Goal: Communication & Community: Share content

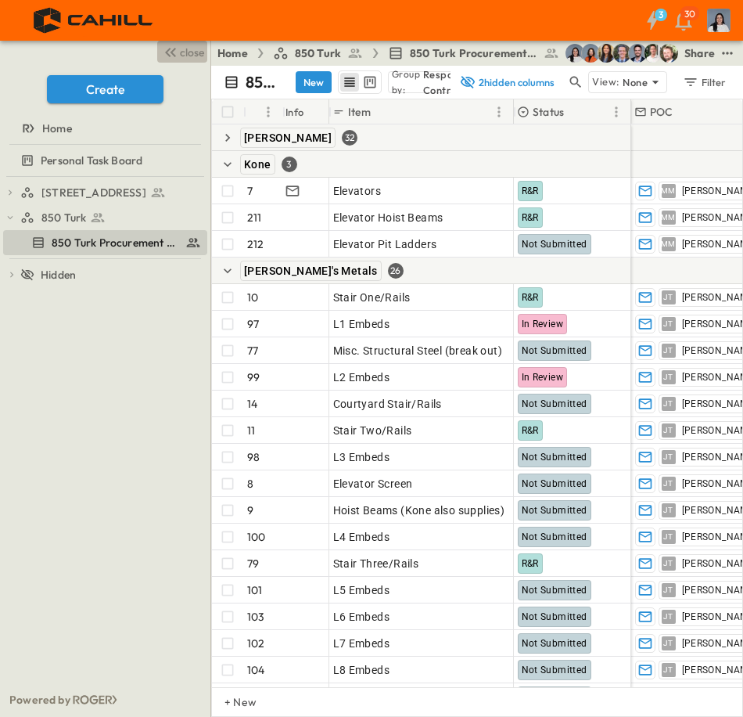
click at [203, 58] on span "close" at bounding box center [192, 53] width 24 height 16
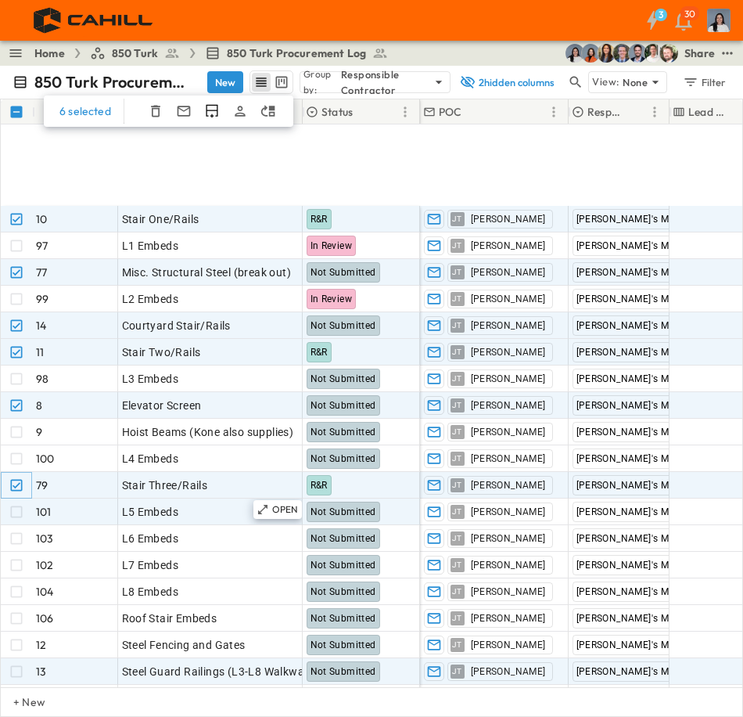
scroll to position [235, 0]
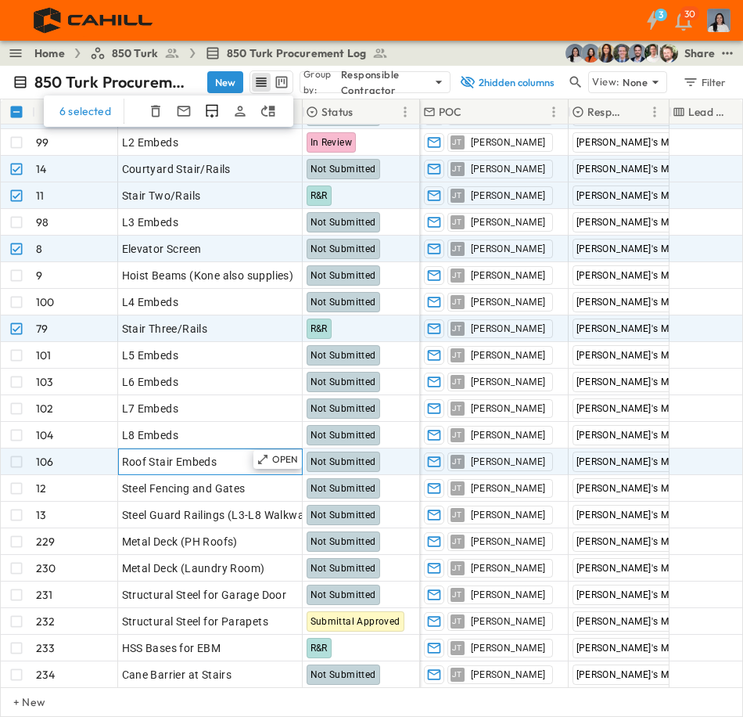
click at [175, 458] on span "Roof Stair Embeds" at bounding box center [169, 462] width 95 height 16
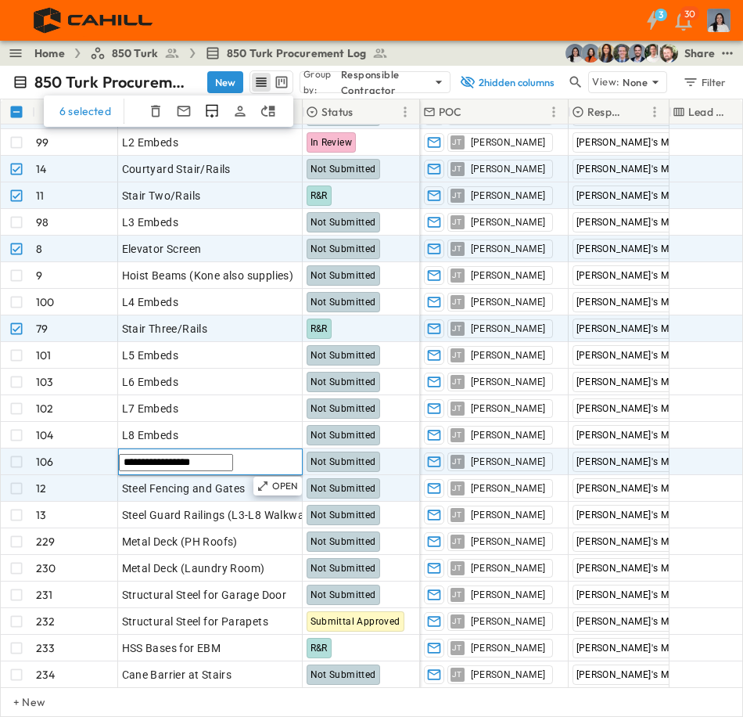
type input "**********"
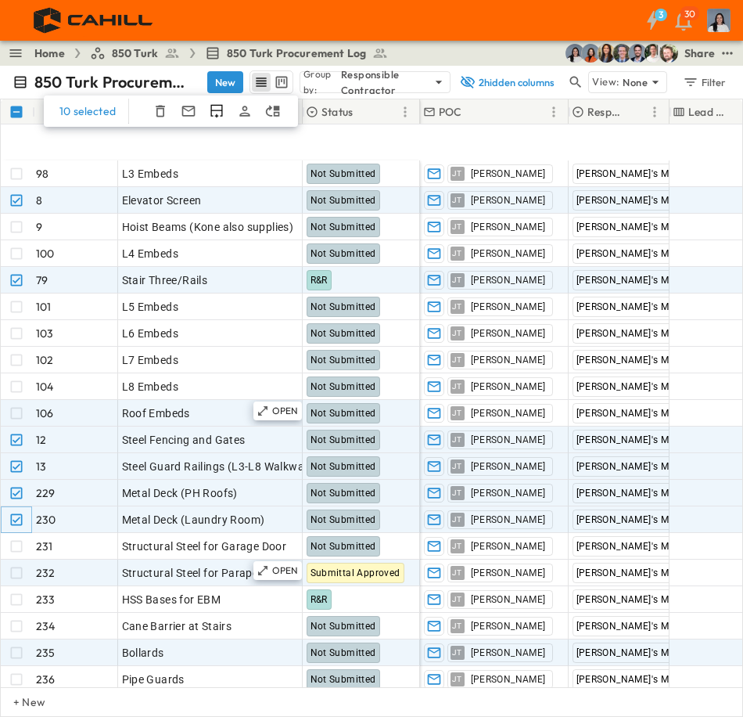
scroll to position [391, 0]
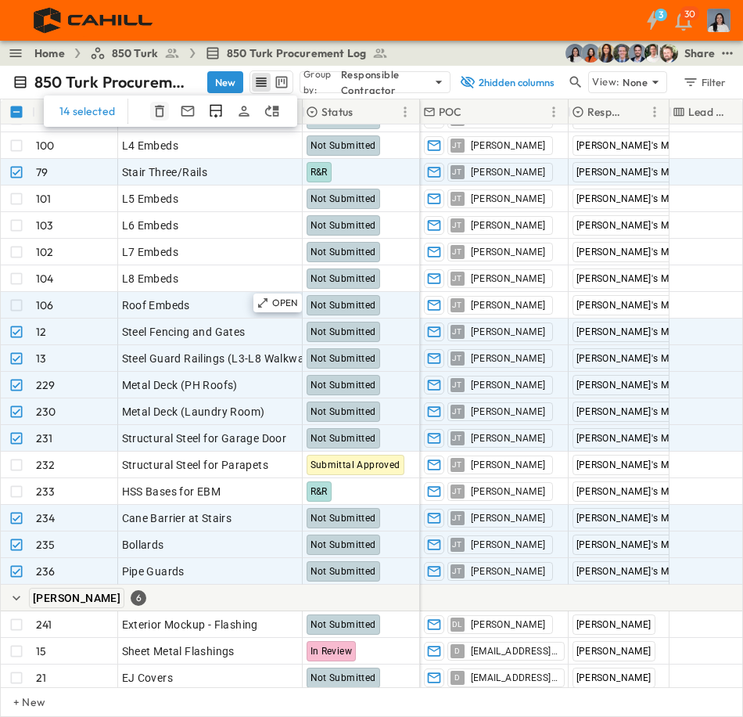
click at [156, 113] on icon "button" at bounding box center [159, 112] width 9 height 12
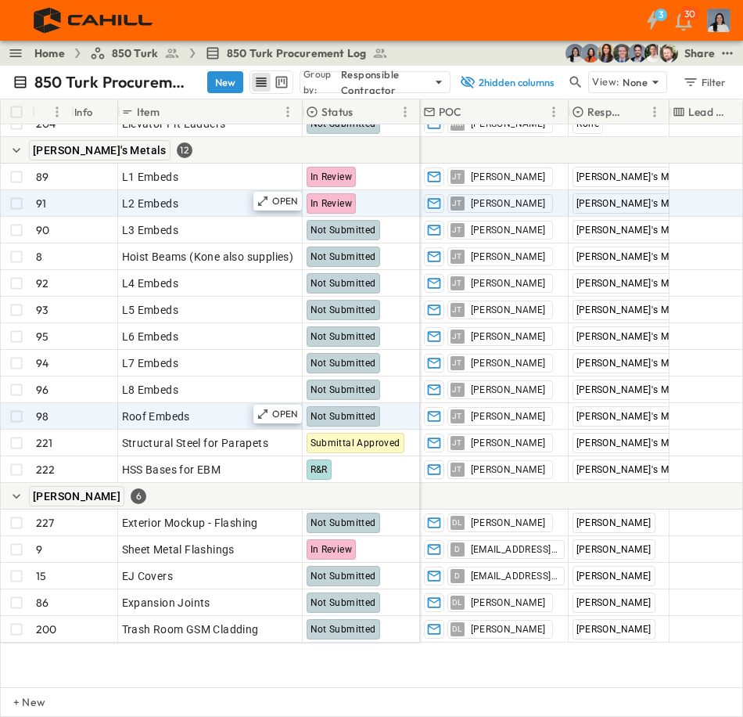
scroll to position [0, 0]
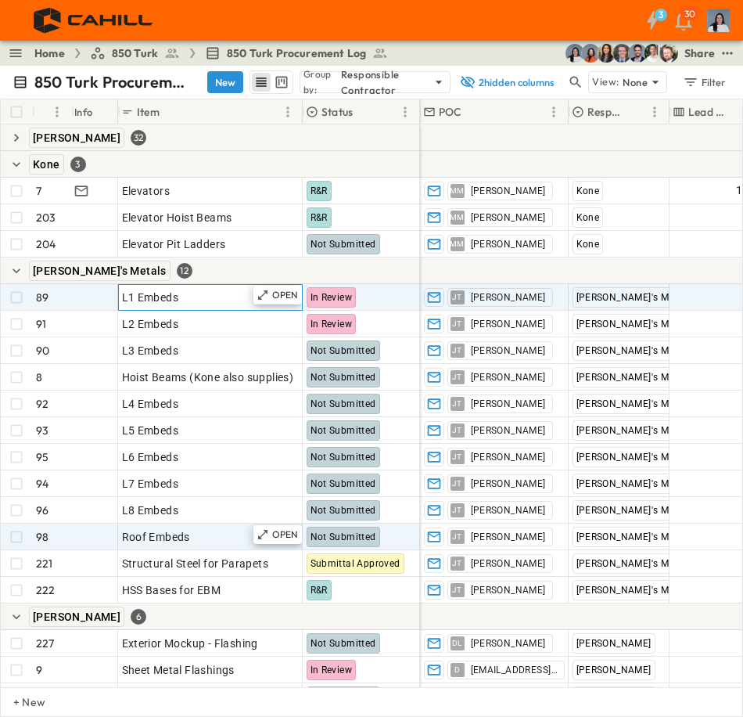
click at [150, 301] on span "L1 Embeds" at bounding box center [150, 298] width 57 height 16
click at [123, 296] on input "*********" at bounding box center [176, 298] width 114 height 17
click at [295, 271] on div "[PERSON_NAME]'s Metals 12" at bounding box center [210, 270] width 419 height 27
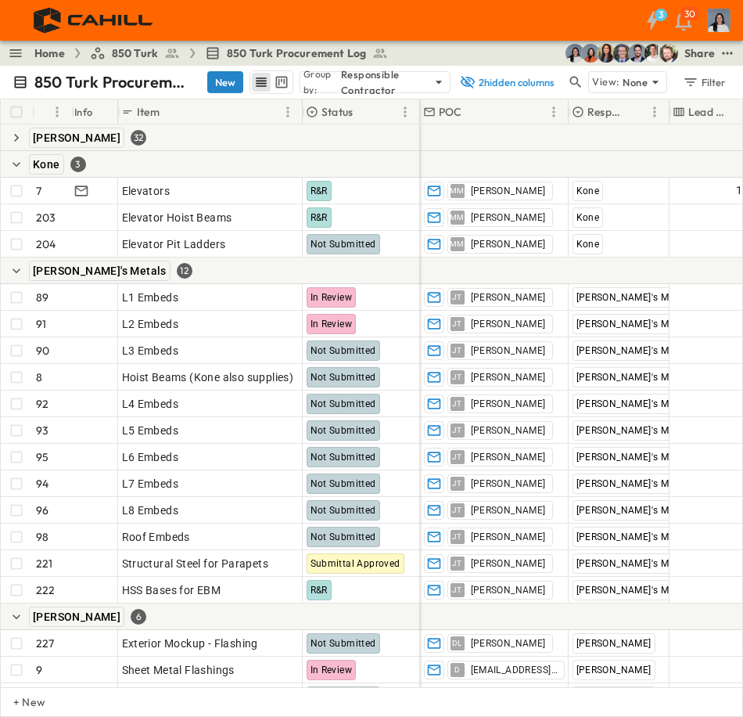
click at [230, 73] on button "New" at bounding box center [225, 82] width 36 height 22
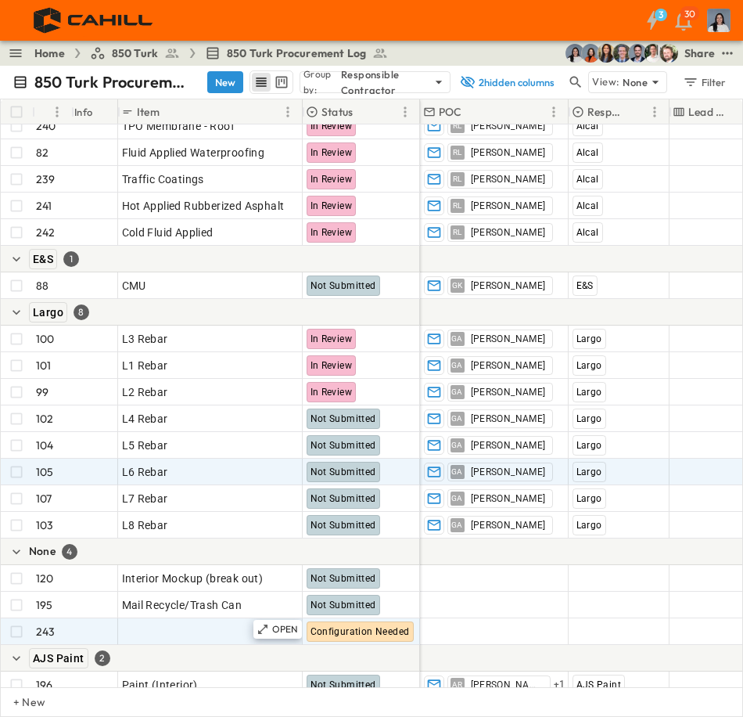
scroll to position [5994, 0]
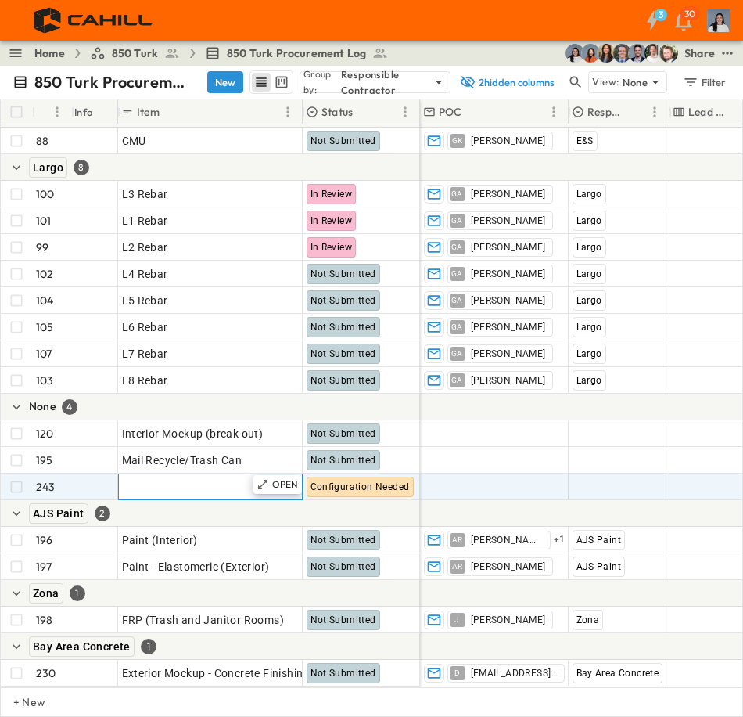
click at [157, 479] on span "Add Item" at bounding box center [145, 487] width 46 height 16
type input "**********"
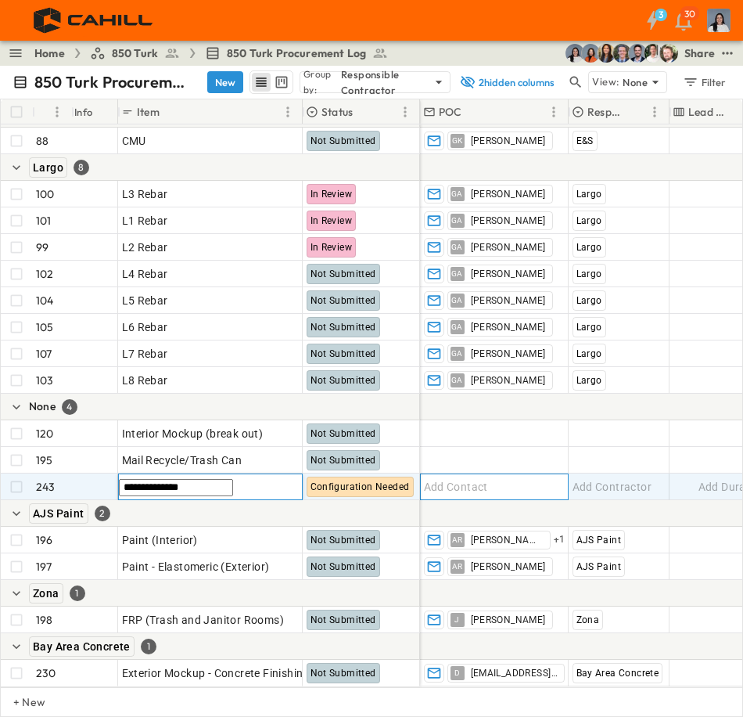
click at [456, 479] on span "Add Contact" at bounding box center [456, 487] width 64 height 16
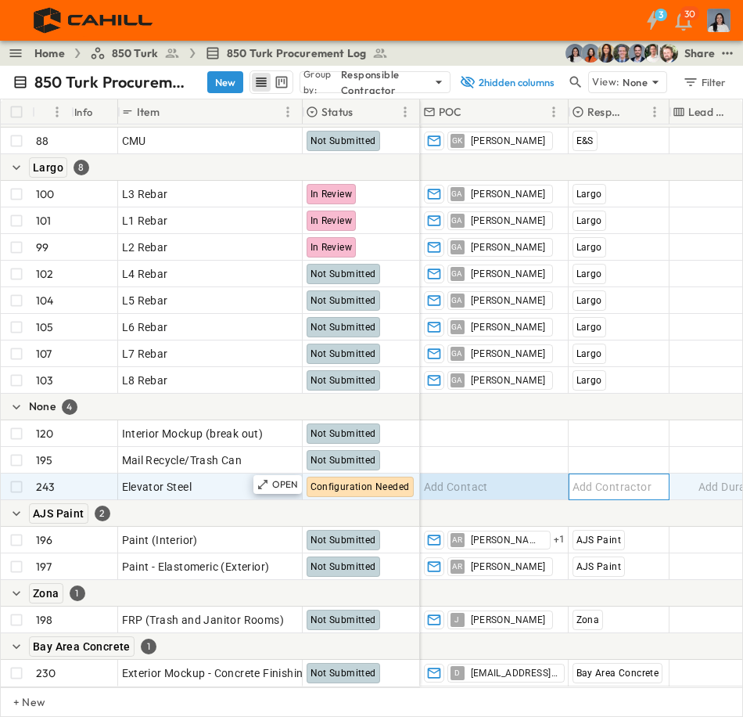
click at [599, 479] on span "Add Contractor" at bounding box center [613, 487] width 80 height 16
click at [232, 85] on button "New" at bounding box center [225, 82] width 36 height 22
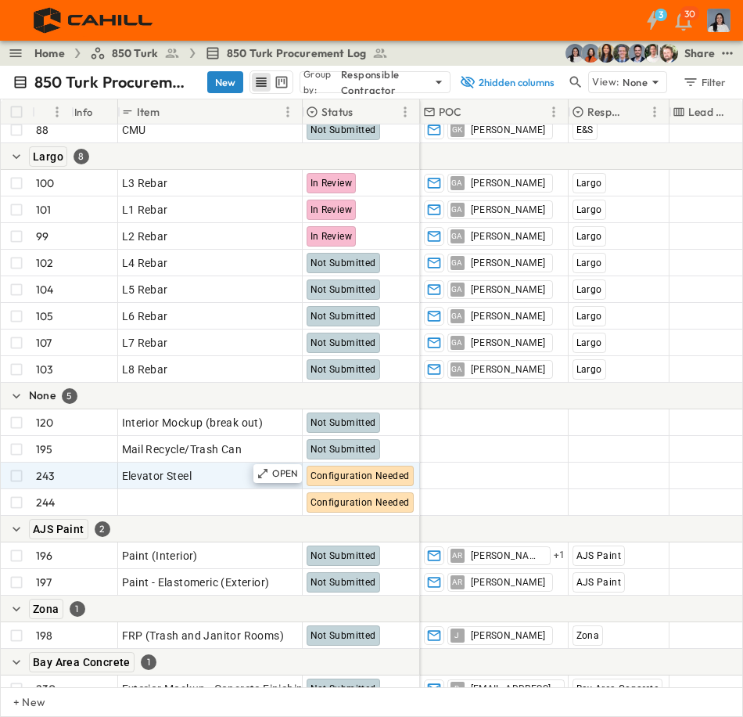
click at [232, 85] on button "New" at bounding box center [225, 82] width 36 height 22
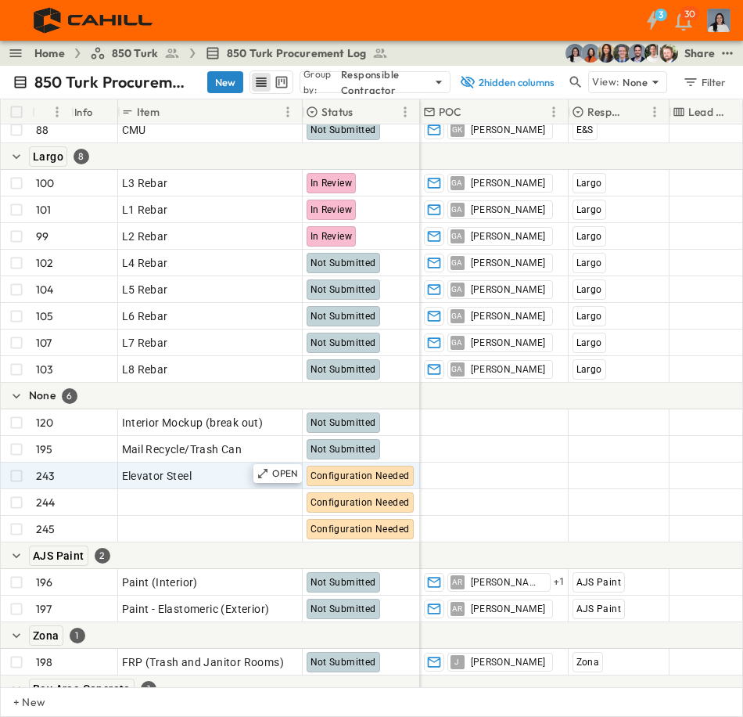
click at [232, 85] on button "New" at bounding box center [225, 82] width 36 height 22
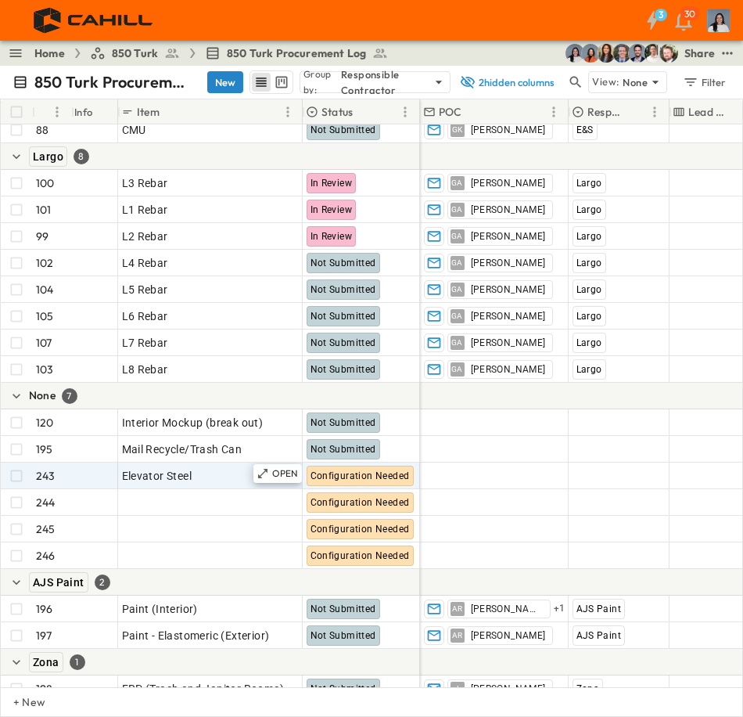
click at [232, 85] on button "New" at bounding box center [225, 82] width 36 height 22
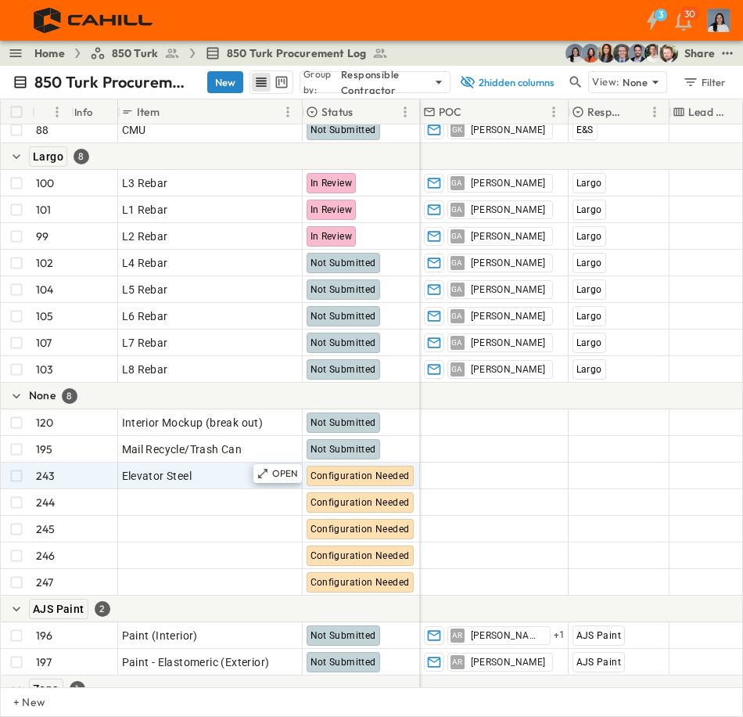
scroll to position [6020, 0]
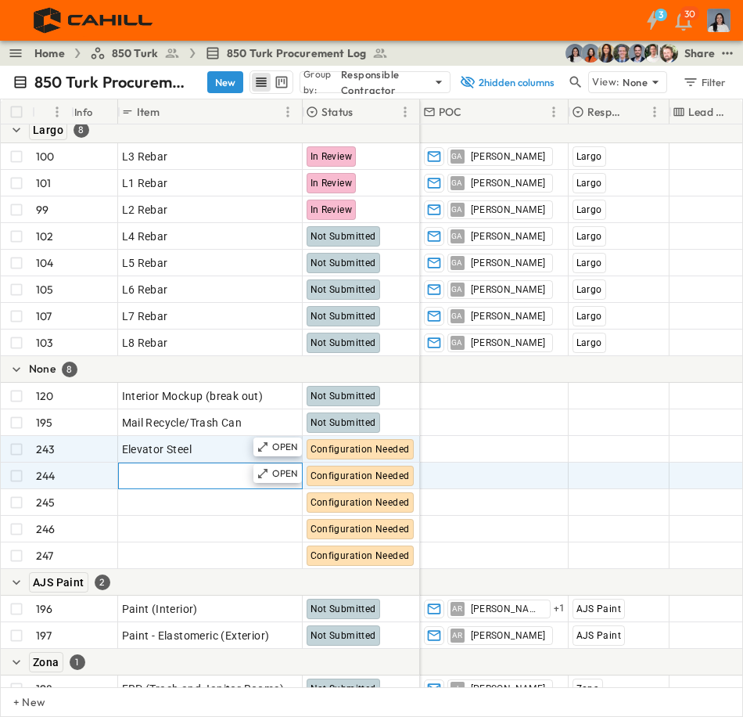
click at [189, 474] on div "Add Item" at bounding box center [210, 476] width 177 height 22
type input "**********"
click at [223, 485] on div "**********" at bounding box center [210, 475] width 185 height 27
click at [229, 469] on input "**********" at bounding box center [176, 476] width 114 height 17
drag, startPoint x: 249, startPoint y: 466, endPoint x: 105, endPoint y: 466, distance: 144.0
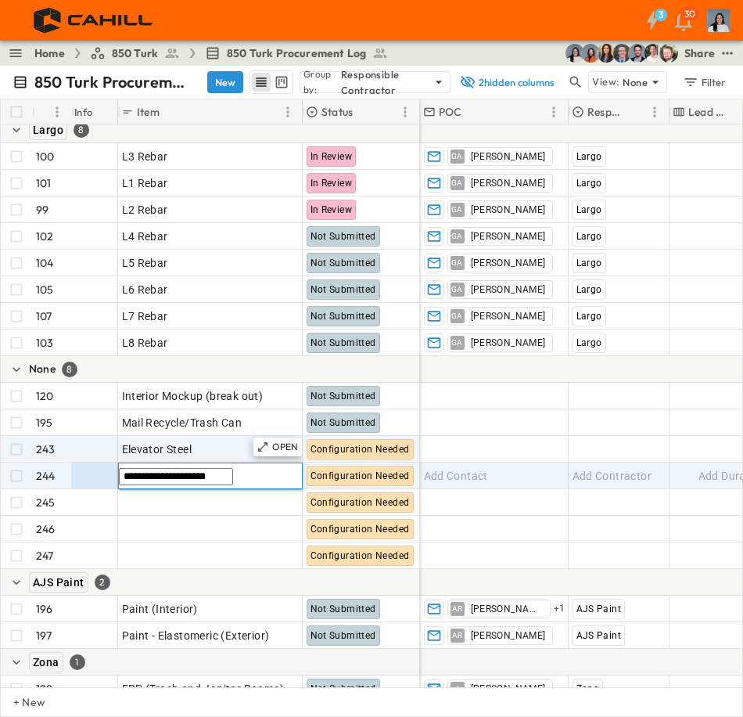
click at [105, 466] on div "**********" at bounding box center [210, 475] width 419 height 27
paste input "**********"
click at [149, 470] on input "**********" at bounding box center [176, 476] width 114 height 17
drag, startPoint x: 249, startPoint y: 476, endPoint x: 84, endPoint y: 471, distance: 165.2
click at [84, 471] on div "**********" at bounding box center [210, 475] width 419 height 27
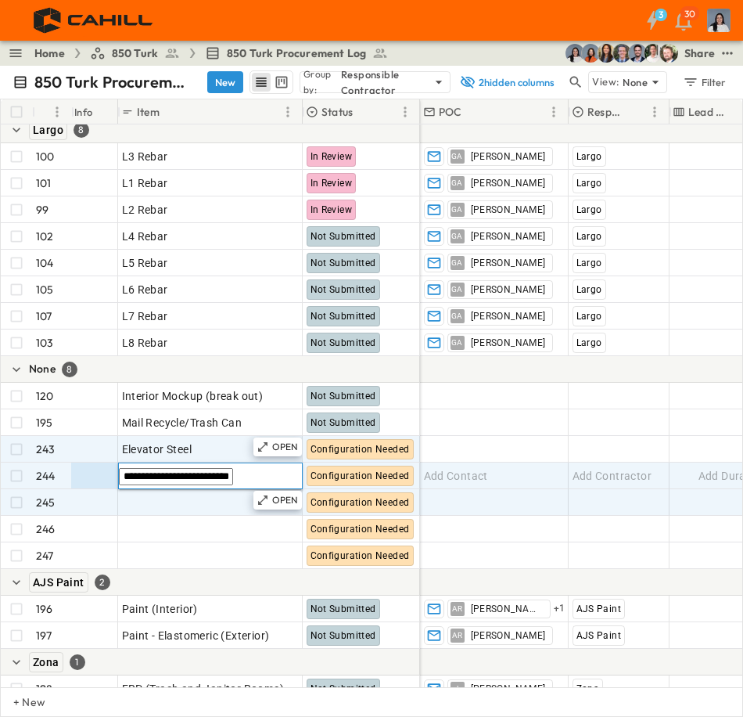
type input "**********"
click at [221, 502] on div "Add Item" at bounding box center [210, 502] width 177 height 22
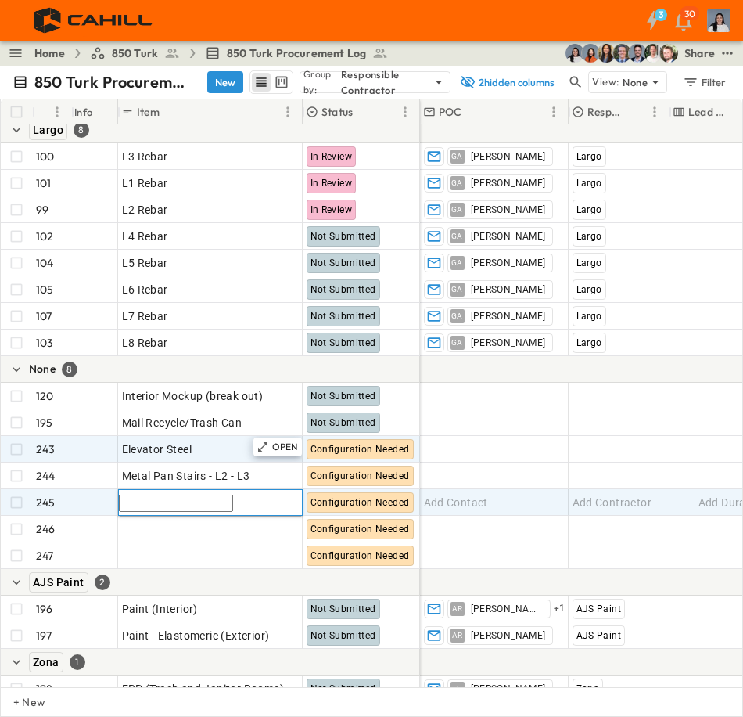
paste input "text"
drag, startPoint x: 237, startPoint y: 509, endPoint x: 107, endPoint y: 504, distance: 130.0
click at [107, 504] on div "245 Configuration Needed" at bounding box center [210, 502] width 419 height 27
type input "**********"
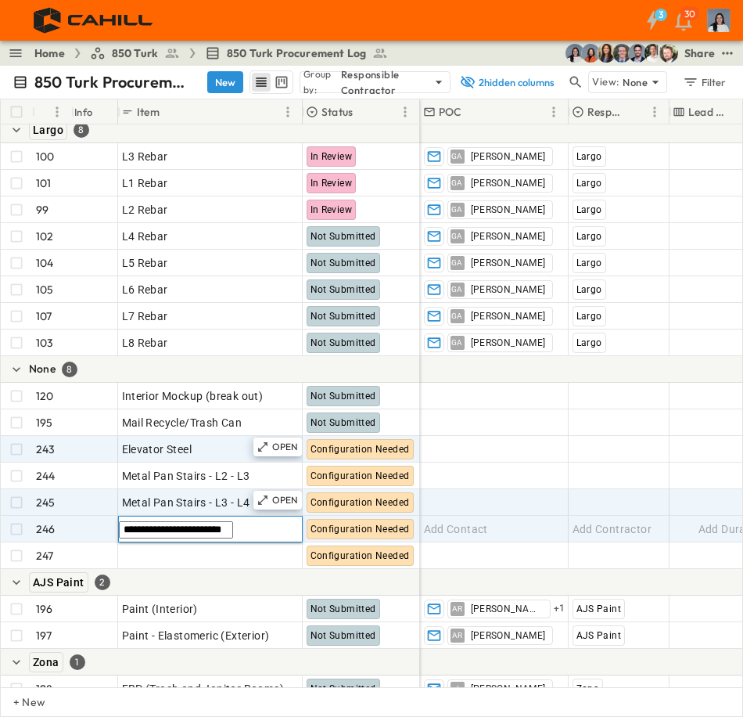
type input "**********"
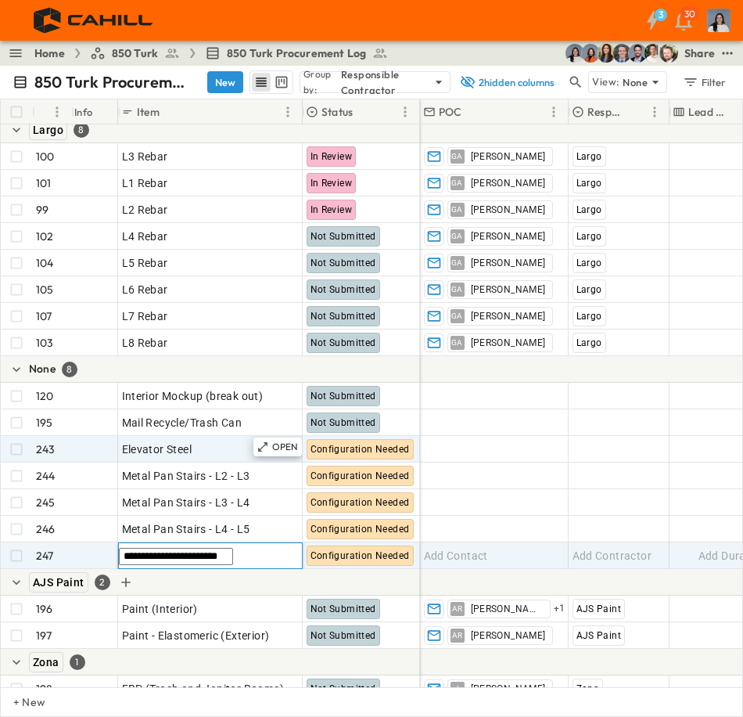
type input "**********"
drag, startPoint x: 509, startPoint y: 565, endPoint x: 497, endPoint y: 563, distance: 11.8
click at [509, 565] on div "Add Contact" at bounding box center [494, 555] width 147 height 25
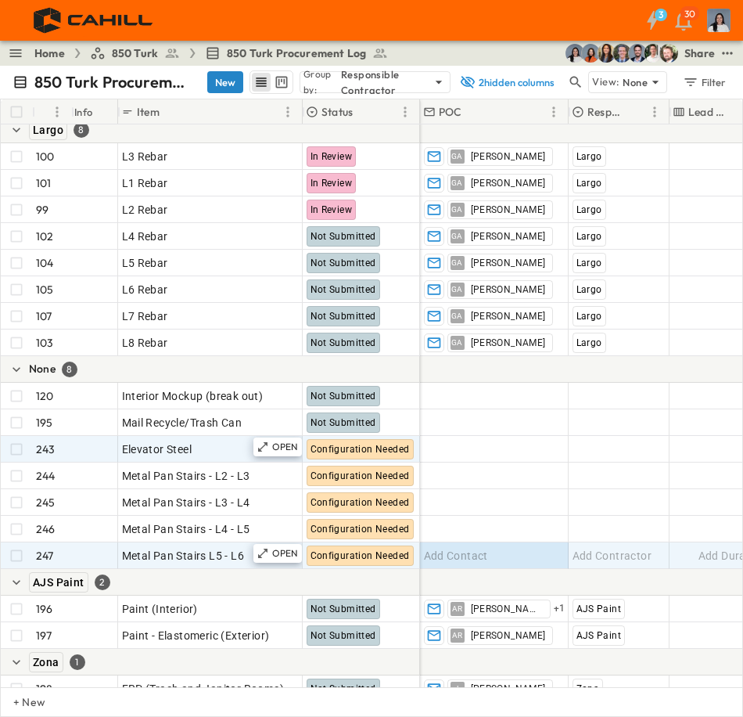
click at [228, 91] on button "New" at bounding box center [225, 82] width 36 height 22
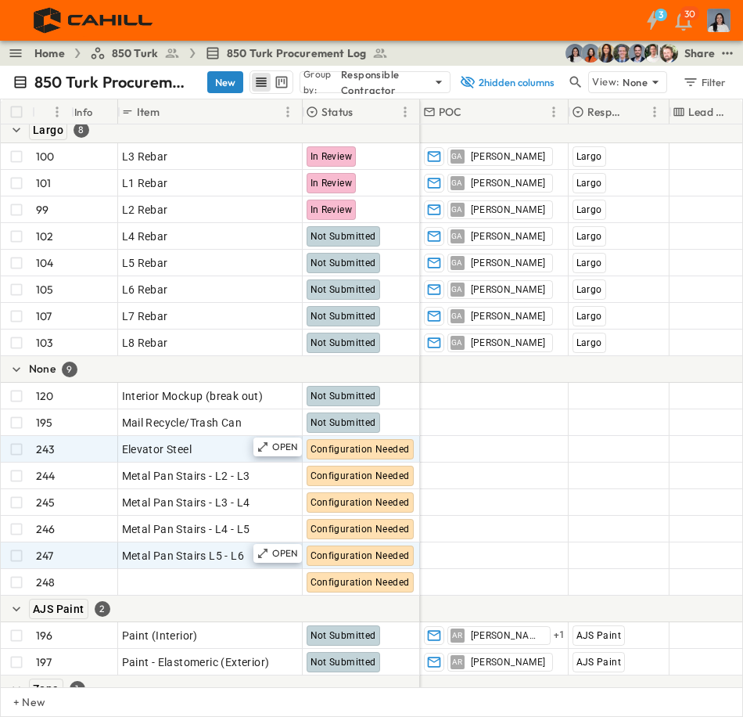
click at [228, 91] on button "New" at bounding box center [225, 82] width 36 height 22
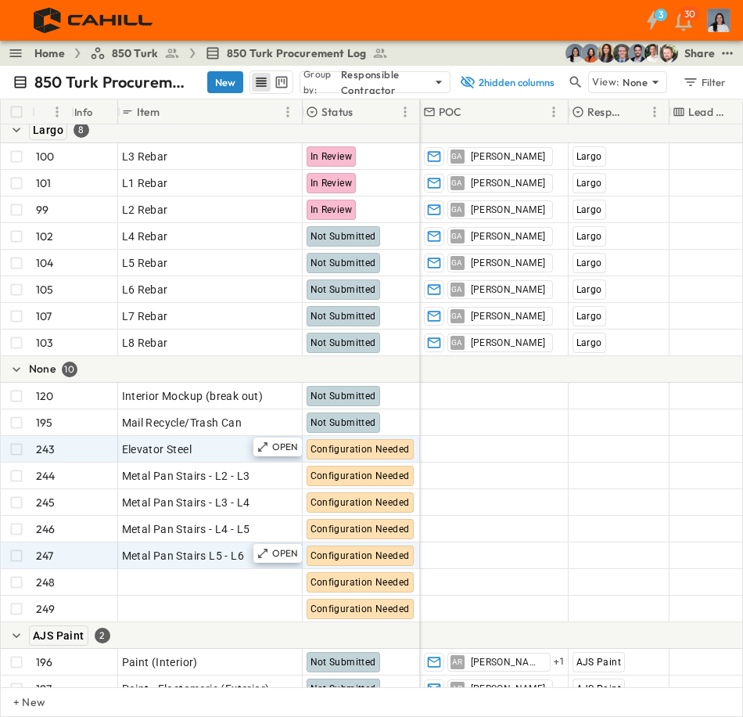
scroll to position [6047, 0]
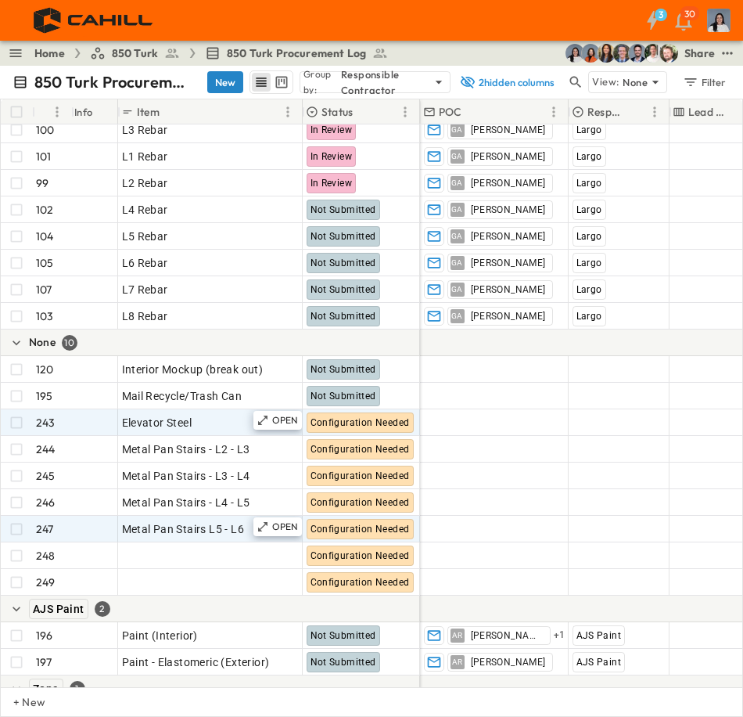
click at [228, 91] on button "New" at bounding box center [225, 82] width 36 height 22
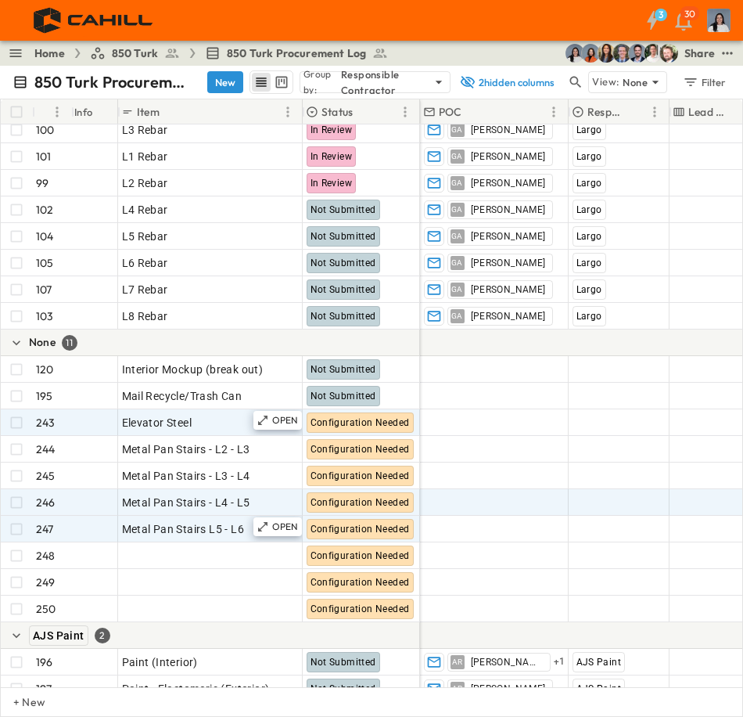
scroll to position [6100, 0]
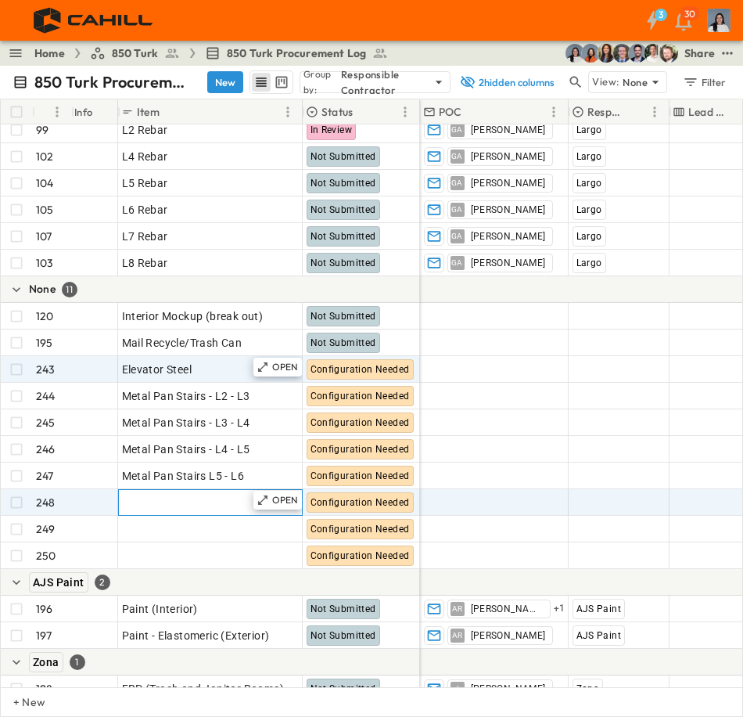
click at [157, 500] on span "Add Item" at bounding box center [145, 503] width 46 height 16
type input "**********"
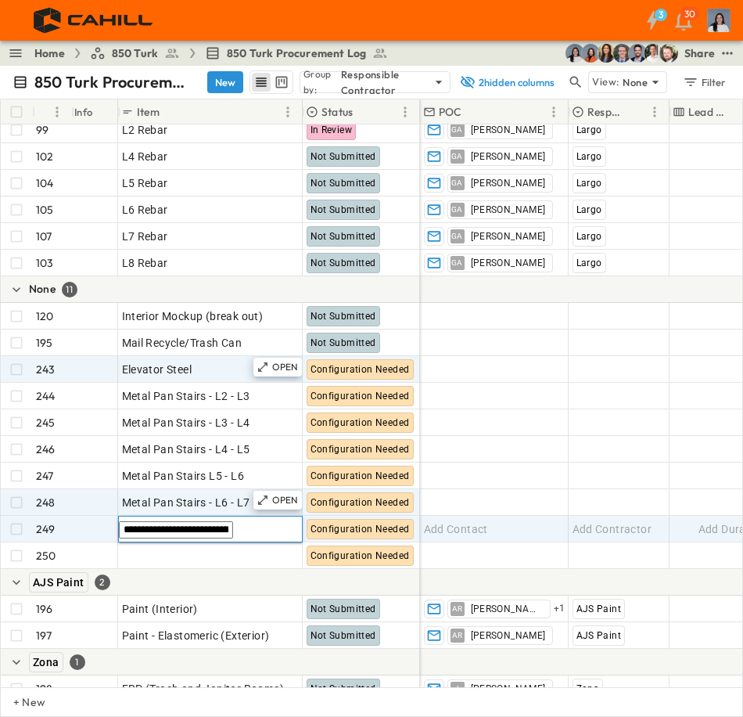
type input "**********"
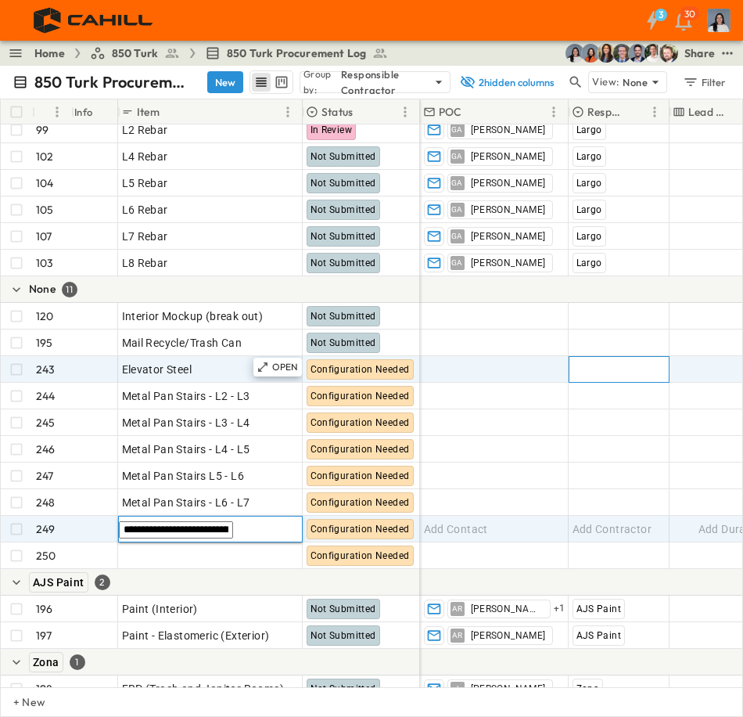
click at [608, 371] on span "Add Contractor" at bounding box center [613, 369] width 80 height 16
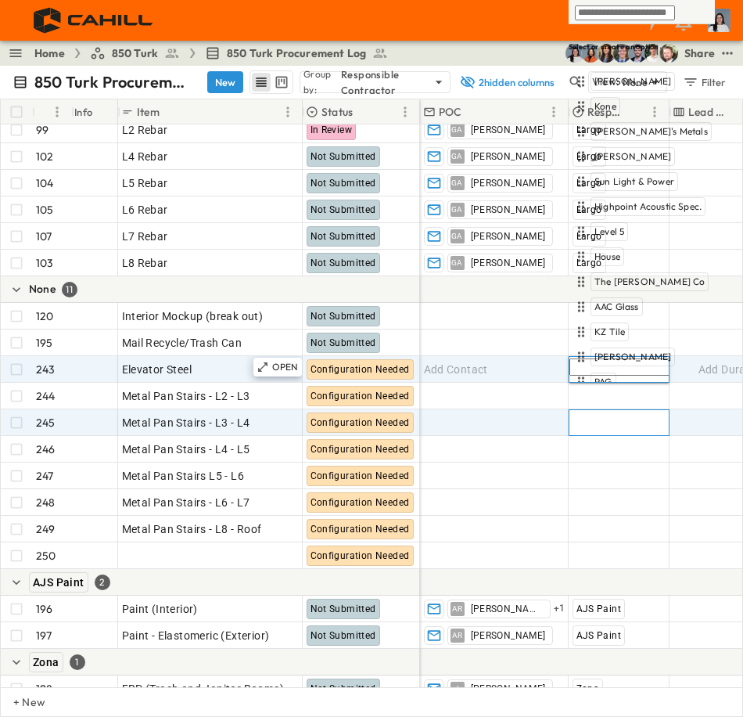
click at [587, 416] on span "Add Contractor" at bounding box center [613, 423] width 80 height 16
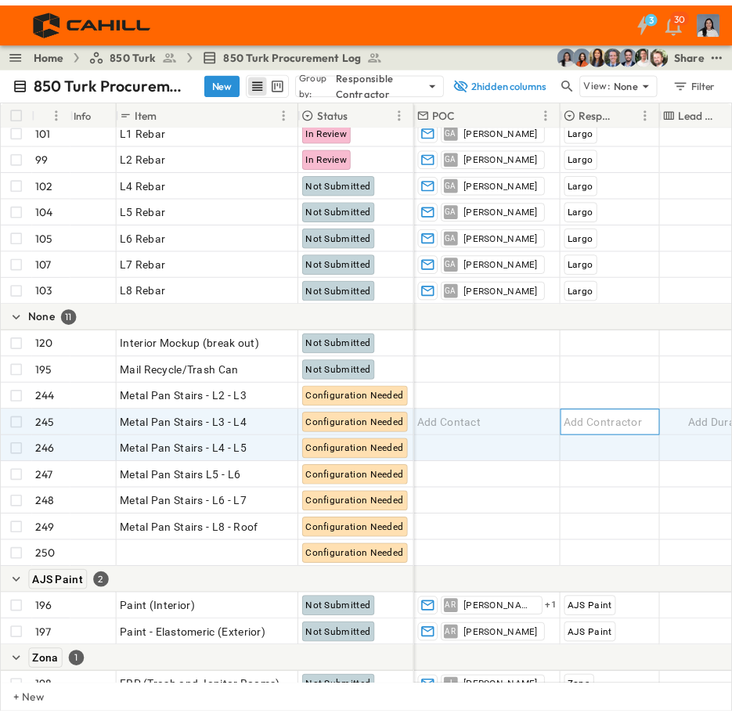
scroll to position [6127, 0]
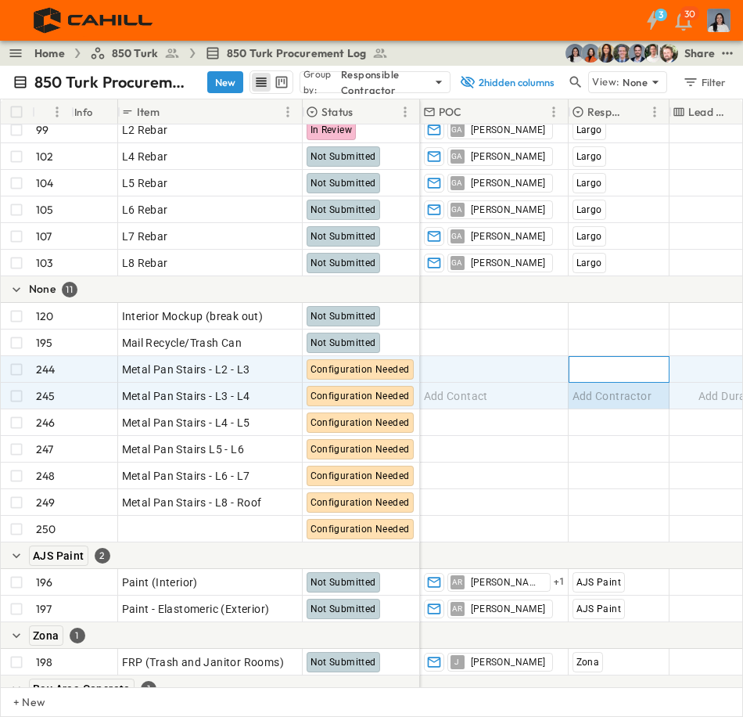
click at [593, 366] on span "Add Contractor" at bounding box center [613, 369] width 80 height 16
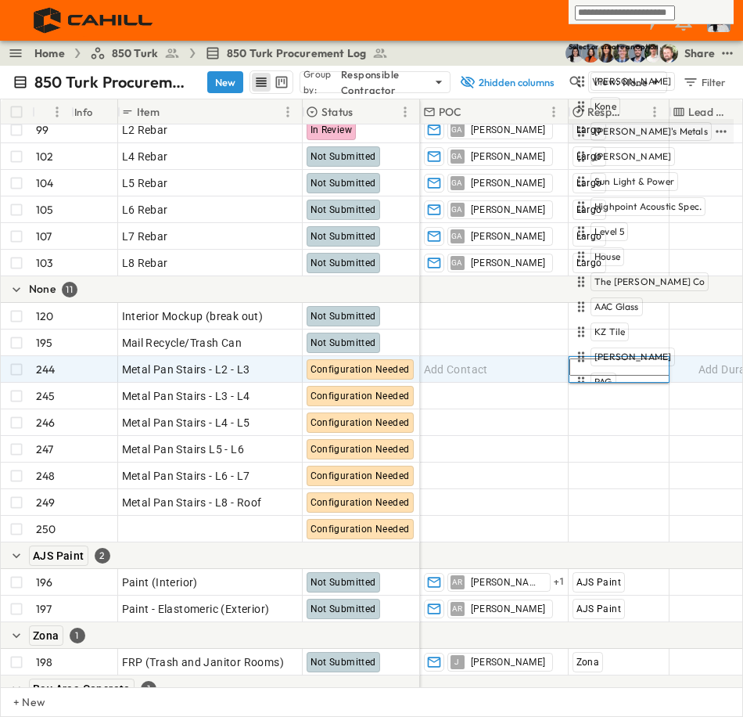
click at [629, 132] on span "[PERSON_NAME]'s Metals" at bounding box center [651, 131] width 113 height 13
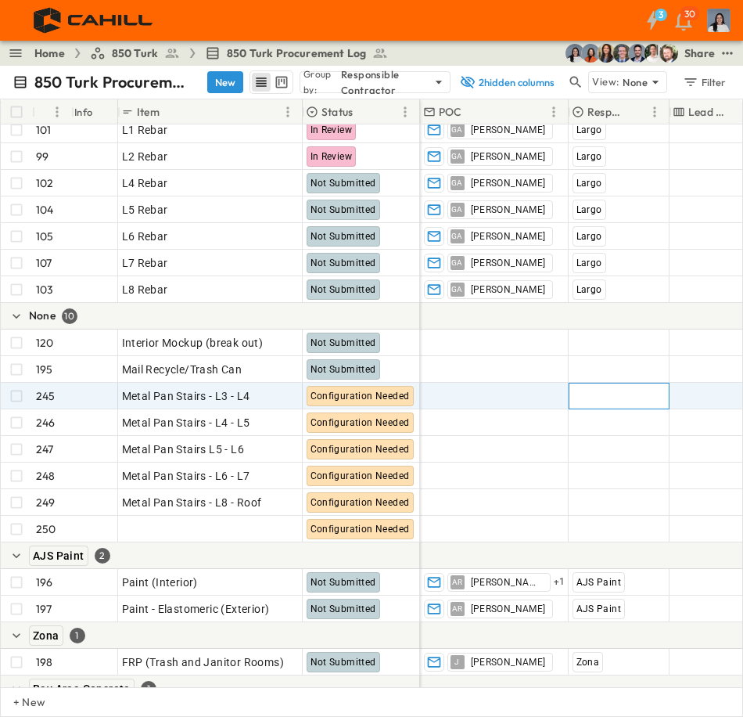
click at [582, 398] on span "Add Contractor" at bounding box center [613, 396] width 80 height 16
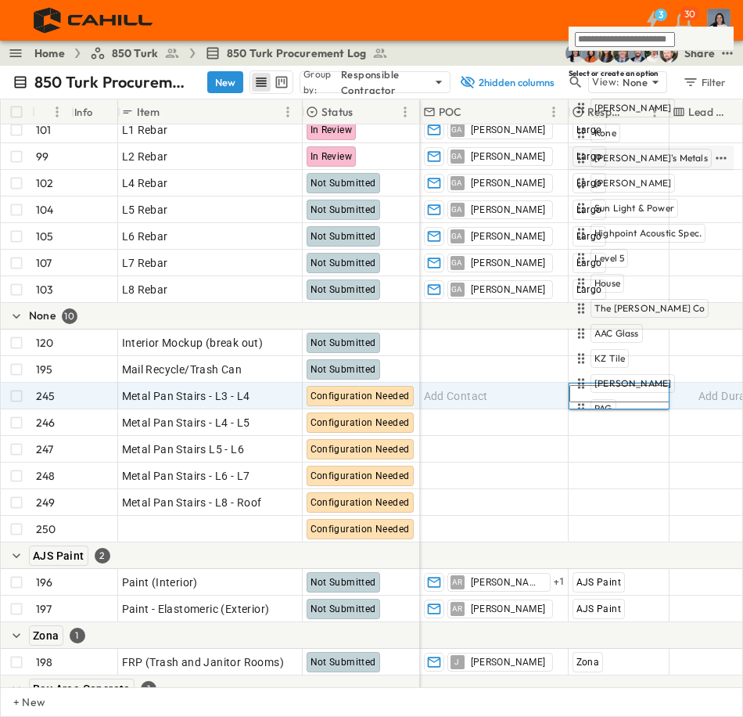
click at [627, 155] on span "[PERSON_NAME]'s Metals" at bounding box center [651, 158] width 113 height 13
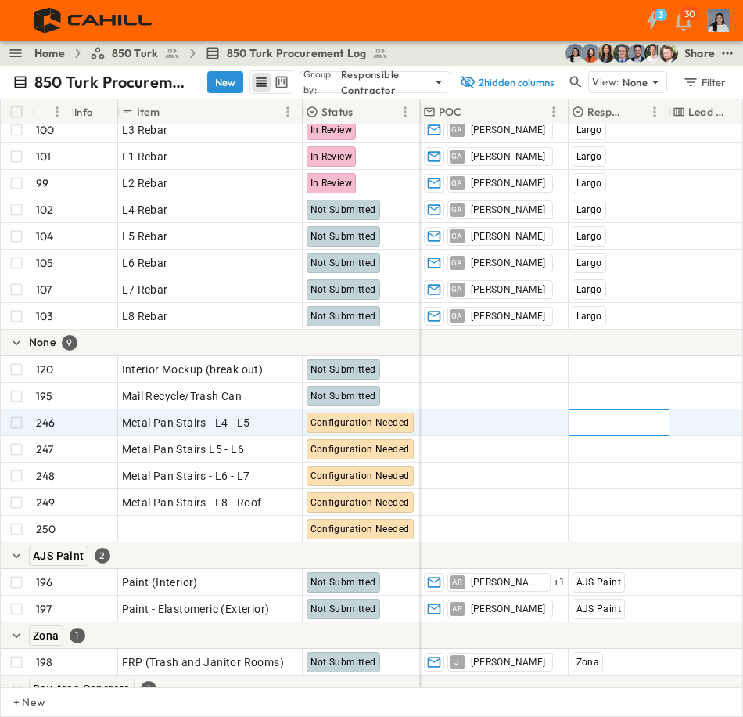
click at [590, 429] on span "Add Contractor" at bounding box center [613, 423] width 80 height 16
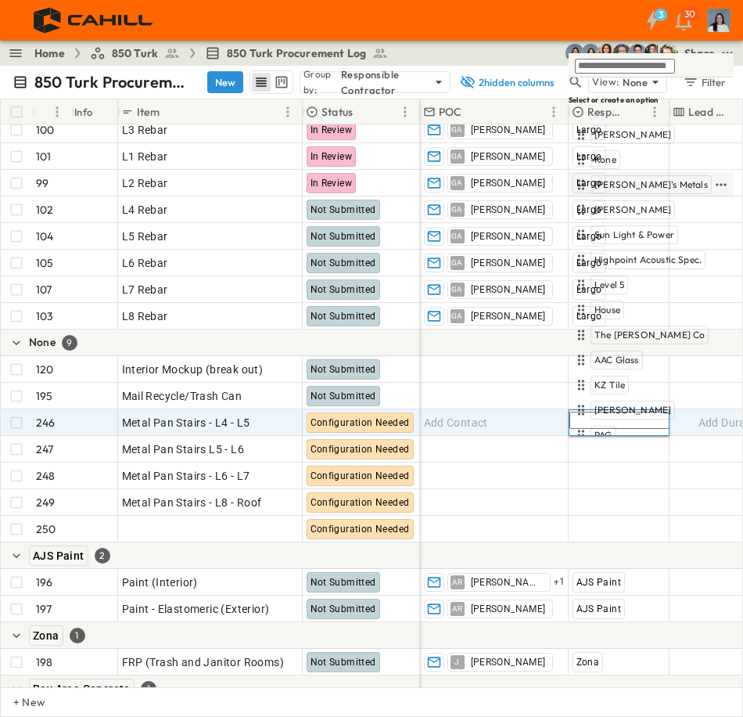
click at [624, 183] on span "[PERSON_NAME]'s Metals" at bounding box center [651, 184] width 113 height 13
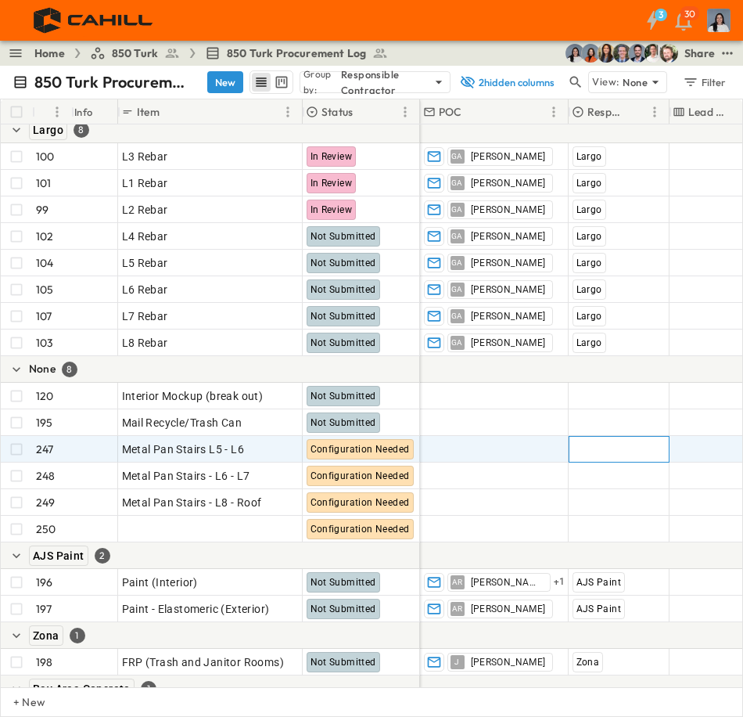
click at [587, 445] on span "Add Contractor" at bounding box center [613, 449] width 80 height 16
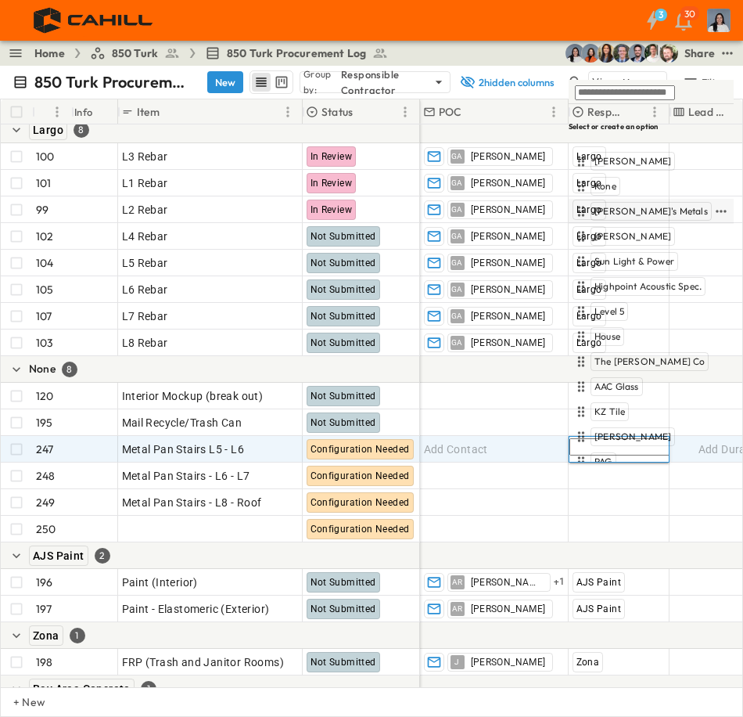
click at [606, 214] on span "[PERSON_NAME]'s Metals" at bounding box center [651, 211] width 113 height 13
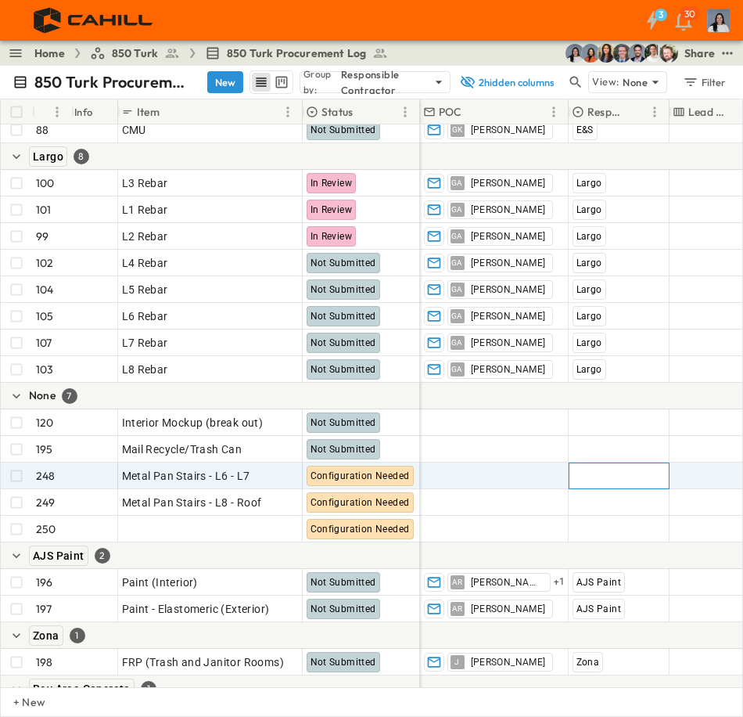
click at [601, 480] on span "Add Contractor" at bounding box center [613, 476] width 80 height 16
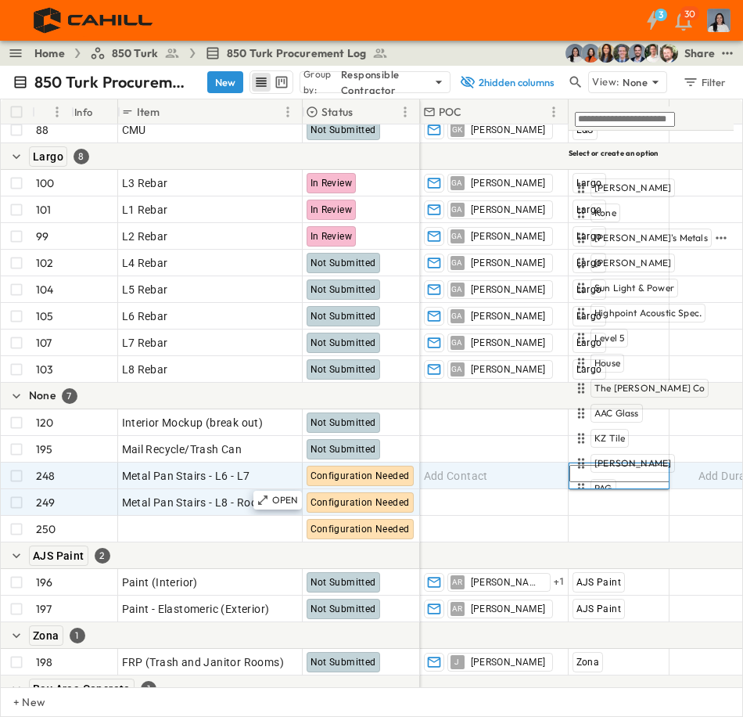
click at [618, 240] on span "[PERSON_NAME]'s Metals" at bounding box center [651, 238] width 113 height 13
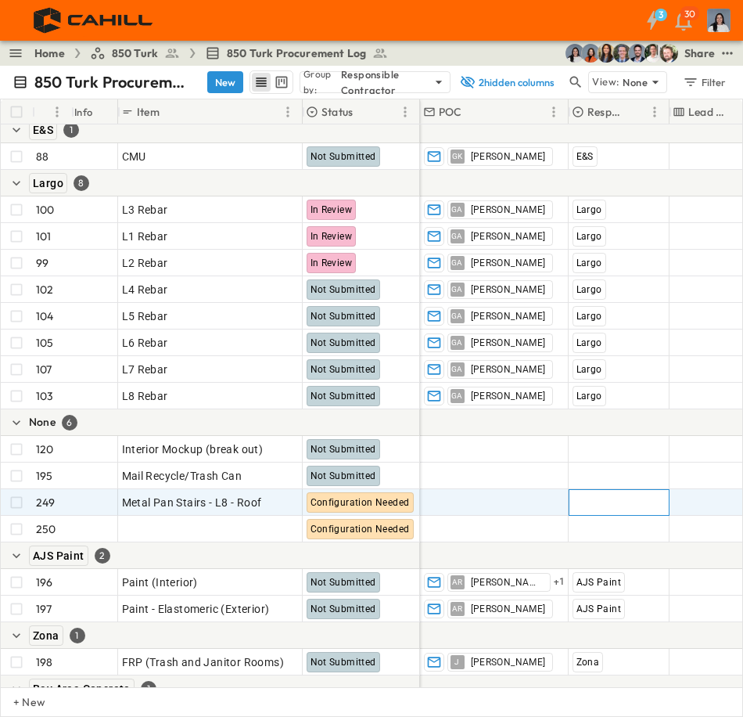
click at [599, 502] on span "Add Contractor" at bounding box center [613, 503] width 80 height 16
click at [583, 505] on div at bounding box center [619, 502] width 99 height 24
click at [583, 504] on div at bounding box center [619, 502] width 99 height 24
click at [603, 494] on div at bounding box center [619, 502] width 99 height 24
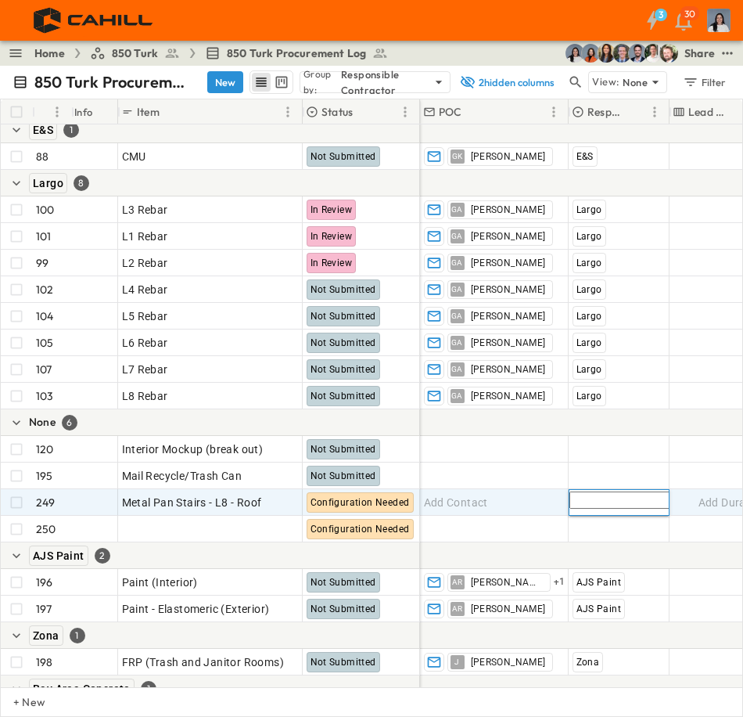
click at [603, 494] on div at bounding box center [619, 502] width 99 height 24
click at [577, 509] on div at bounding box center [619, 502] width 99 height 24
click at [482, 505] on span "Add Contact" at bounding box center [456, 503] width 64 height 16
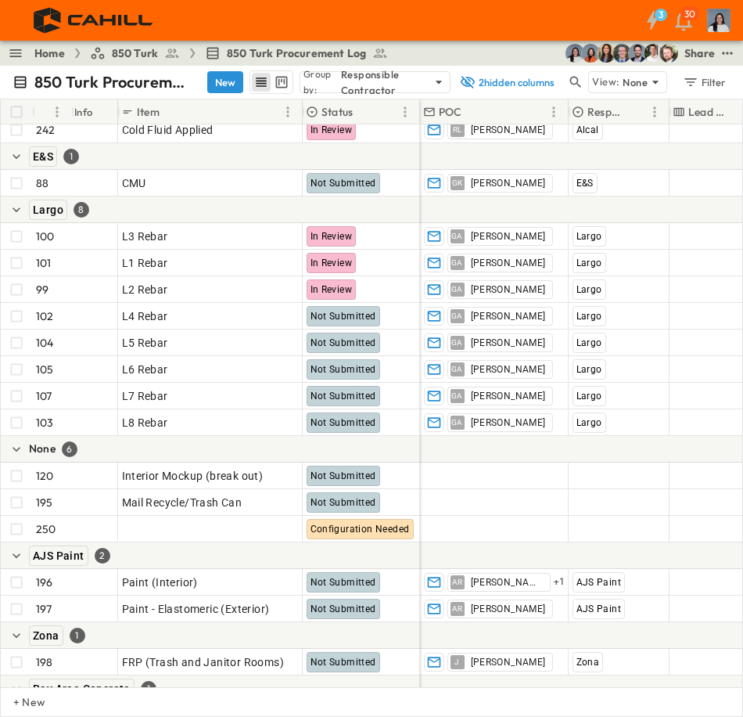
click at [592, 498] on span "Add Contractor" at bounding box center [613, 503] width 80 height 16
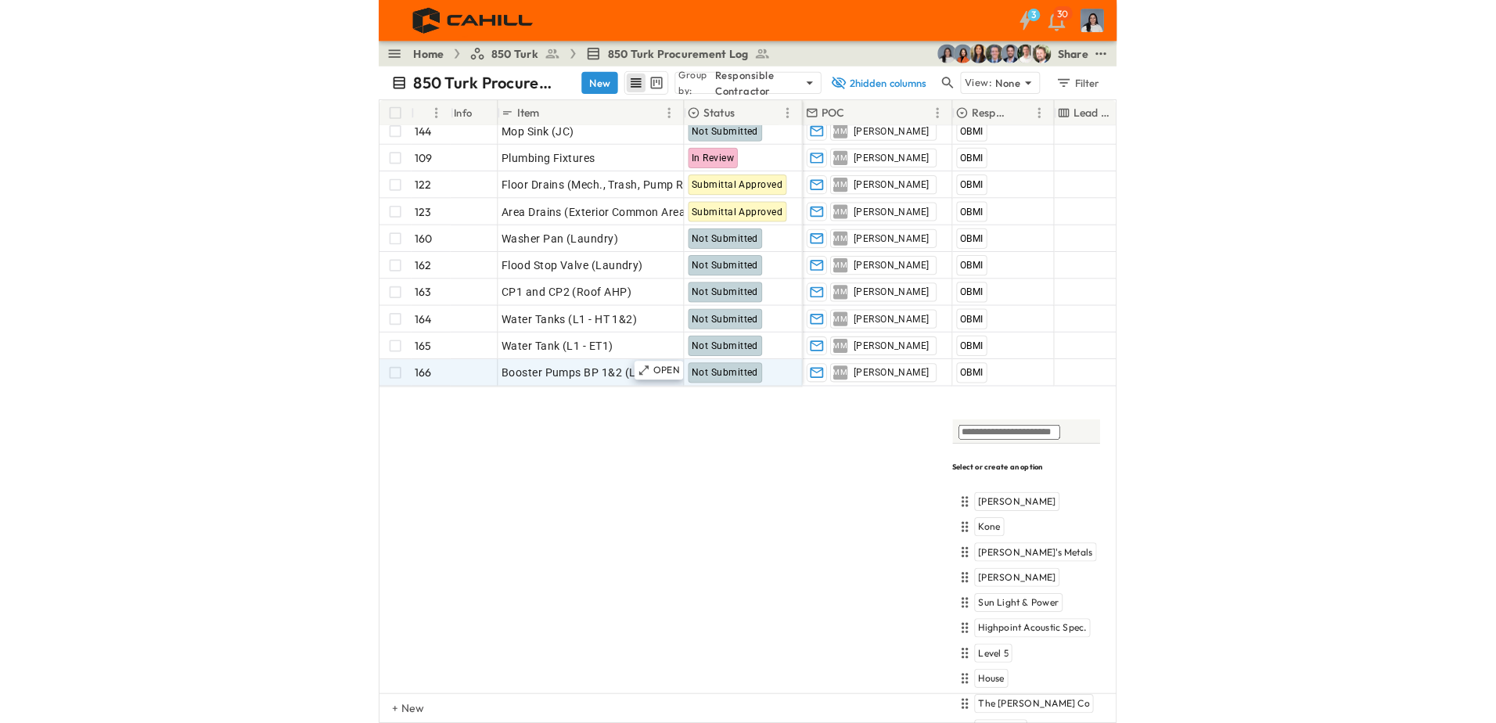
scroll to position [4405, 0]
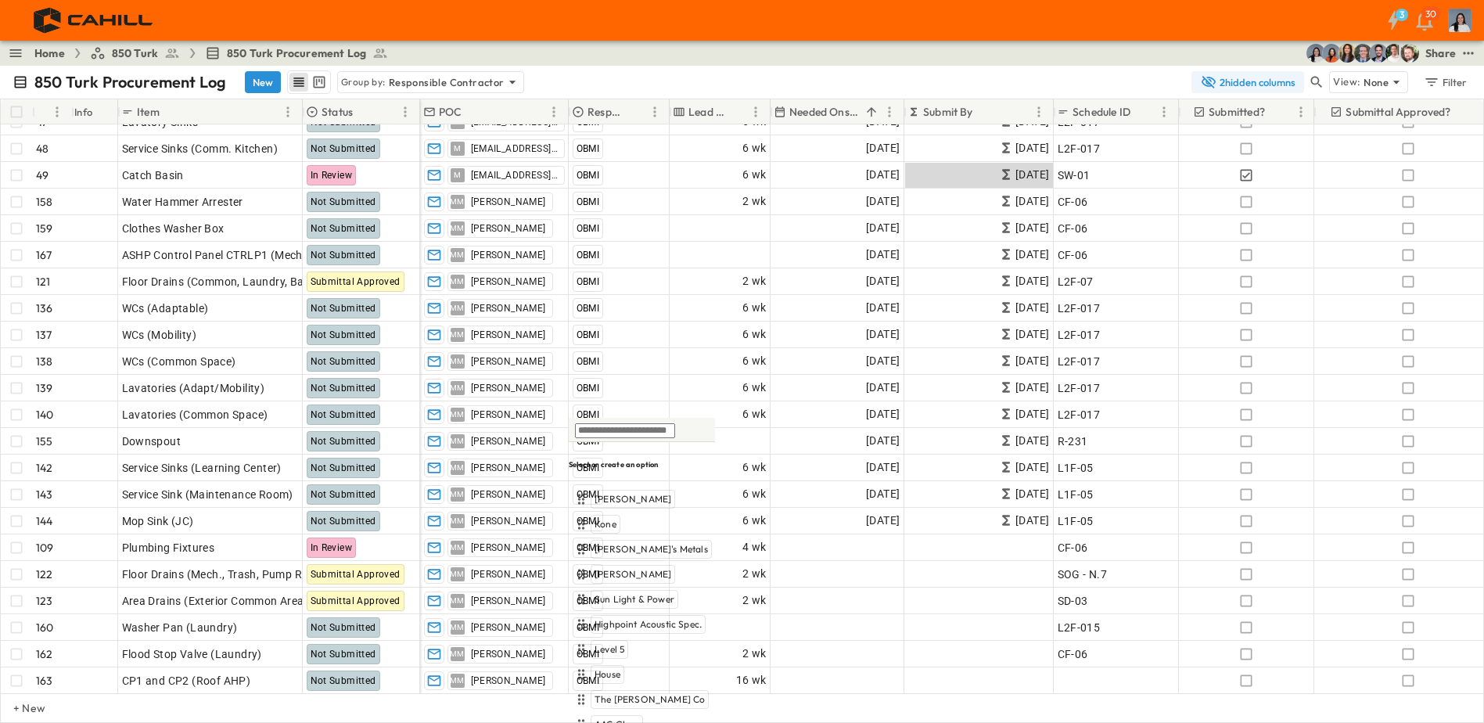
click at [1179, 79] on icon "button" at bounding box center [1317, 82] width 16 height 16
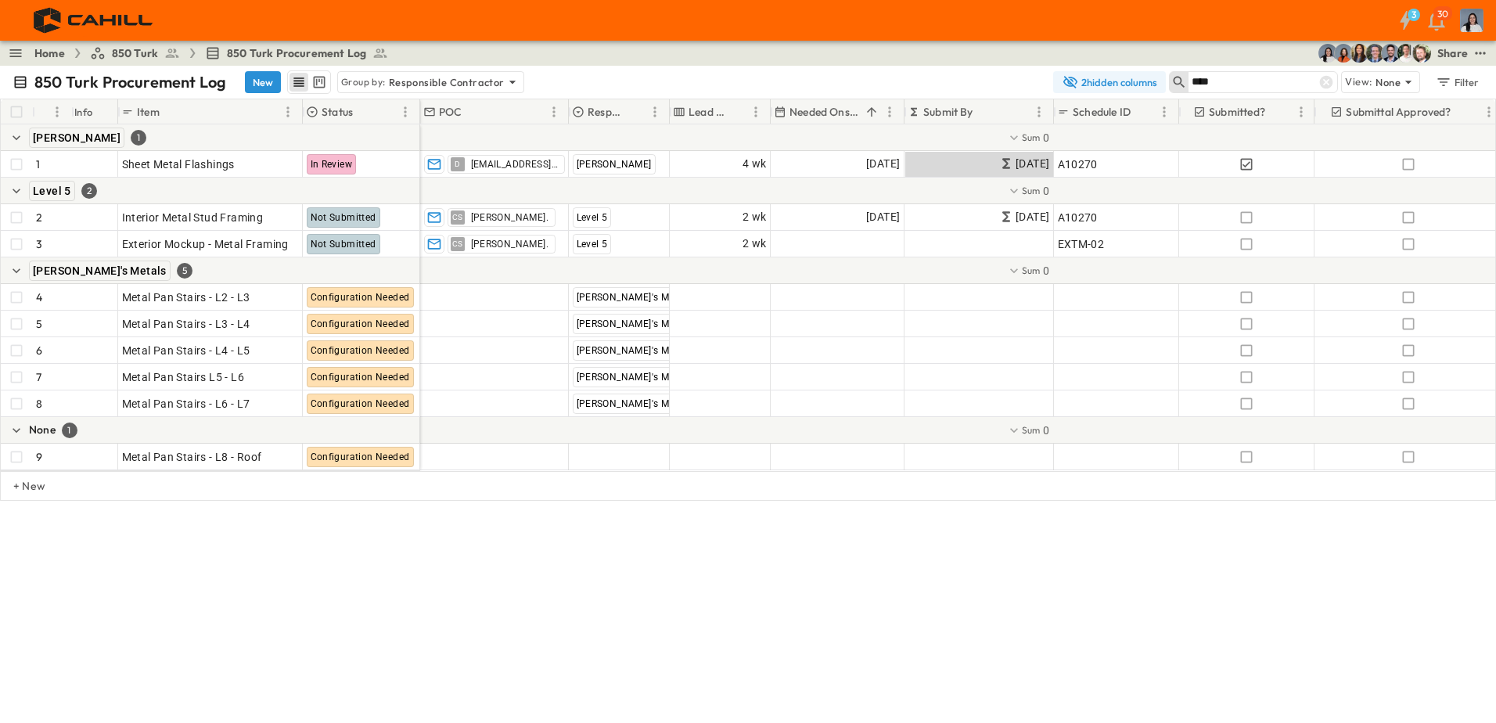
scroll to position [0, 0]
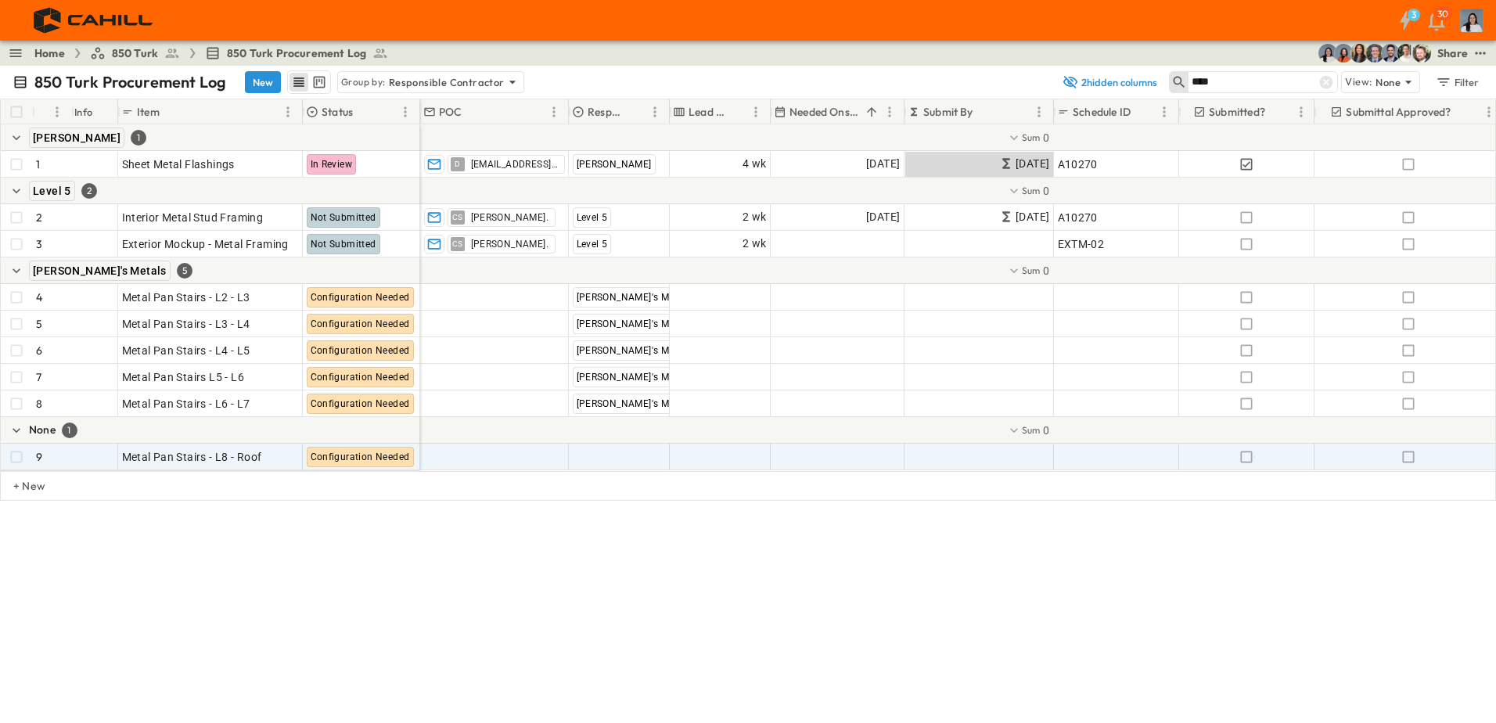
type input "****"
click at [628, 463] on span "Add Contractor" at bounding box center [613, 457] width 80 height 16
click at [628, 463] on body "3 30 Home 850 Turk 850 Turk Procurement Log Share 850 Turk Procurement Log New …" at bounding box center [748, 361] width 1496 height 723
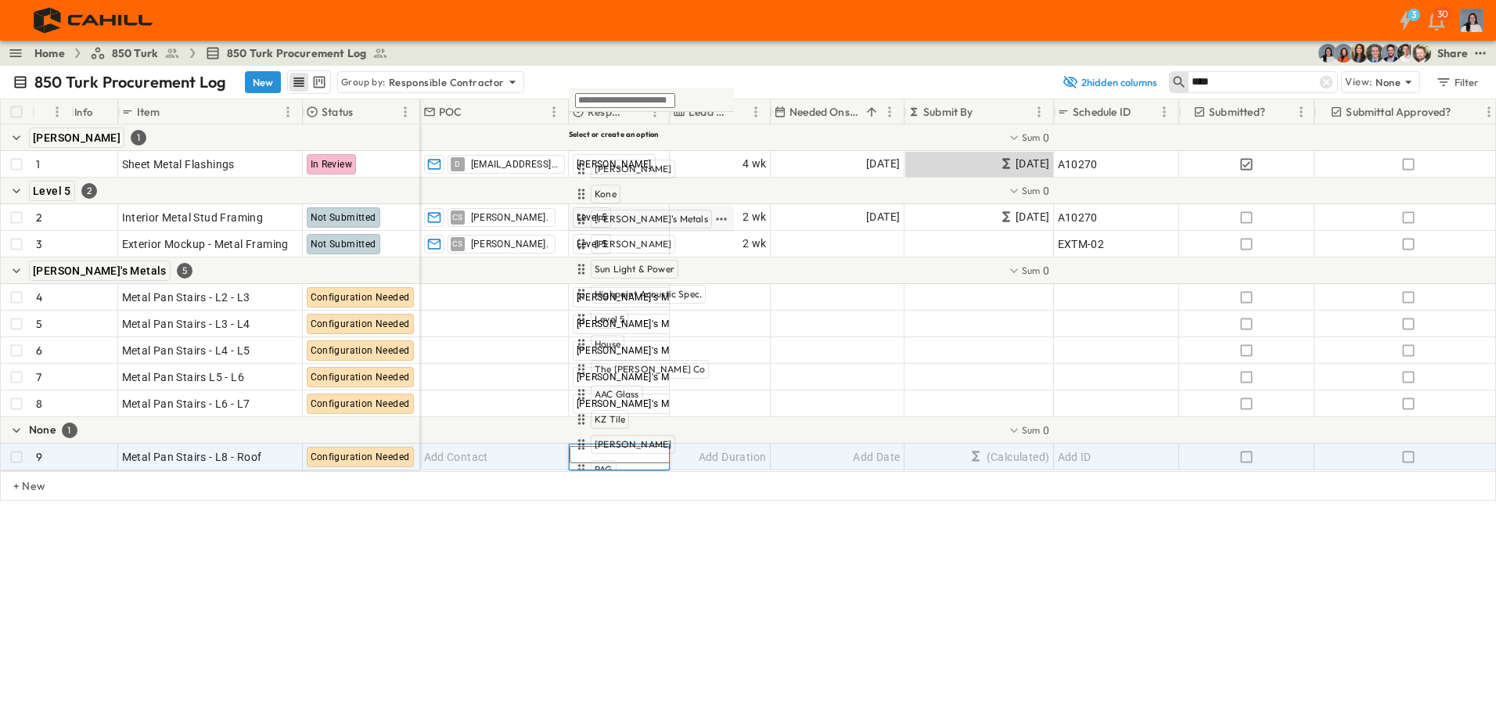
click at [635, 218] on span "[PERSON_NAME]'s Metals" at bounding box center [651, 219] width 113 height 13
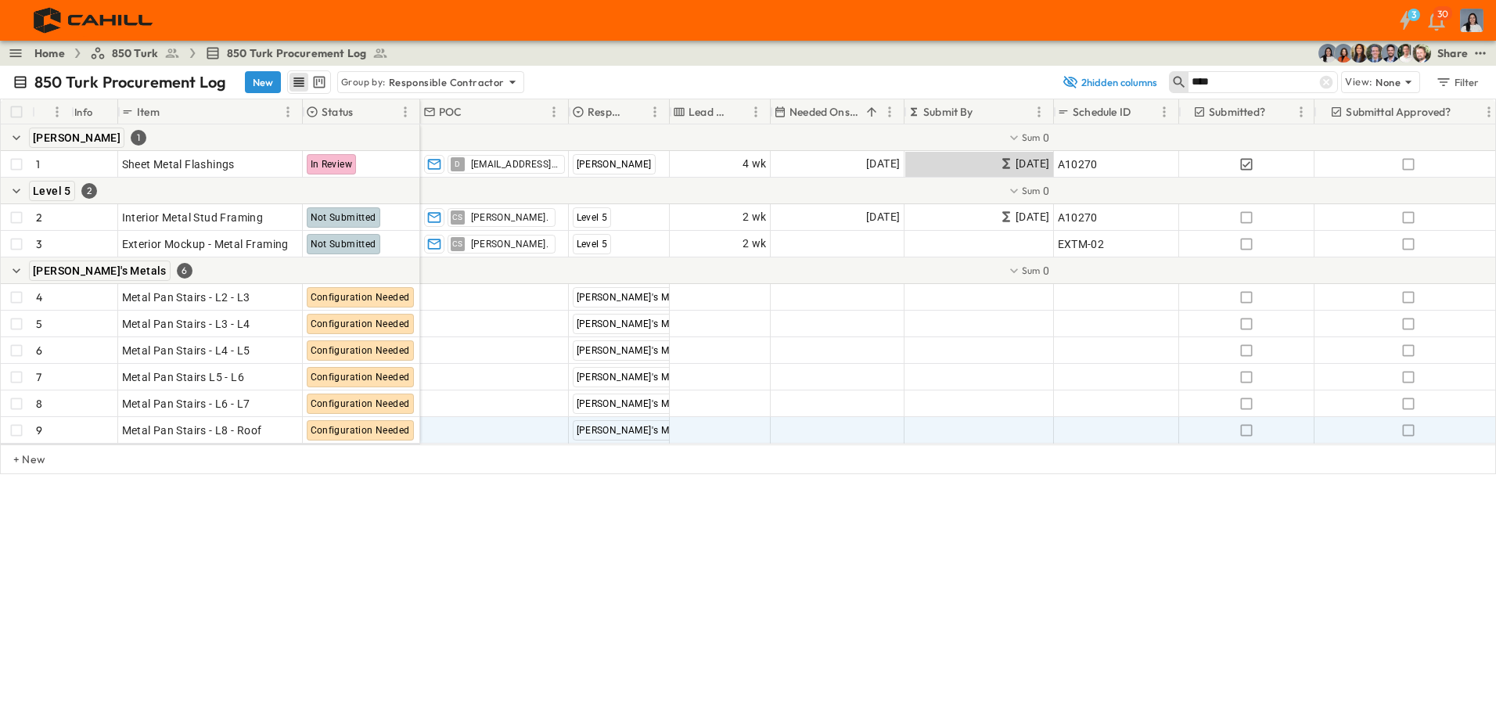
drag, startPoint x: 552, startPoint y: 525, endPoint x: 496, endPoint y: 488, distance: 66.6
click at [541, 512] on div "850 Turk Procurement Log New Group by: Responsible Contractor 2 hidden columns …" at bounding box center [748, 394] width 1496 height 657
click at [1179, 87] on icon at bounding box center [1326, 82] width 16 height 16
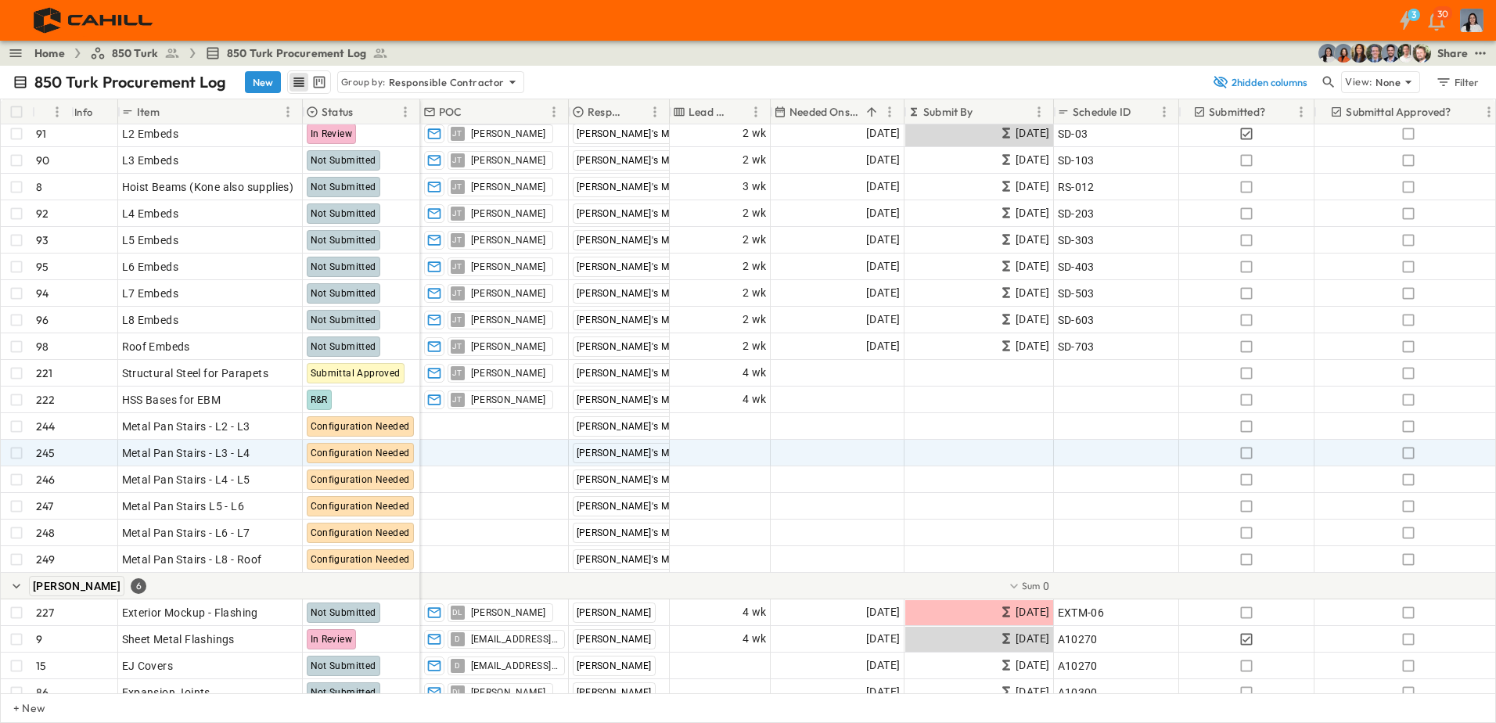
scroll to position [235, 0]
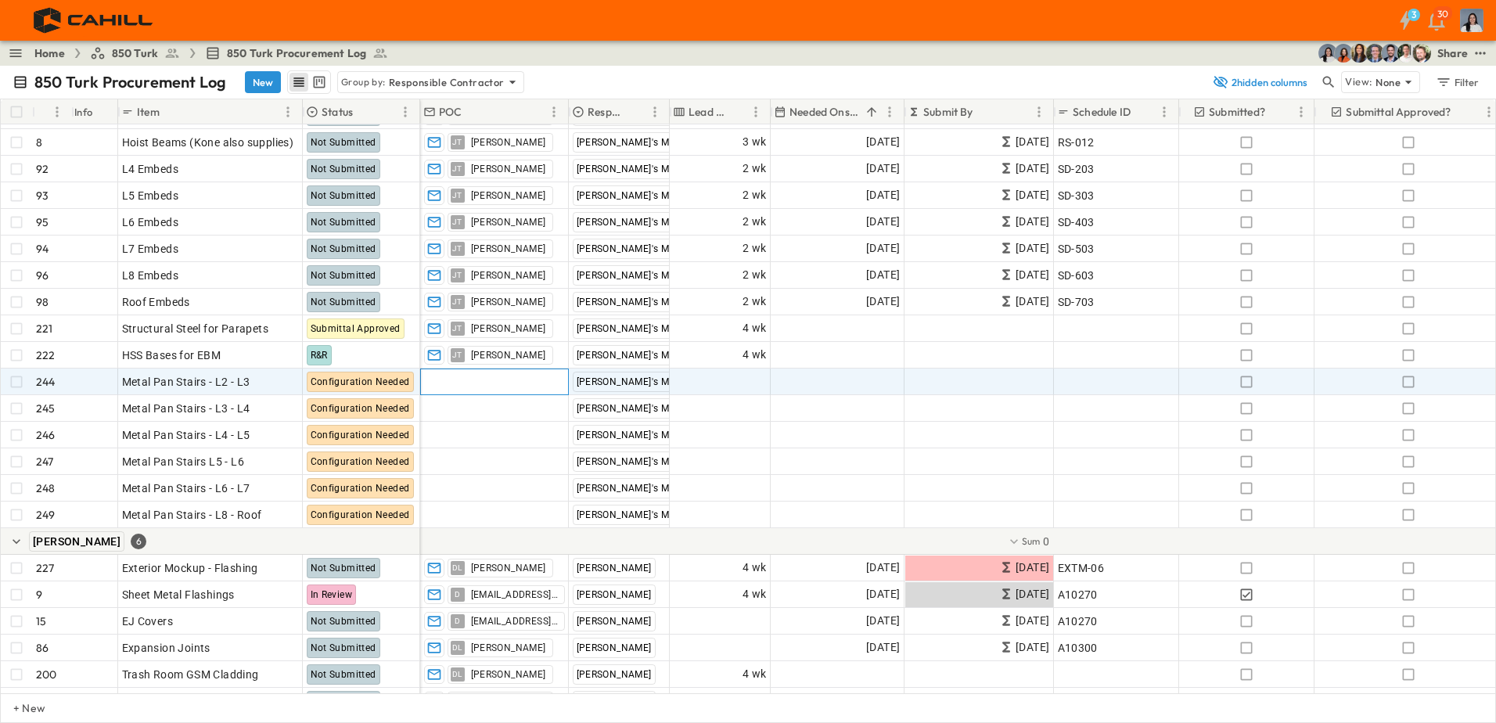
click at [469, 385] on span "Add Contact" at bounding box center [456, 382] width 64 height 16
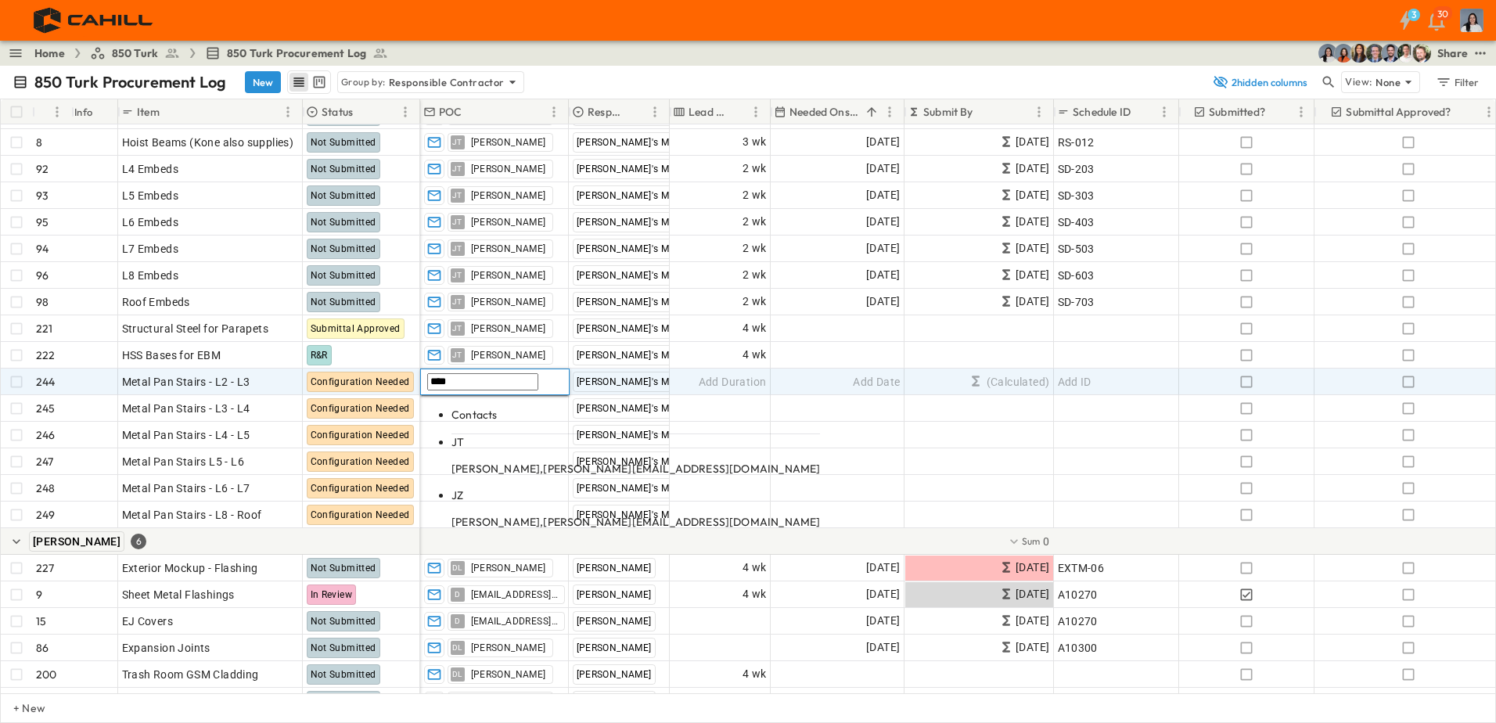
type input "****"
click at [543, 462] on span "[PERSON_NAME][EMAIL_ADDRESS][DOMAIN_NAME]" at bounding box center [681, 469] width 277 height 14
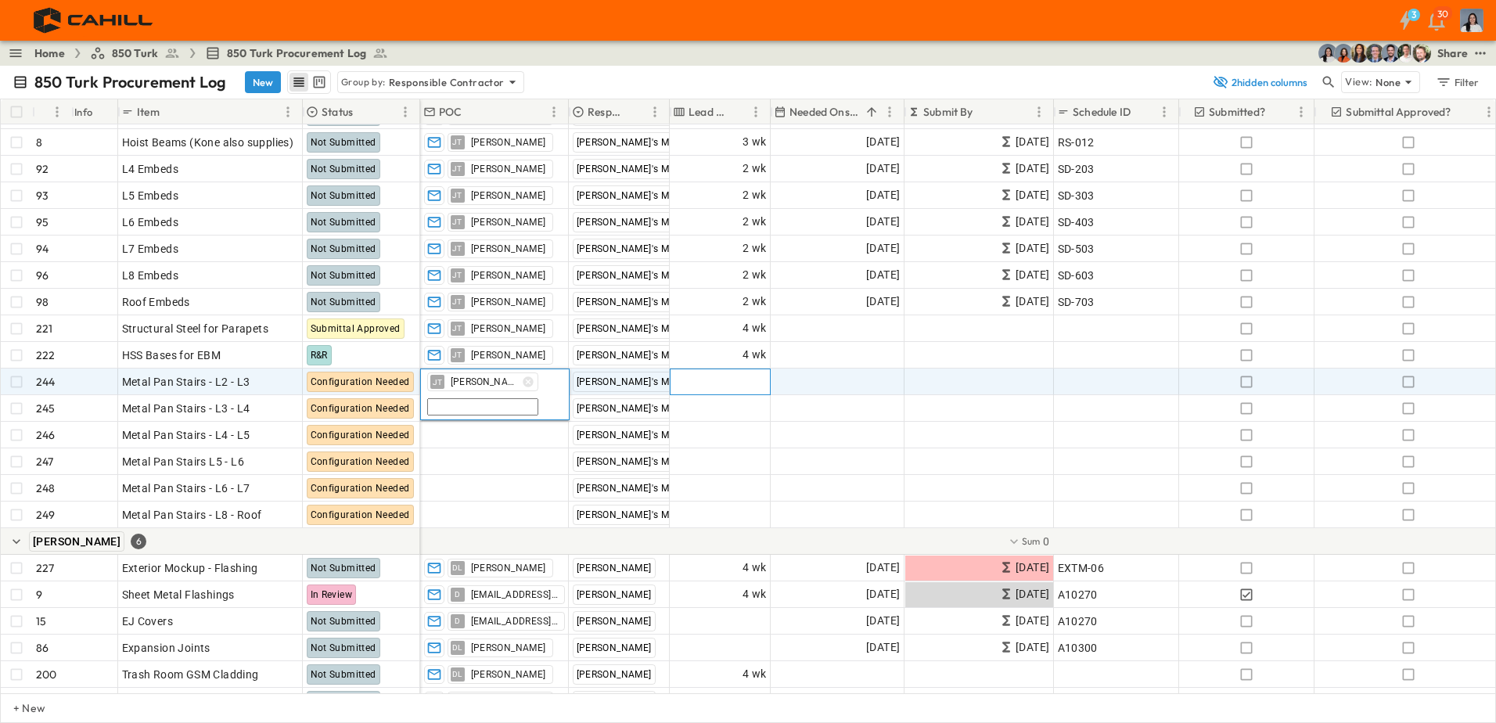
click at [725, 394] on div "Add Duration" at bounding box center [720, 382] width 101 height 27
click at [567, 393] on div "[PERSON_NAME] [PERSON_NAME] Tu" at bounding box center [494, 381] width 147 height 25
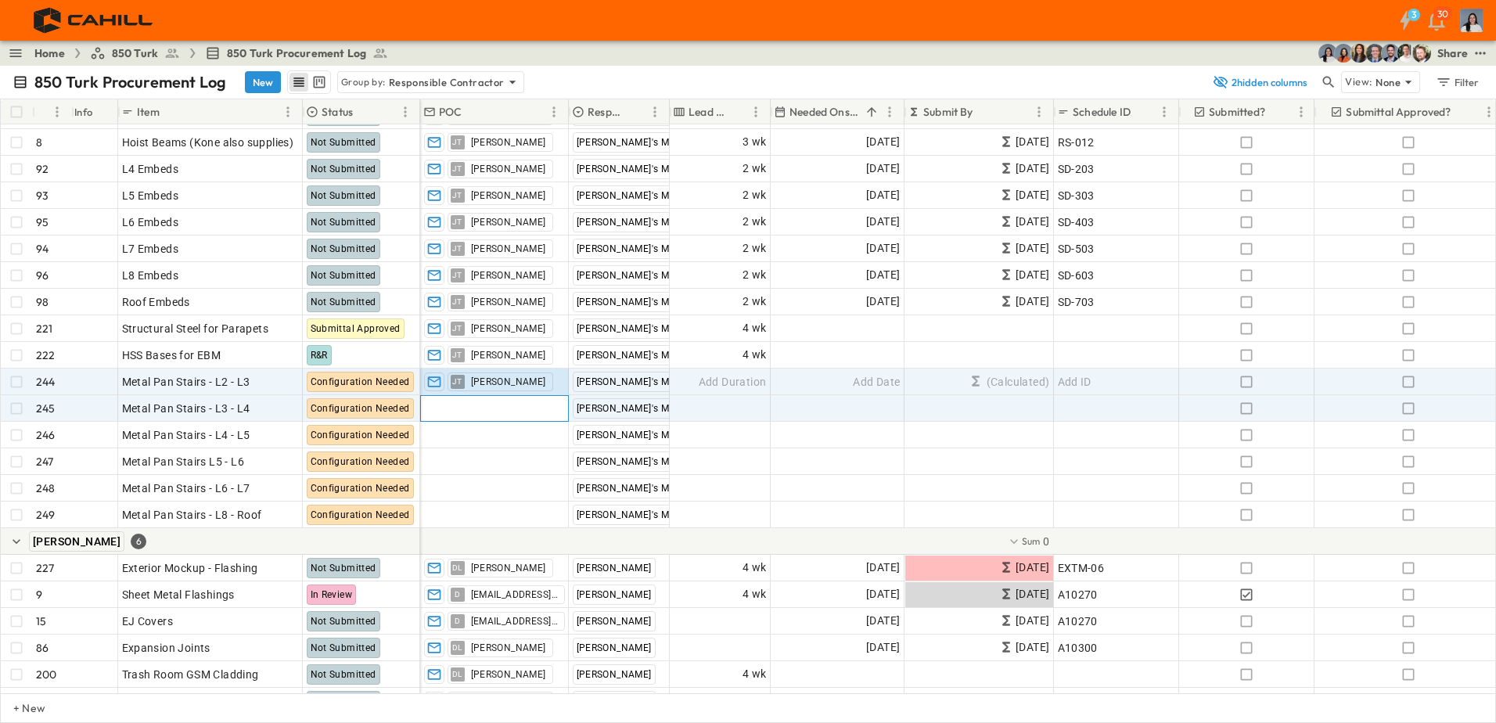
click at [524, 410] on div "Add Contact" at bounding box center [494, 408] width 147 height 25
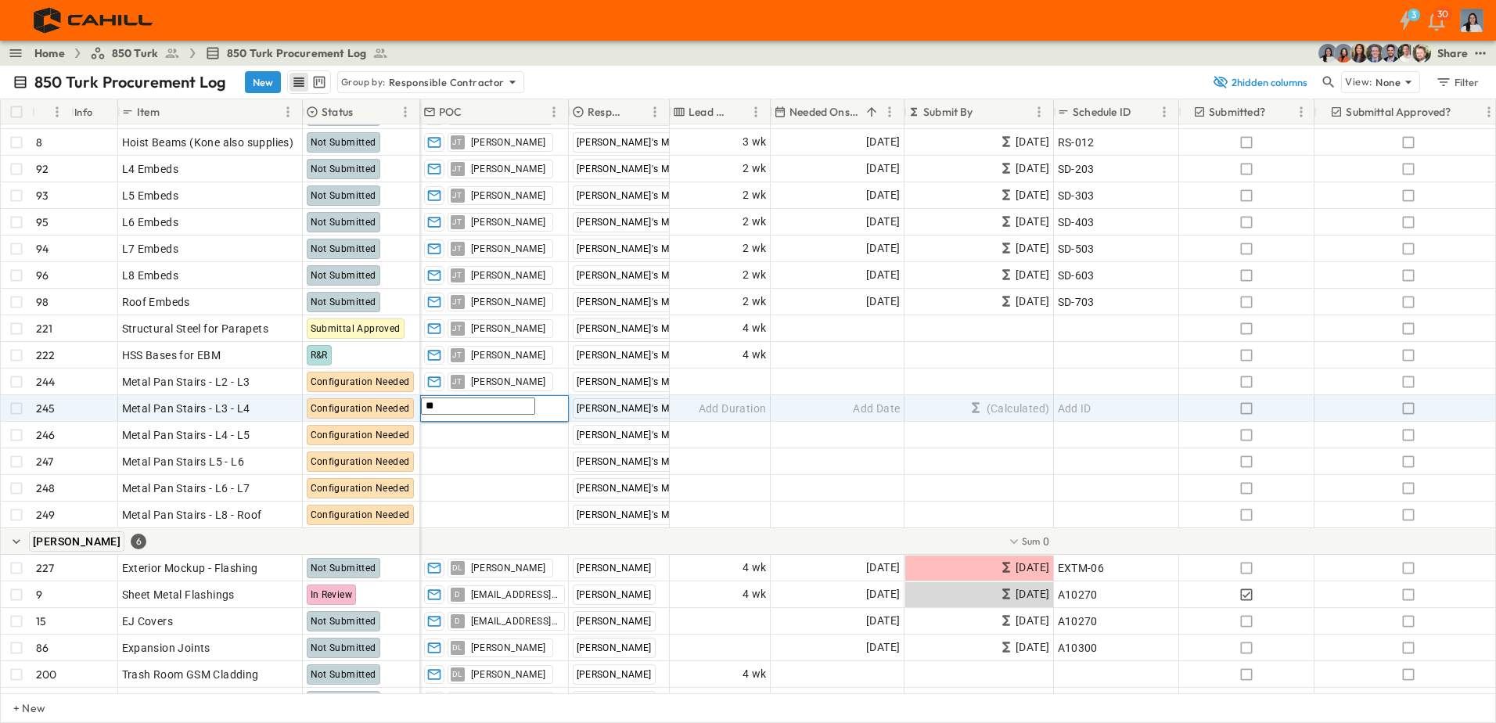
type input "**"
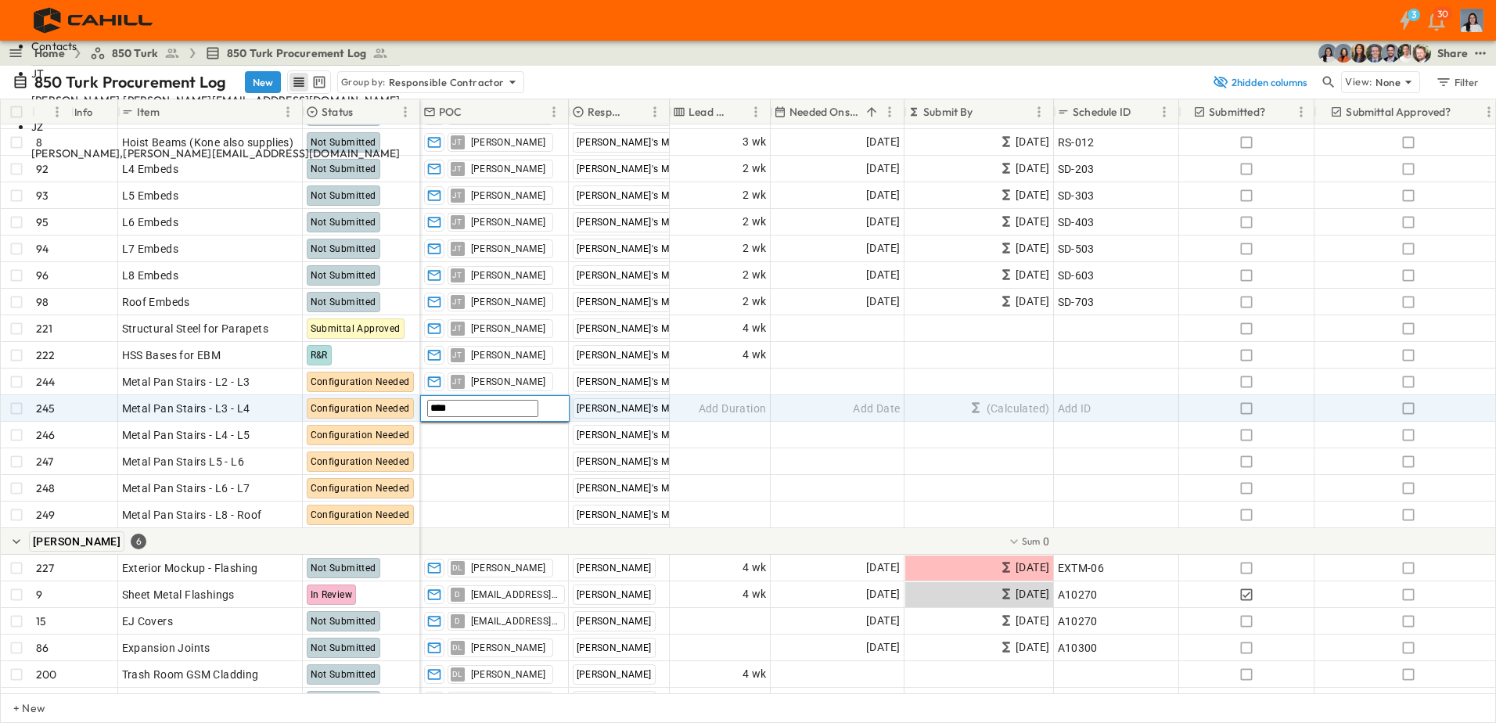
scroll to position [0, 0]
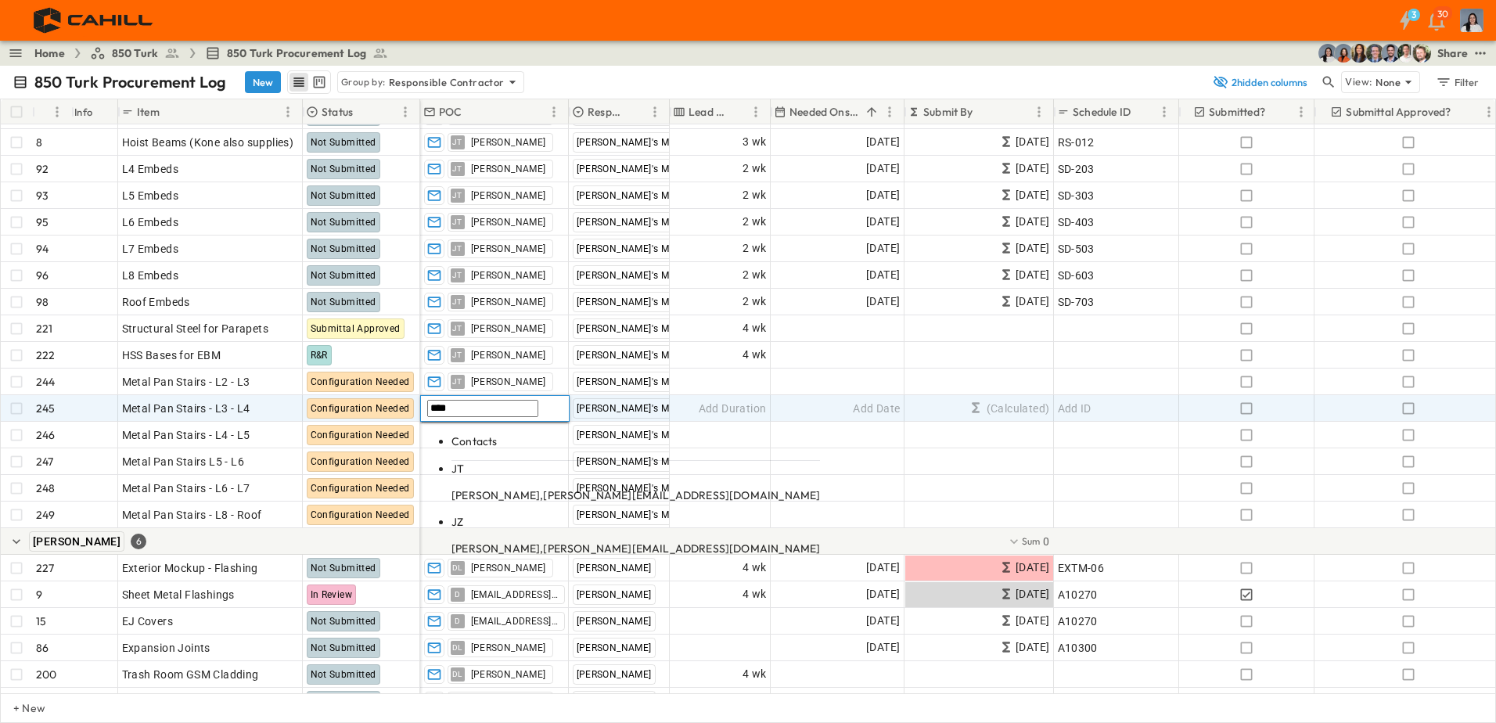
type input "****"
click at [543, 488] on span "[PERSON_NAME][EMAIL_ADDRESS][DOMAIN_NAME]" at bounding box center [681, 495] width 277 height 14
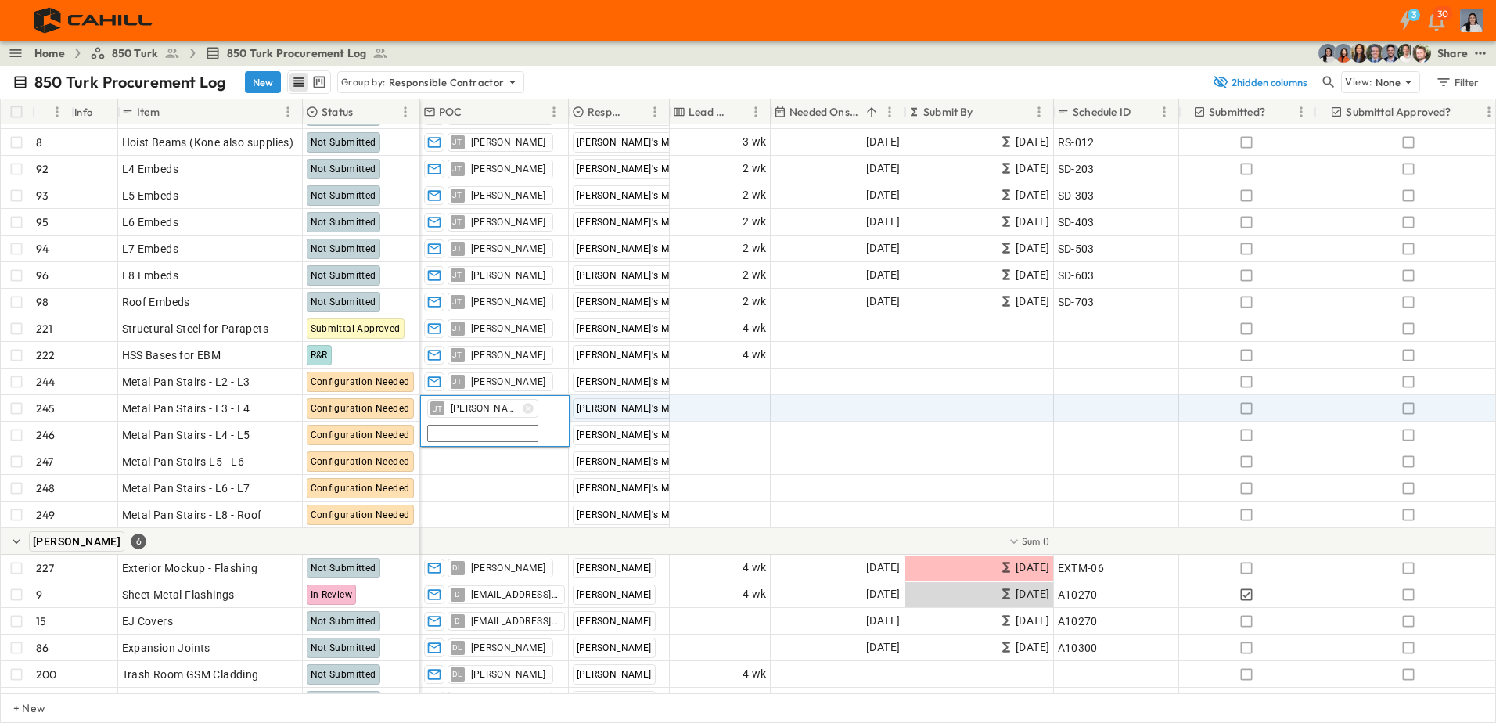
click at [469, 439] on input "text" at bounding box center [482, 433] width 111 height 17
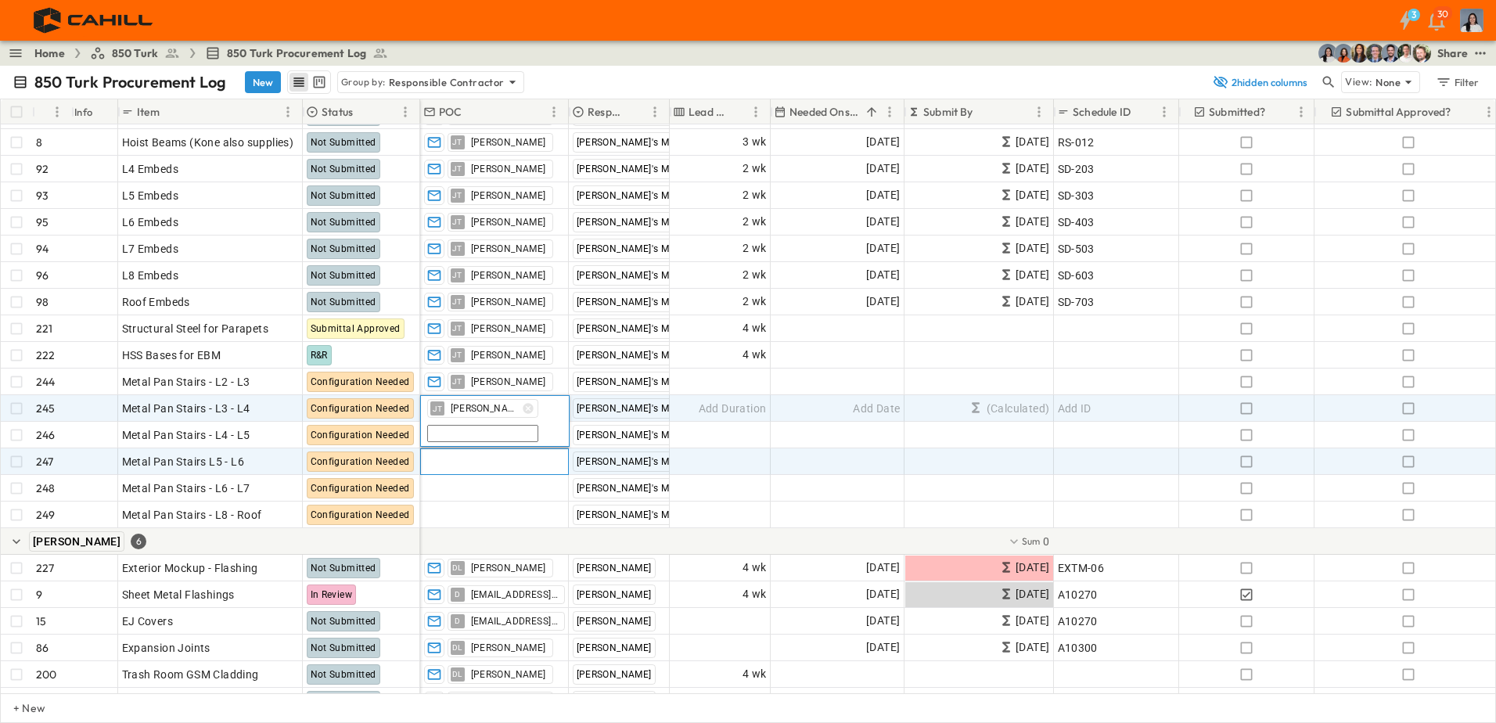
click at [464, 459] on span "Add Contact" at bounding box center [456, 462] width 64 height 16
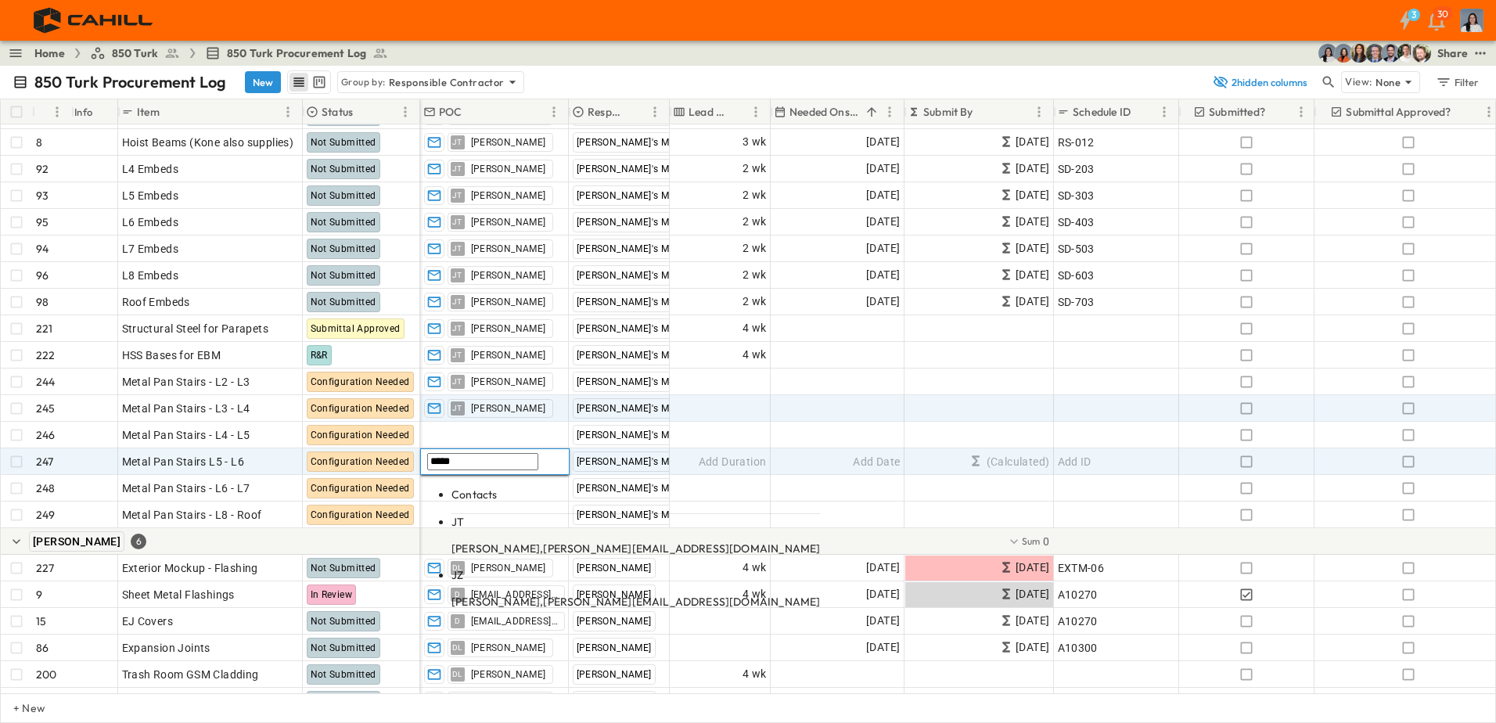
type input "*****"
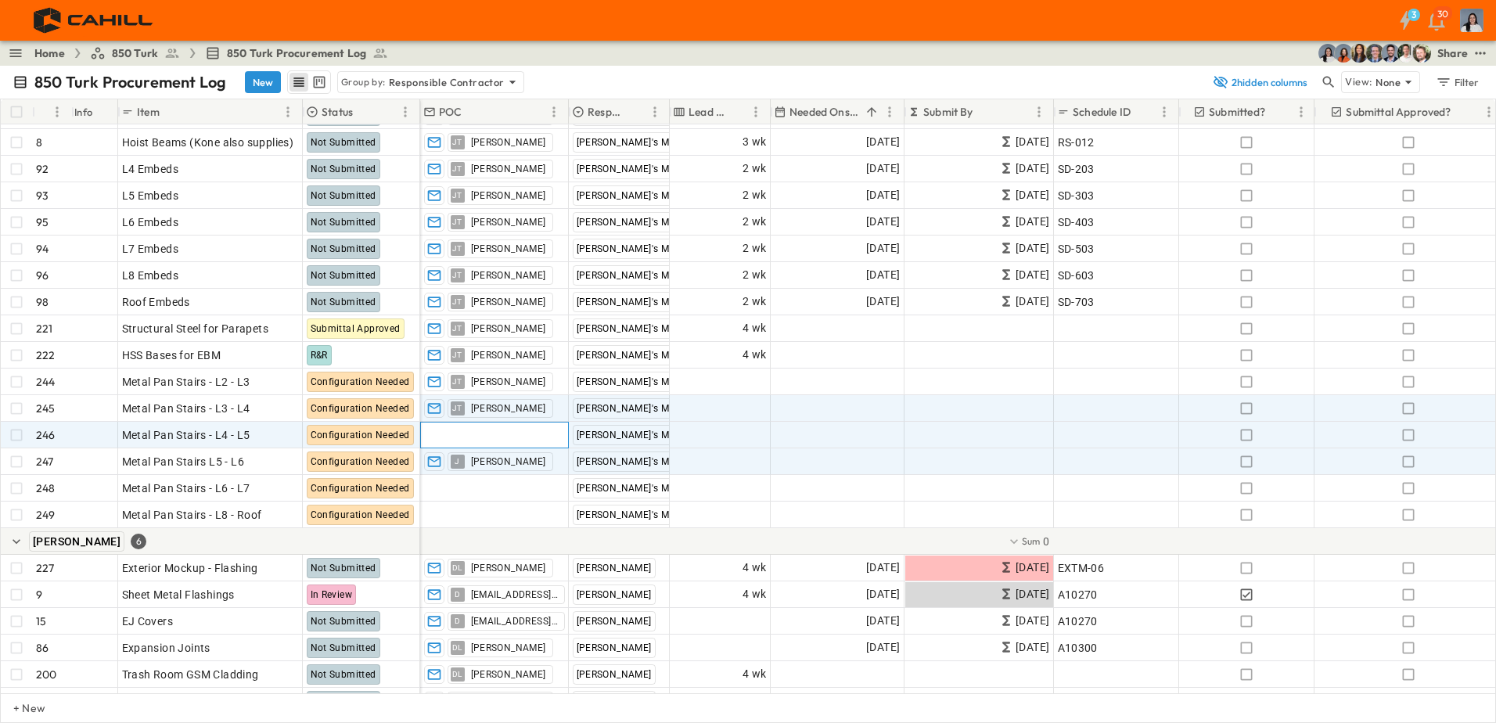
click at [498, 439] on div "Add Contact" at bounding box center [494, 435] width 147 height 25
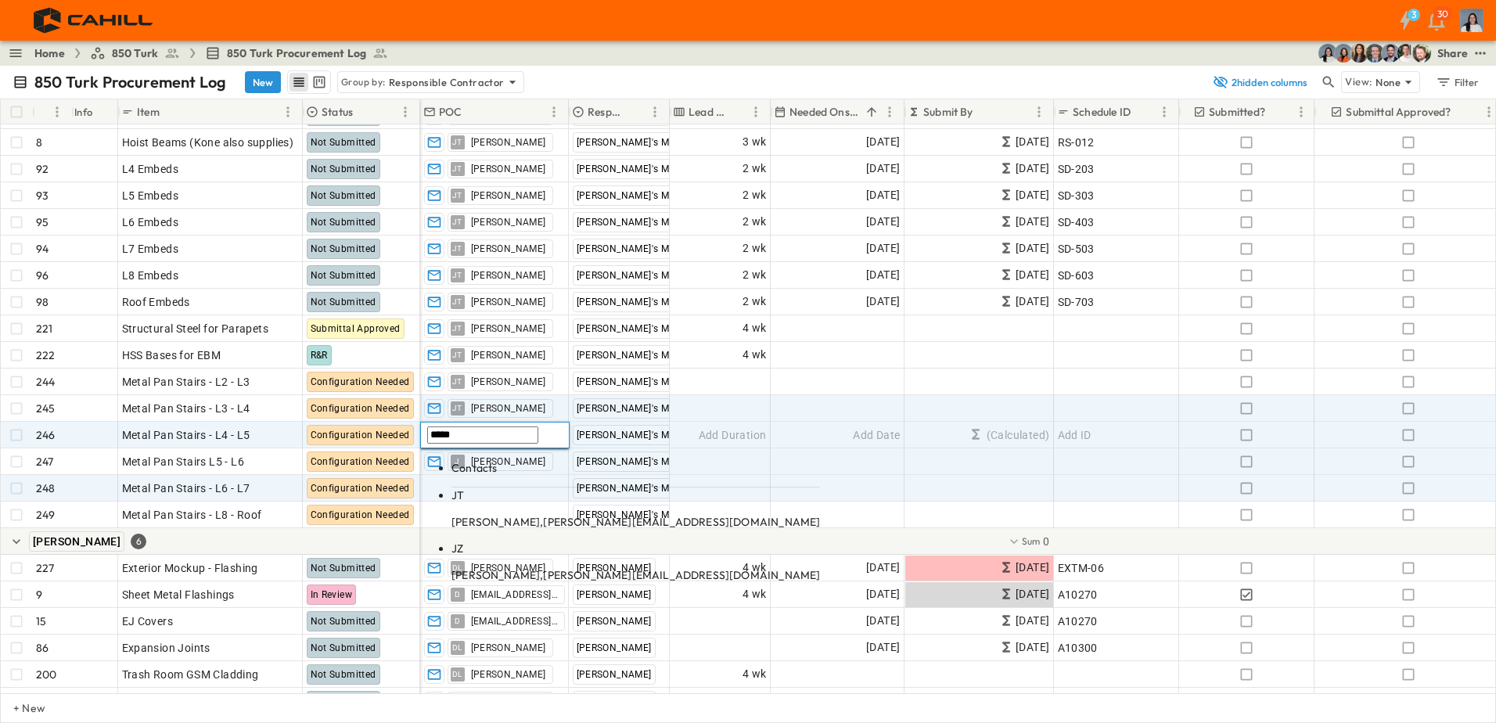
type input "*****"
click at [543, 515] on span "[PERSON_NAME][EMAIL_ADDRESS][DOMAIN_NAME]" at bounding box center [681, 522] width 277 height 14
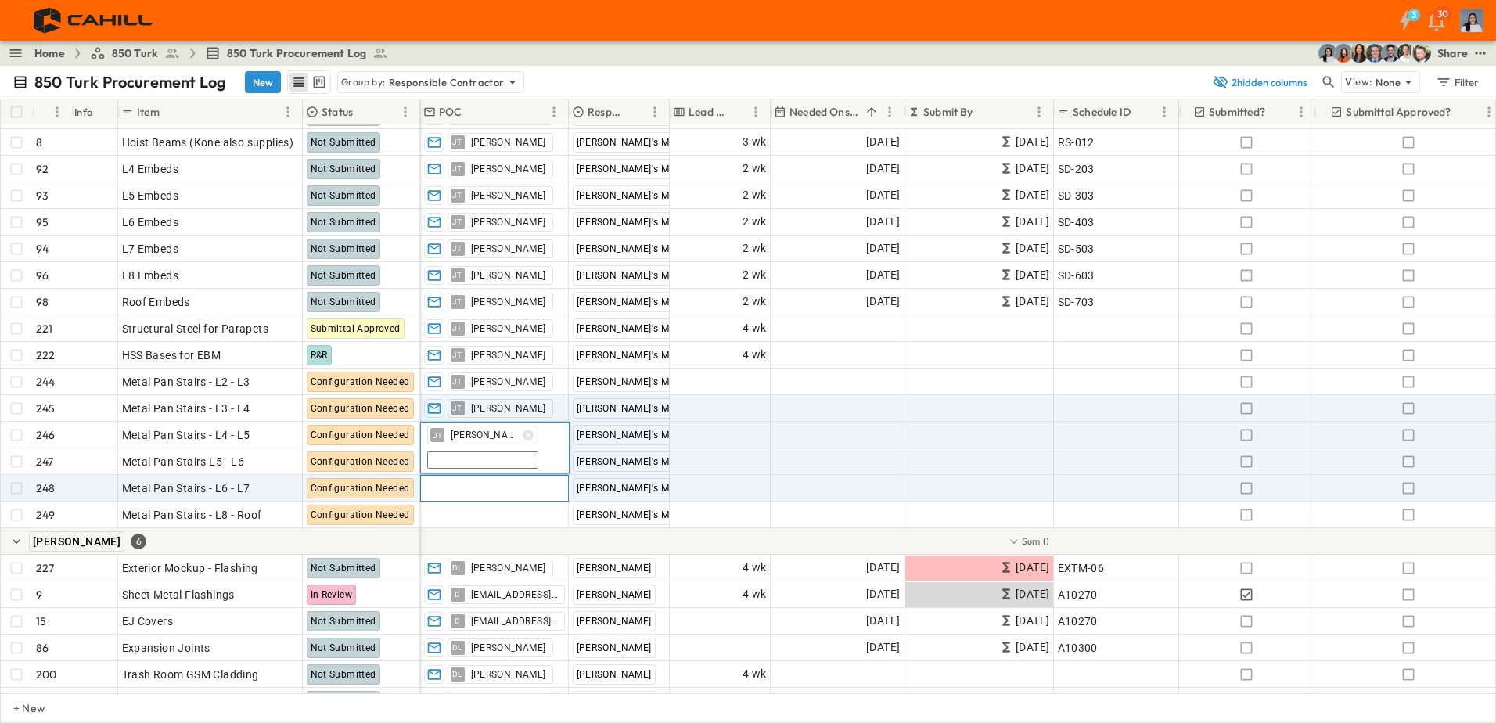
click at [460, 491] on span "Add Contact" at bounding box center [456, 488] width 64 height 16
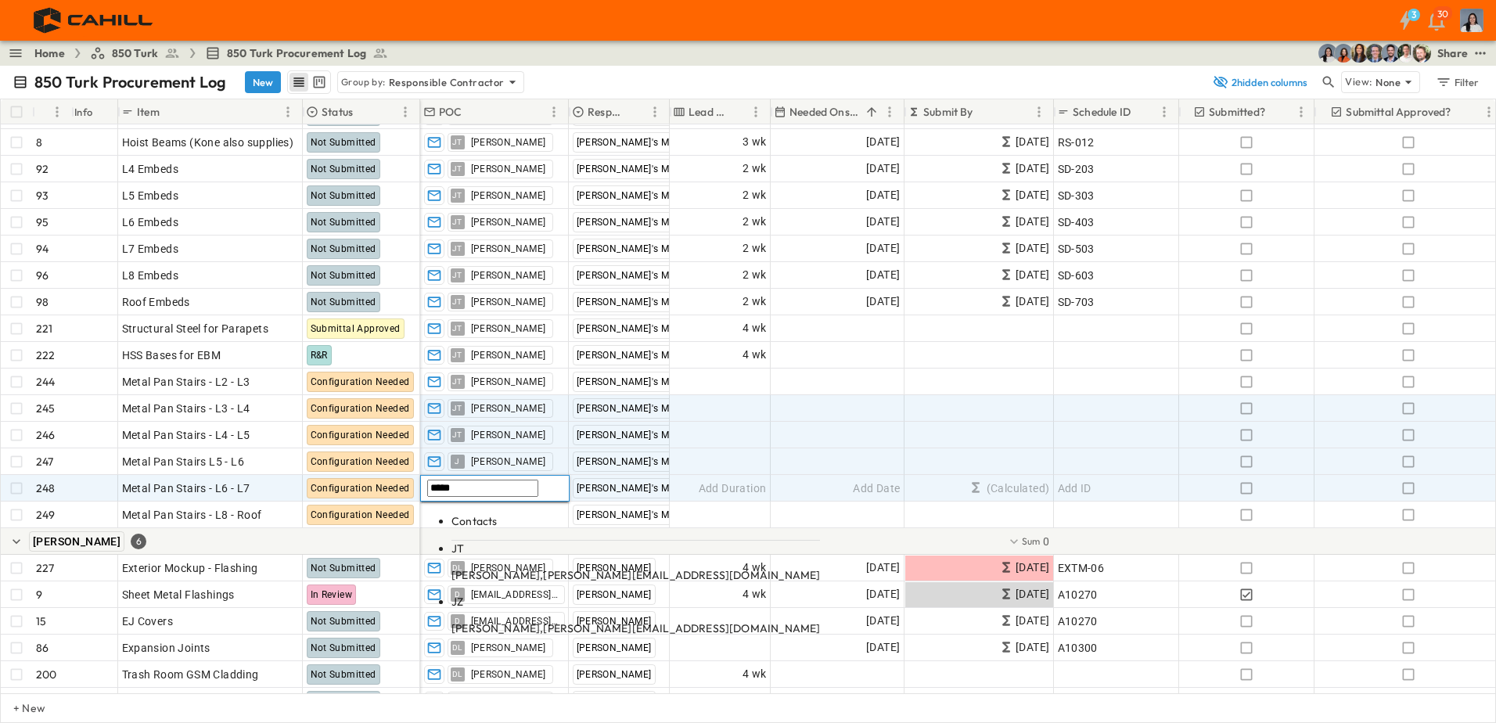
type input "*****"
click at [498, 567] on p "[PERSON_NAME], [PERSON_NAME][EMAIL_ADDRESS][DOMAIN_NAME]" at bounding box center [635, 575] width 369 height 16
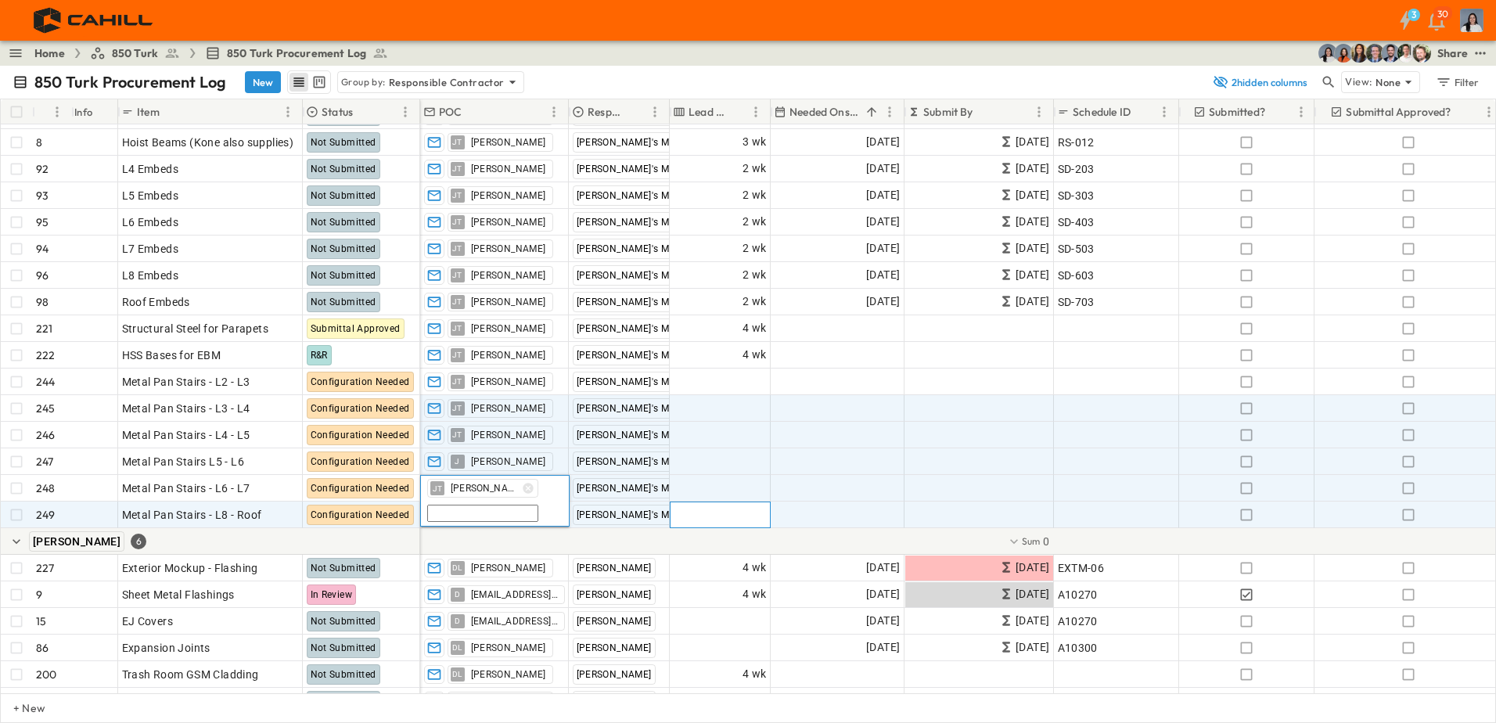
click at [696, 506] on div "Add Duration" at bounding box center [720, 514] width 99 height 25
click at [466, 517] on span "Add Contact" at bounding box center [456, 515] width 64 height 16
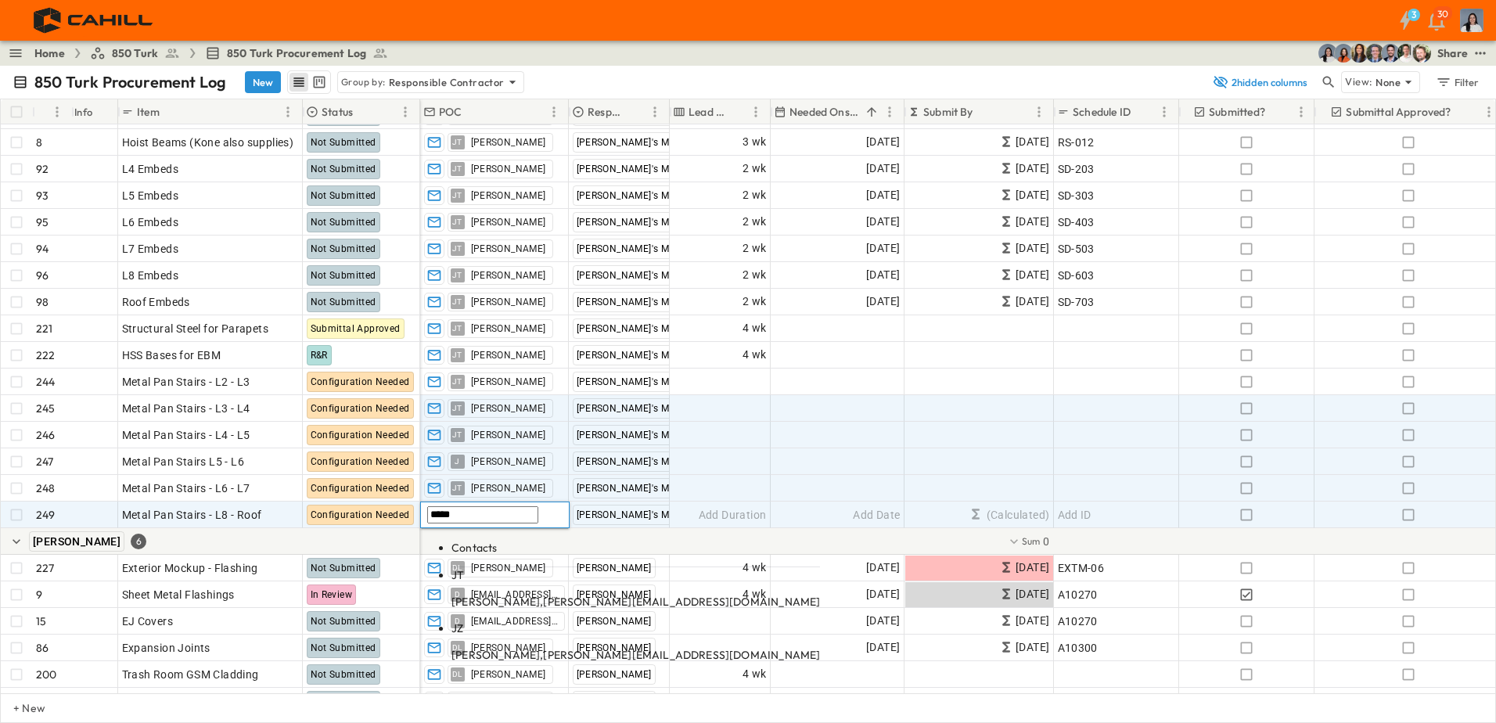
type input "*****"
click at [549, 595] on span "[PERSON_NAME][EMAIL_ADDRESS][DOMAIN_NAME]" at bounding box center [681, 602] width 277 height 14
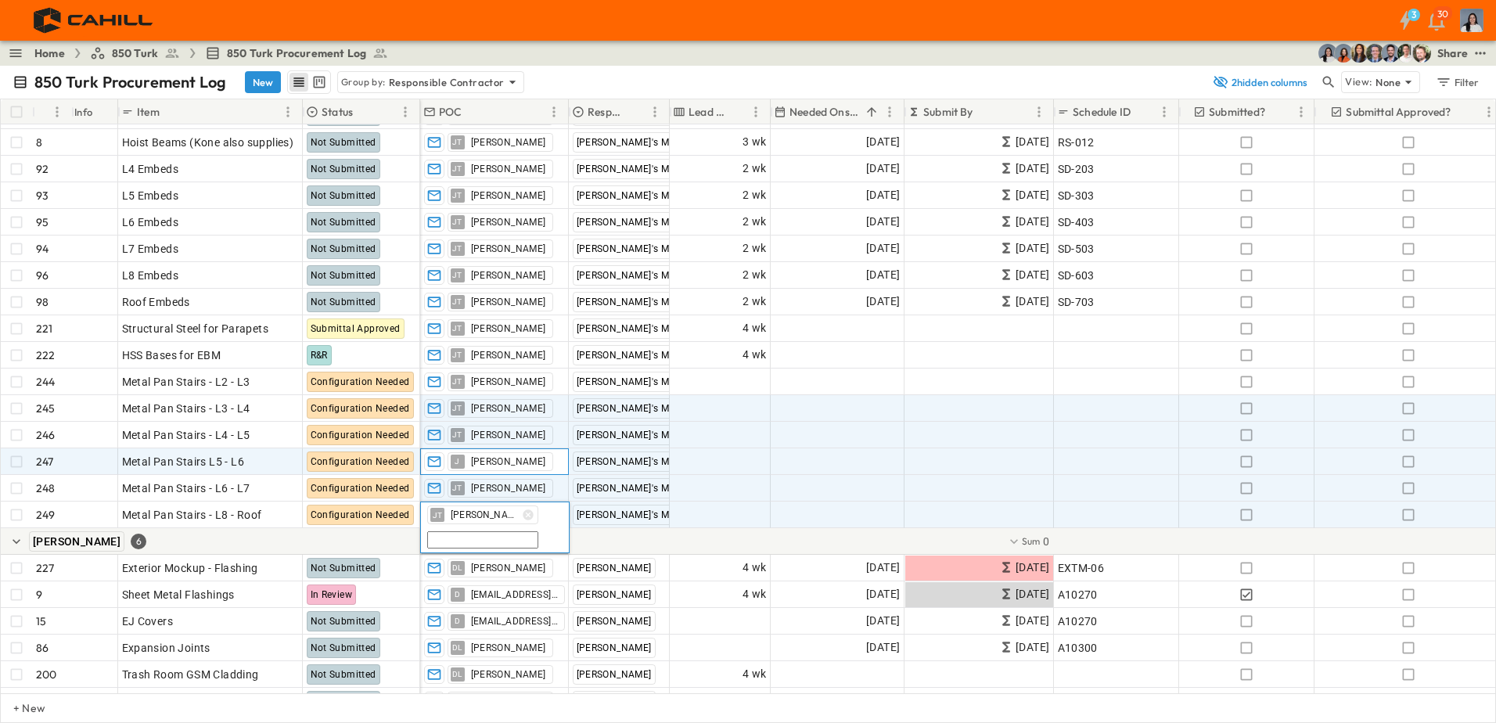
click at [512, 465] on div "[PERSON_NAME]" at bounding box center [494, 461] width 147 height 25
click at [495, 469] on div "[PERSON_NAME]" at bounding box center [482, 461] width 111 height 19
click at [522, 460] on icon "button" at bounding box center [528, 461] width 13 height 13
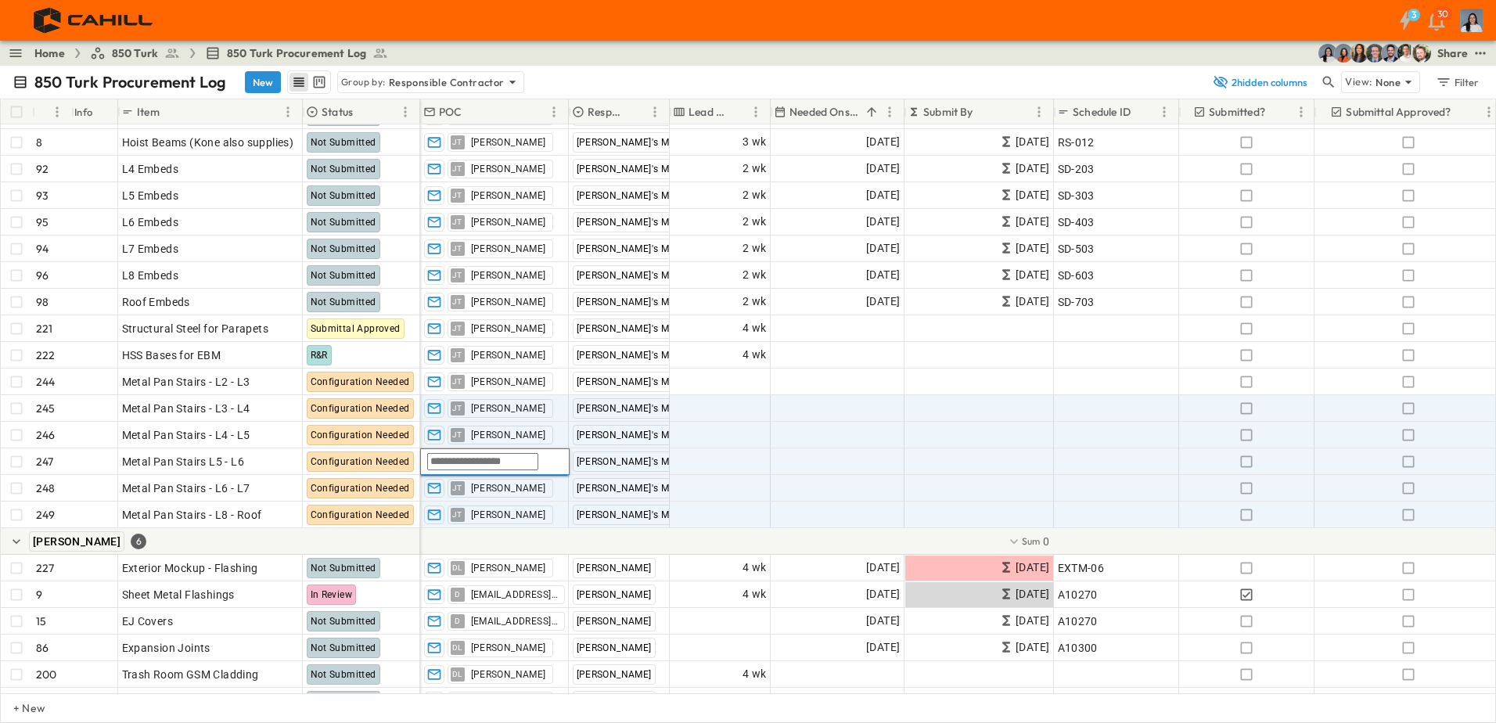
click at [513, 466] on input "text" at bounding box center [482, 461] width 111 height 17
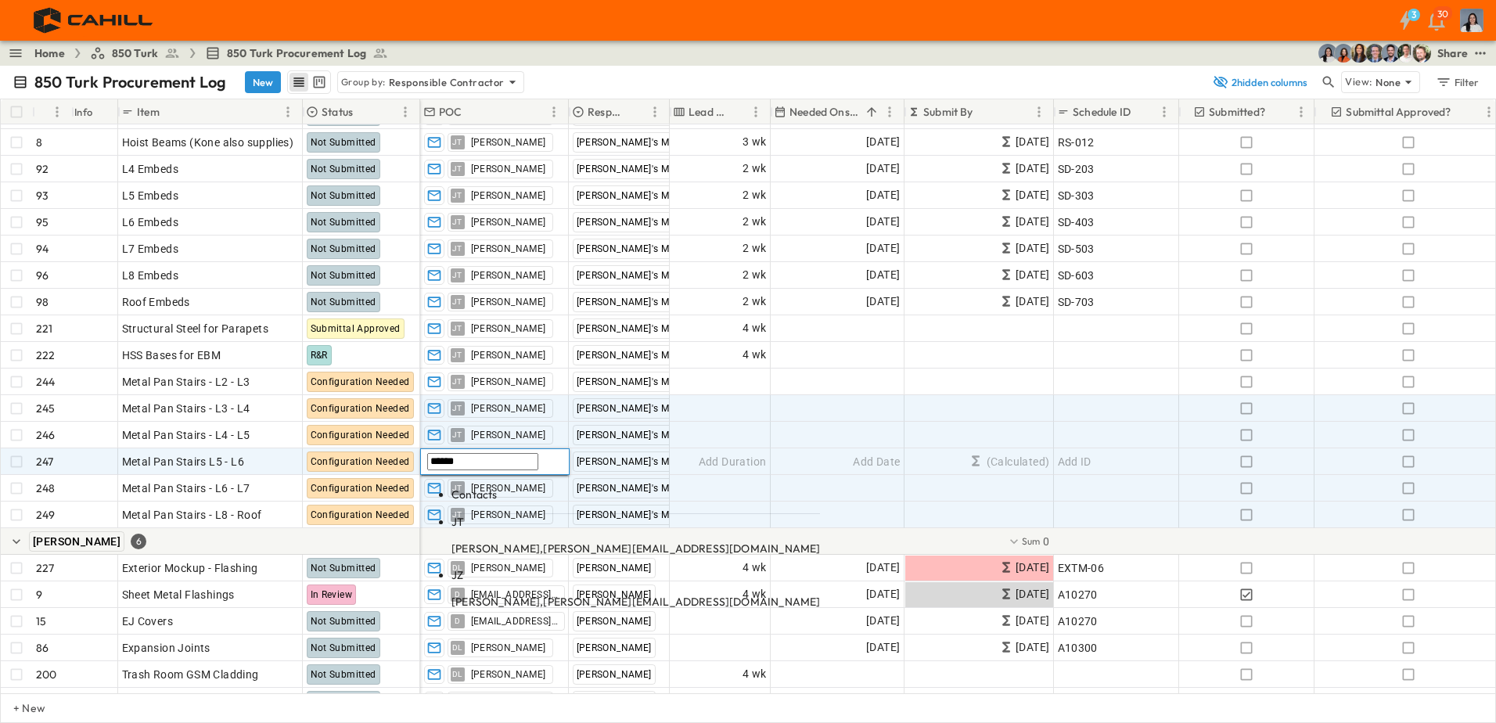
type input "******"
click at [543, 541] on span "[PERSON_NAME][EMAIL_ADDRESS][DOMAIN_NAME]" at bounding box center [681, 548] width 277 height 14
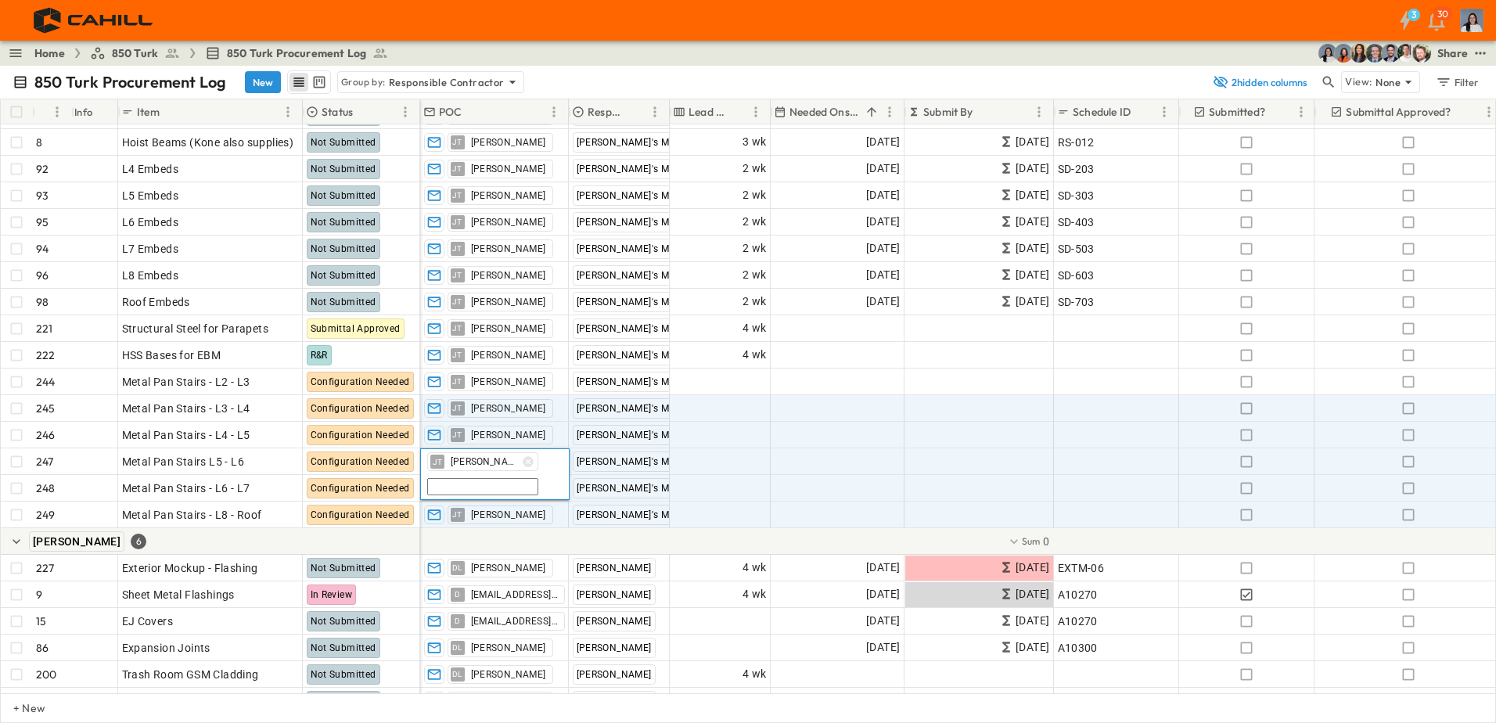
click at [473, 27] on div "3 30" at bounding box center [746, 20] width 1493 height 41
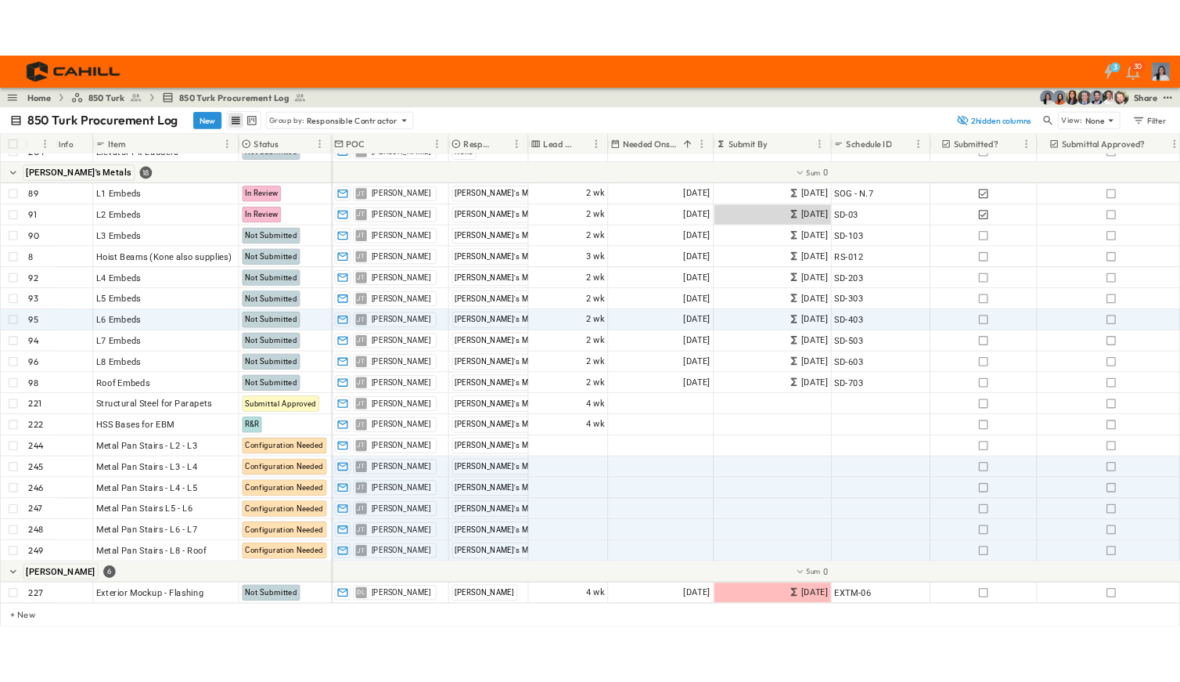
scroll to position [156, 0]
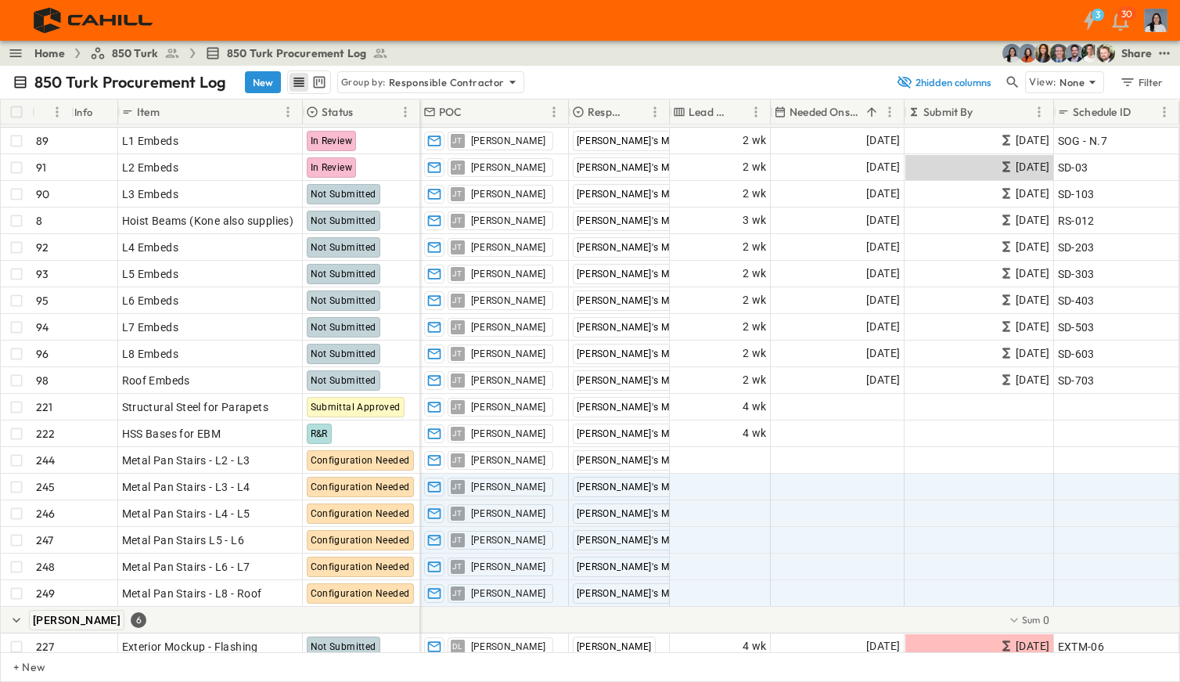
drag, startPoint x: 651, startPoint y: 65, endPoint x: 645, endPoint y: 55, distance: 11.9
click at [651, 65] on div "Home 850 Turk 850 Turk Procurement Log Share" at bounding box center [590, 53] width 1180 height 25
click at [1131, 59] on div "Share" at bounding box center [1136, 53] width 31 height 16
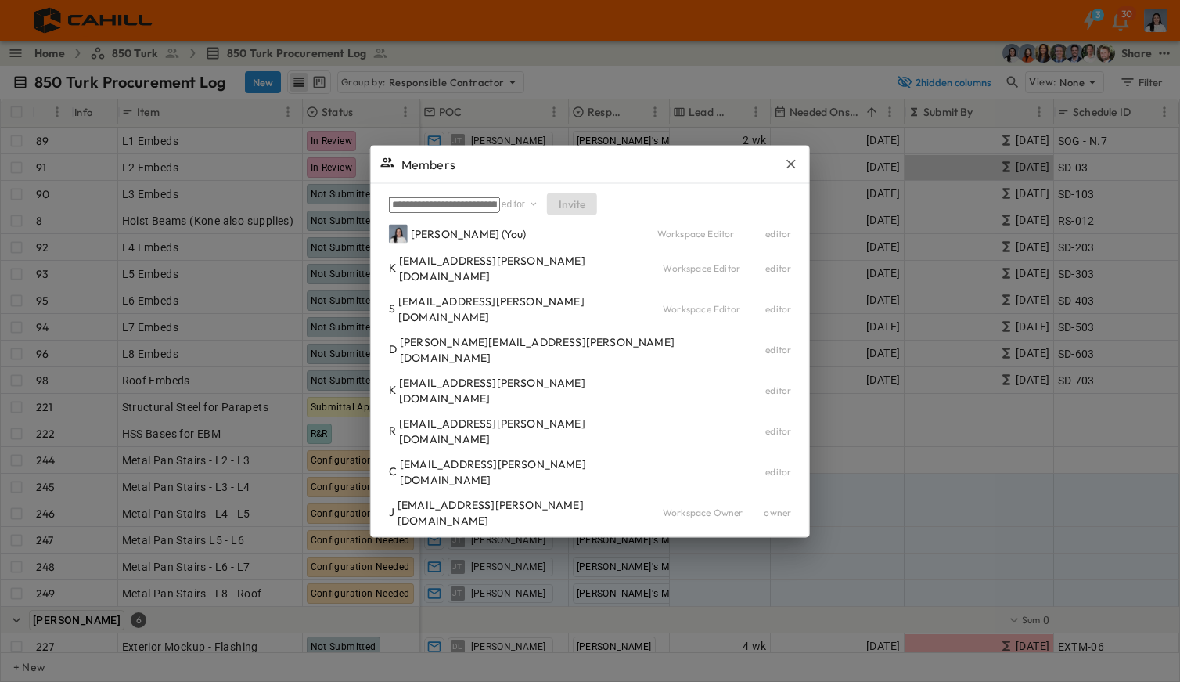
click at [493, 212] on input "text" at bounding box center [444, 204] width 111 height 16
click at [430, 173] on span "Members" at bounding box center [428, 163] width 54 height 19
click at [539, 210] on div "editor" at bounding box center [521, 204] width 38 height 13
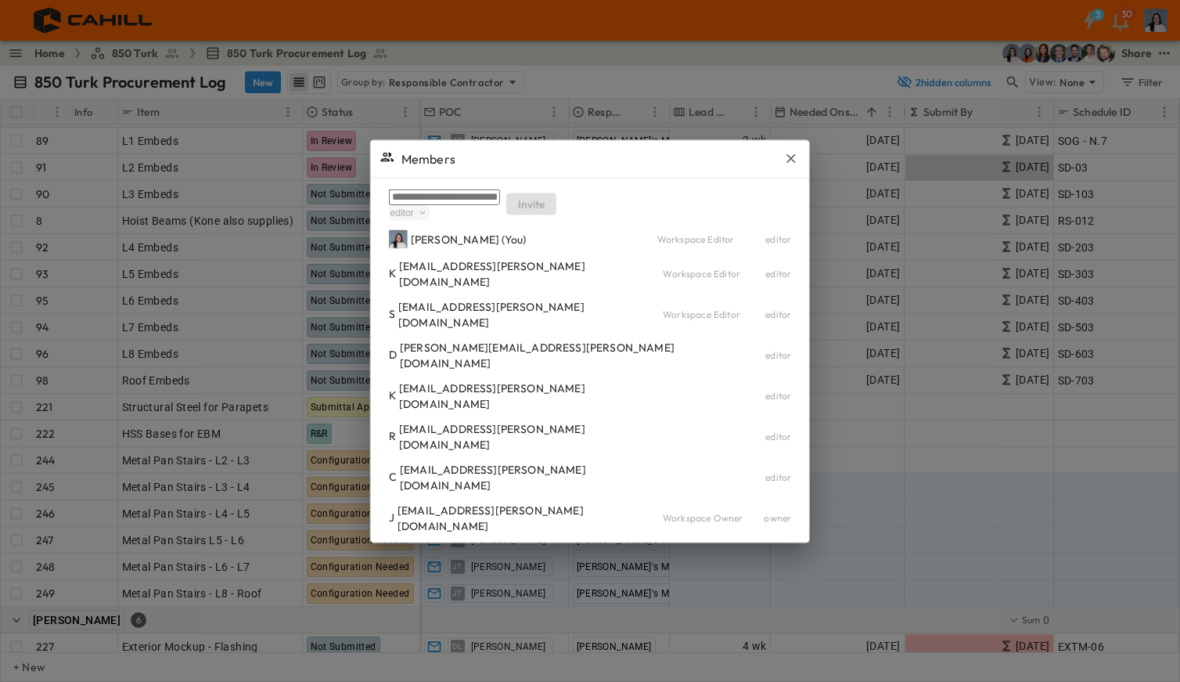
click at [696, 265] on span "editor" at bounding box center [694, 268] width 31 height 16
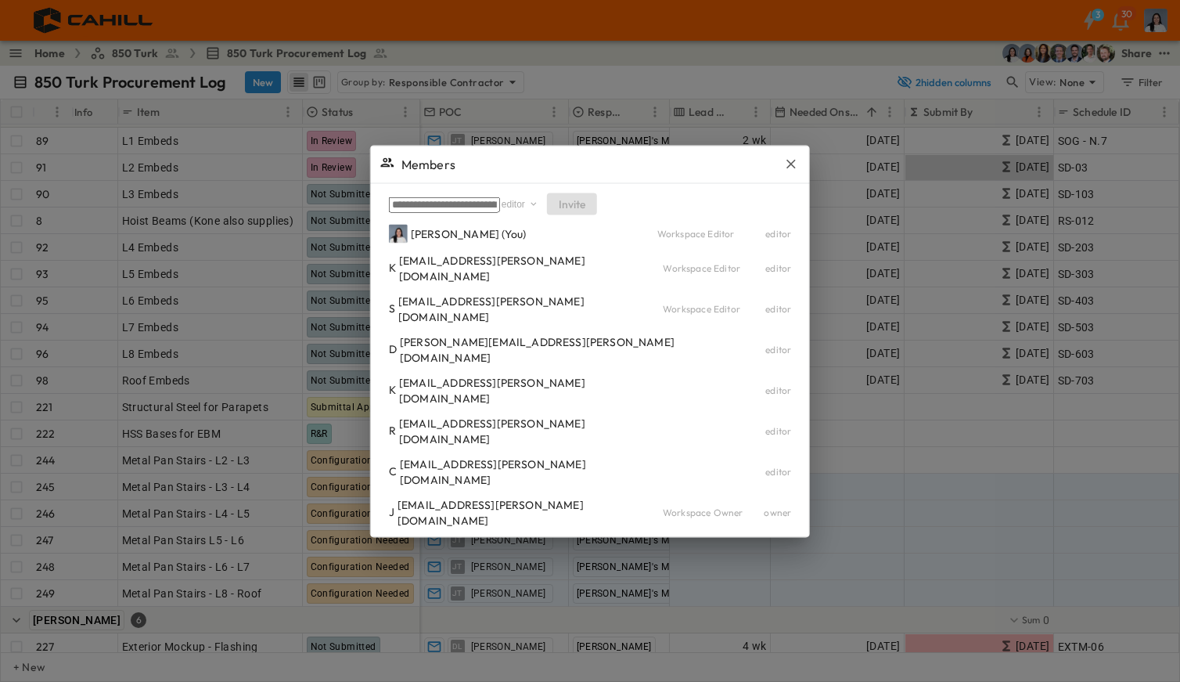
click at [728, 415] on div "R [EMAIL_ADDRESS][PERSON_NAME][DOMAIN_NAME] editor" at bounding box center [590, 430] width 402 height 31
click at [613, 353] on div "[PERSON_NAME] (You) Workspace Editor editor K [EMAIL_ADDRESS][PERSON_NAME][DOMA…" at bounding box center [590, 376] width 402 height 304
click at [505, 326] on div "[PERSON_NAME] (You) Workspace Editor editor K [EMAIL_ADDRESS][PERSON_NAME][DOMA…" at bounding box center [590, 376] width 402 height 304
drag, startPoint x: 507, startPoint y: 325, endPoint x: 793, endPoint y: 196, distance: 313.4
click at [793, 182] on div "Members" at bounding box center [590, 164] width 440 height 38
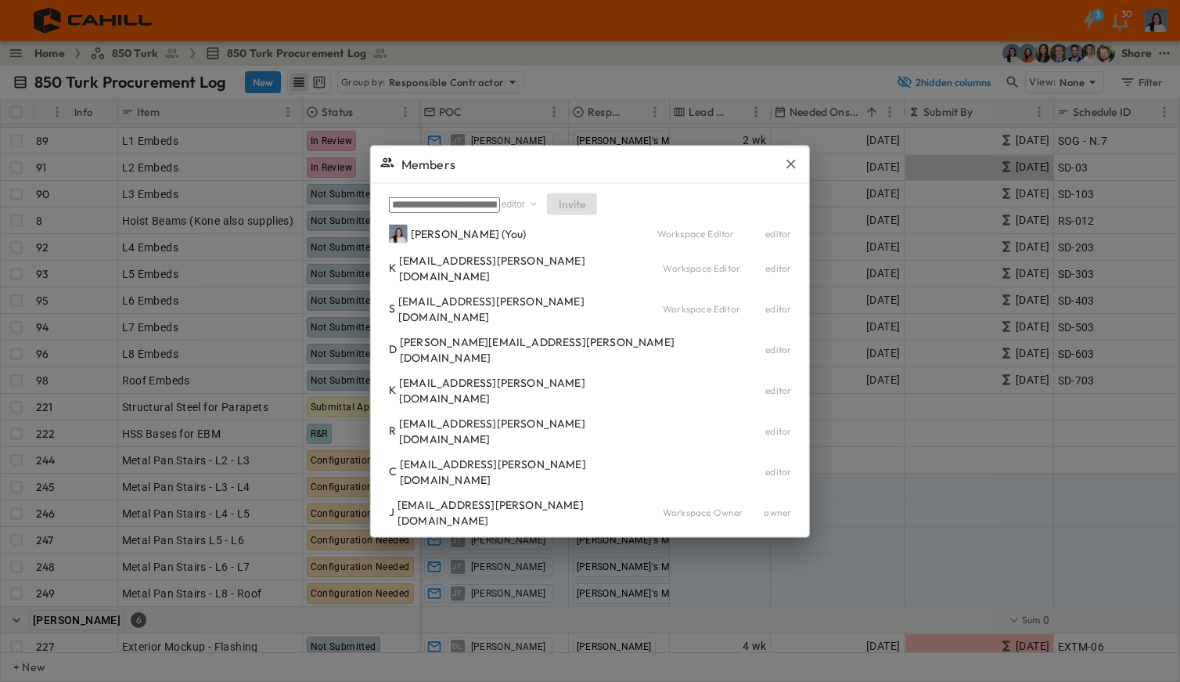
click at [691, 355] on div "editor" at bounding box center [738, 349] width 106 height 13
click at [783, 171] on icon "button" at bounding box center [791, 164] width 16 height 16
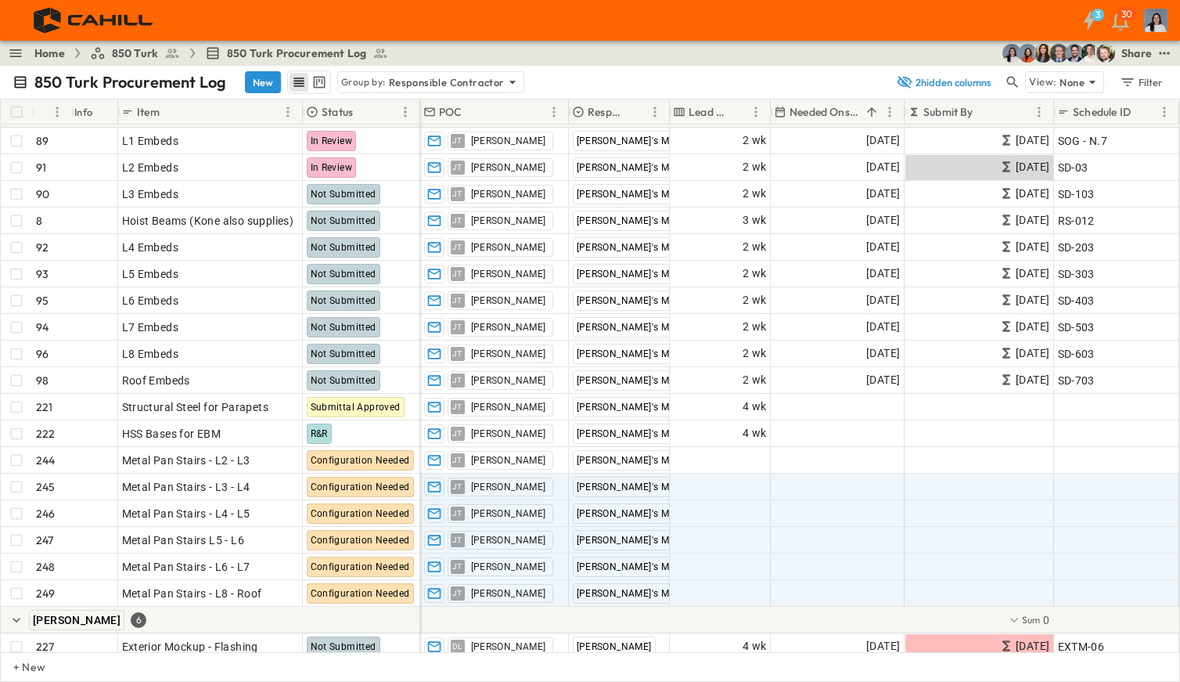
click at [1144, 56] on div "Share" at bounding box center [1136, 53] width 31 height 16
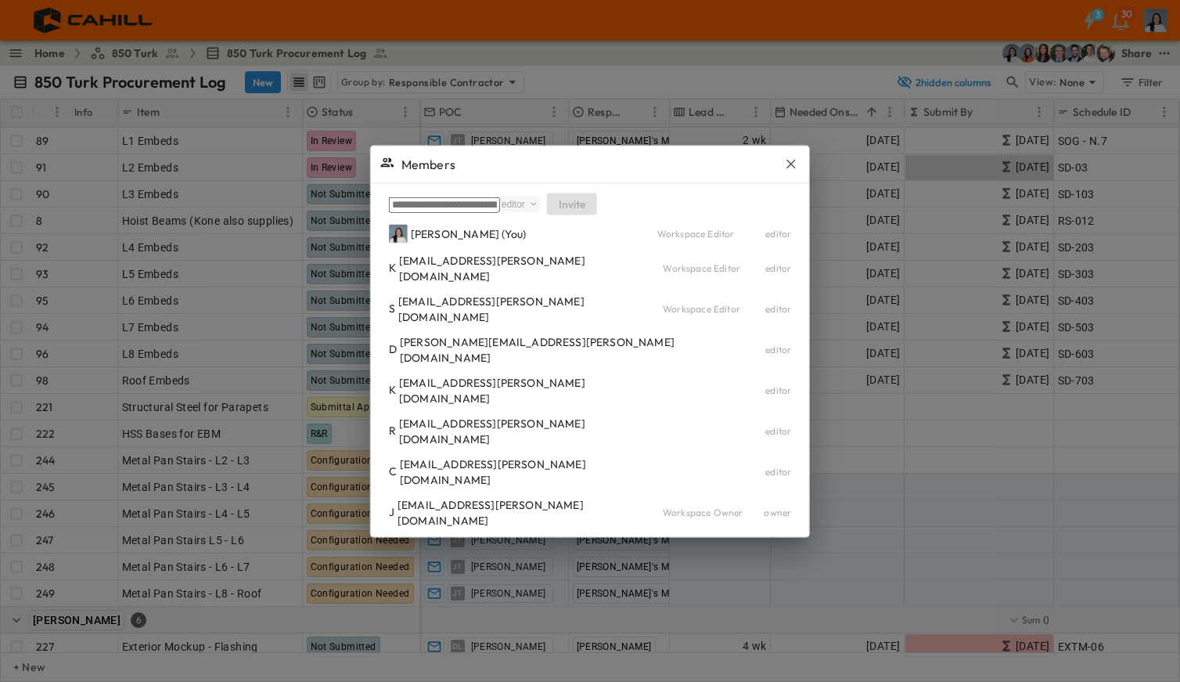
click at [539, 210] on div "editor" at bounding box center [521, 204] width 38 height 13
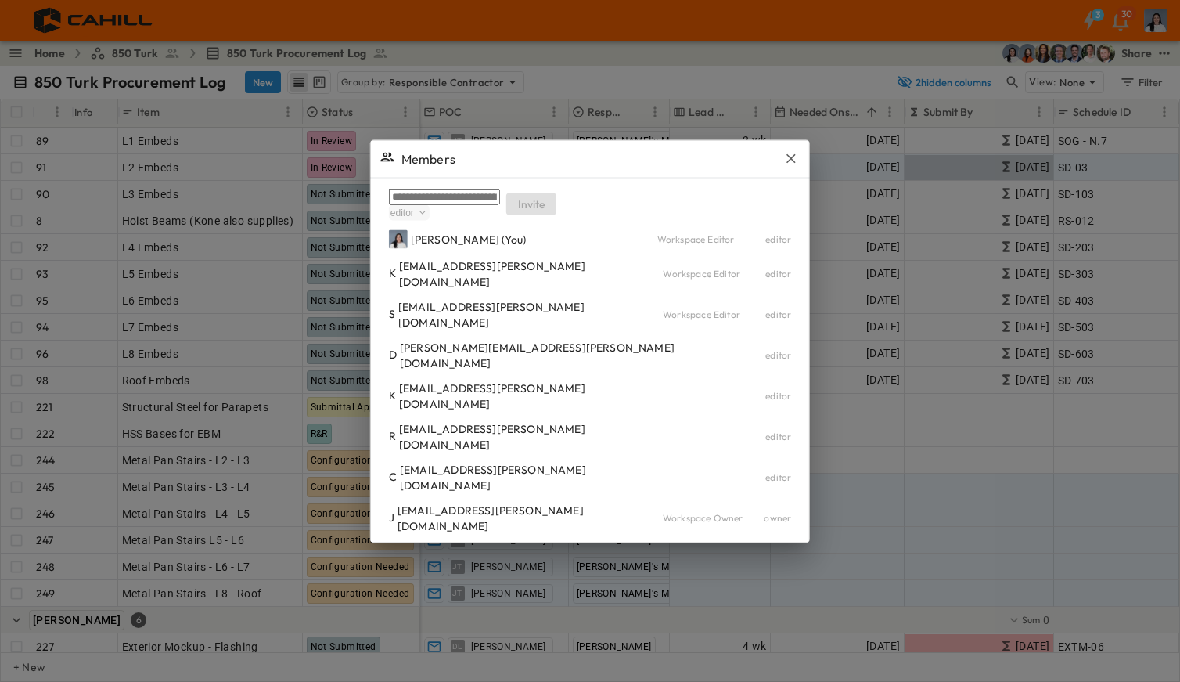
click at [783, 166] on icon "button" at bounding box center [791, 158] width 16 height 16
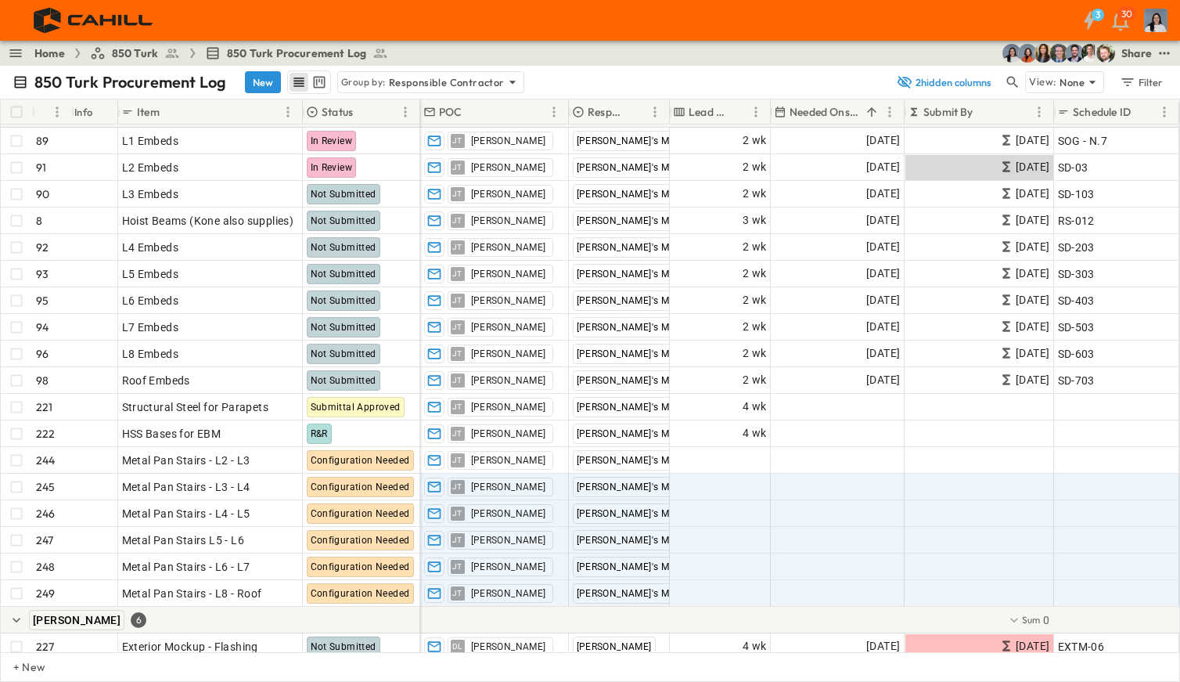
click at [1150, 58] on div "Share" at bounding box center [1136, 53] width 31 height 16
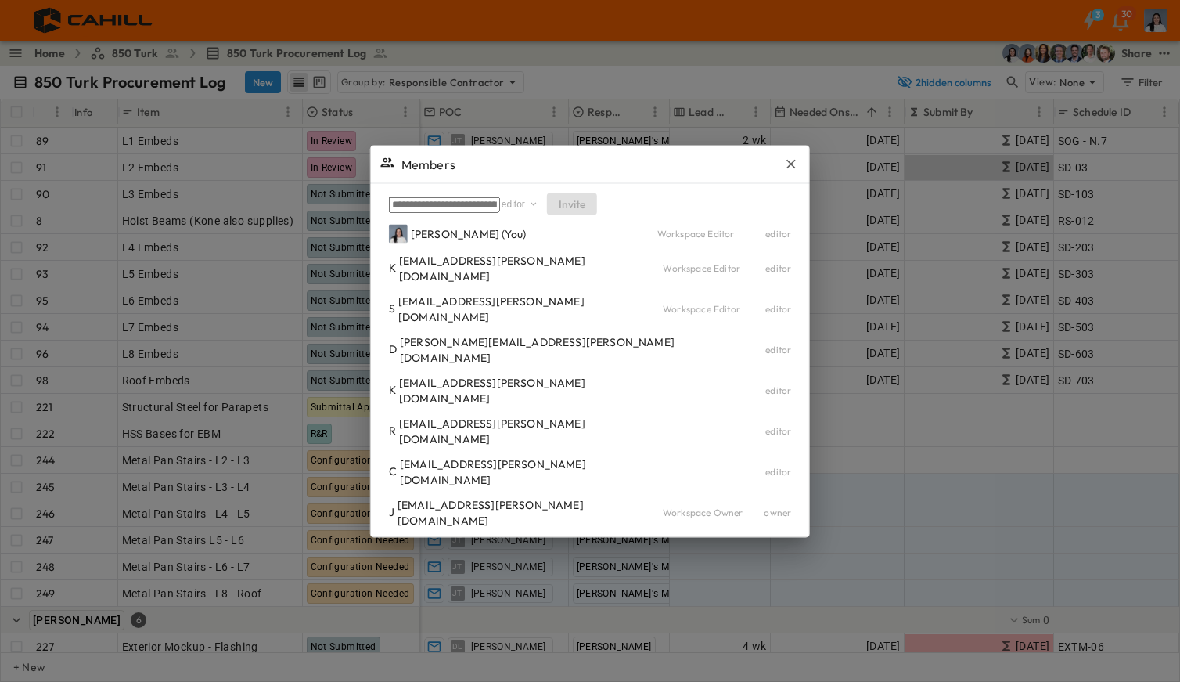
click at [500, 212] on input "text" at bounding box center [444, 204] width 111 height 16
click at [644, 388] on div "K [EMAIL_ADDRESS][PERSON_NAME][DOMAIN_NAME] editor" at bounding box center [590, 389] width 402 height 31
click at [783, 171] on icon "button" at bounding box center [791, 164] width 16 height 16
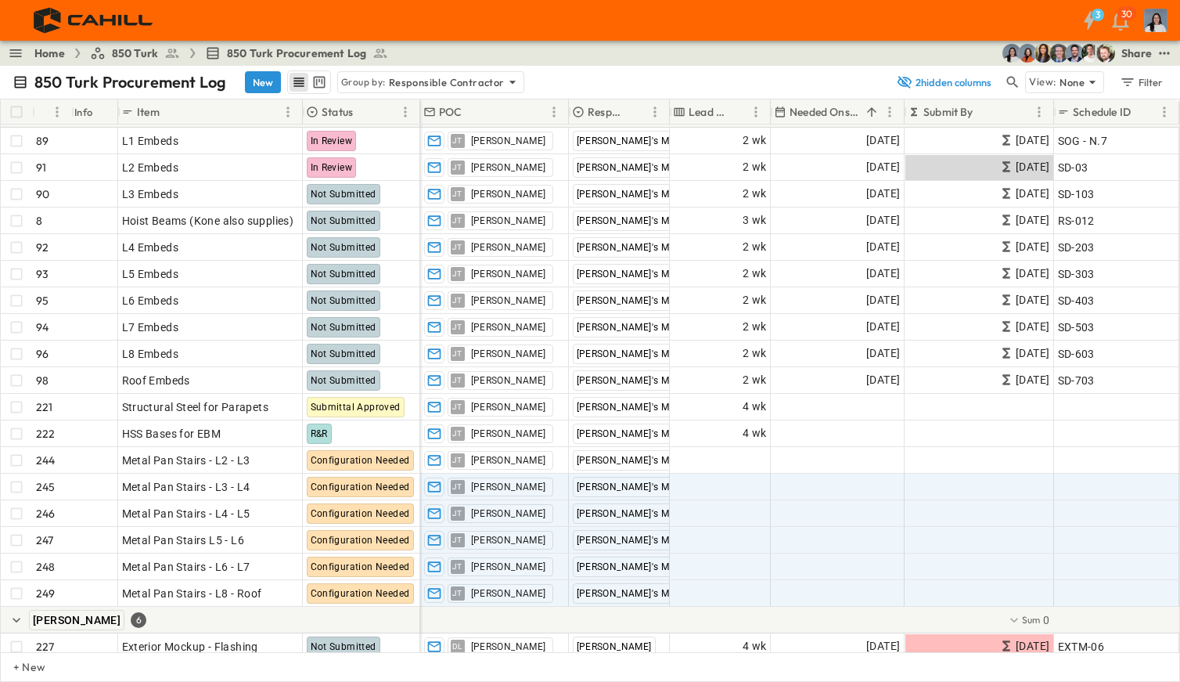
click at [1138, 56] on div "Share" at bounding box center [1136, 53] width 31 height 16
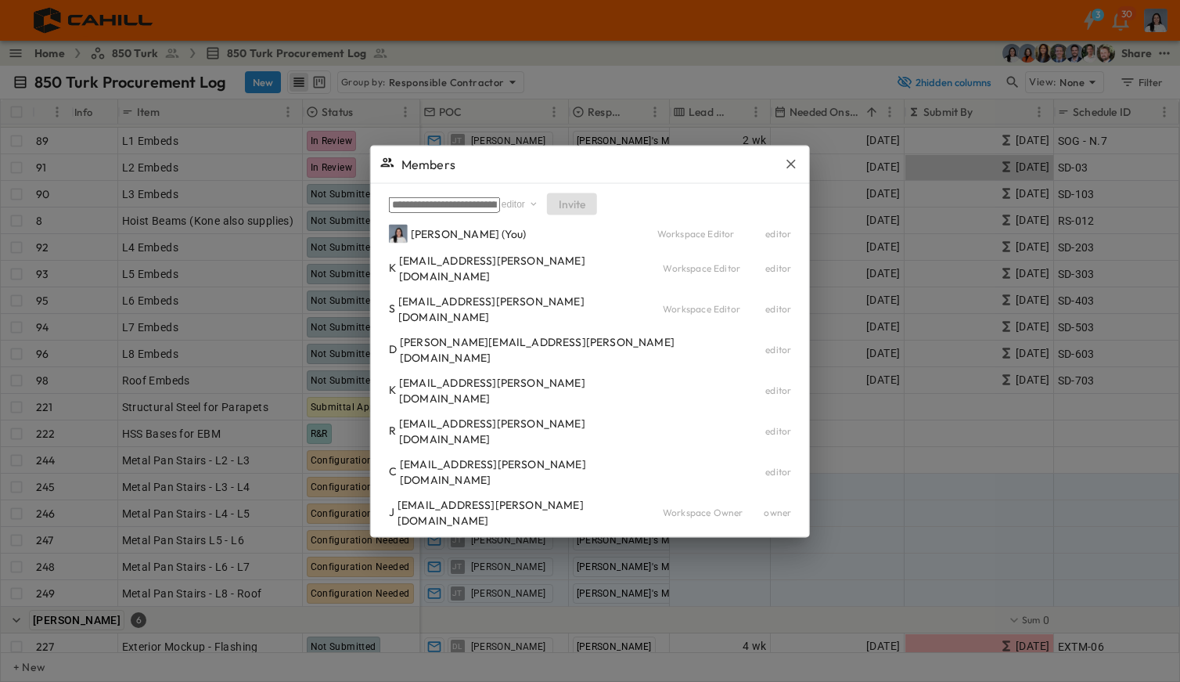
click at [1138, 56] on div at bounding box center [590, 341] width 1180 height 682
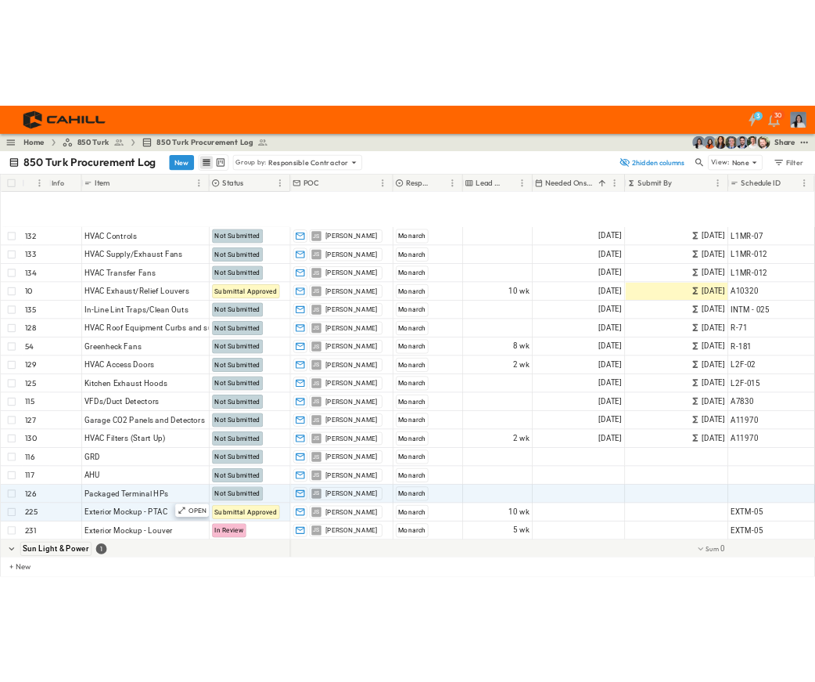
scroll to position [1017, 0]
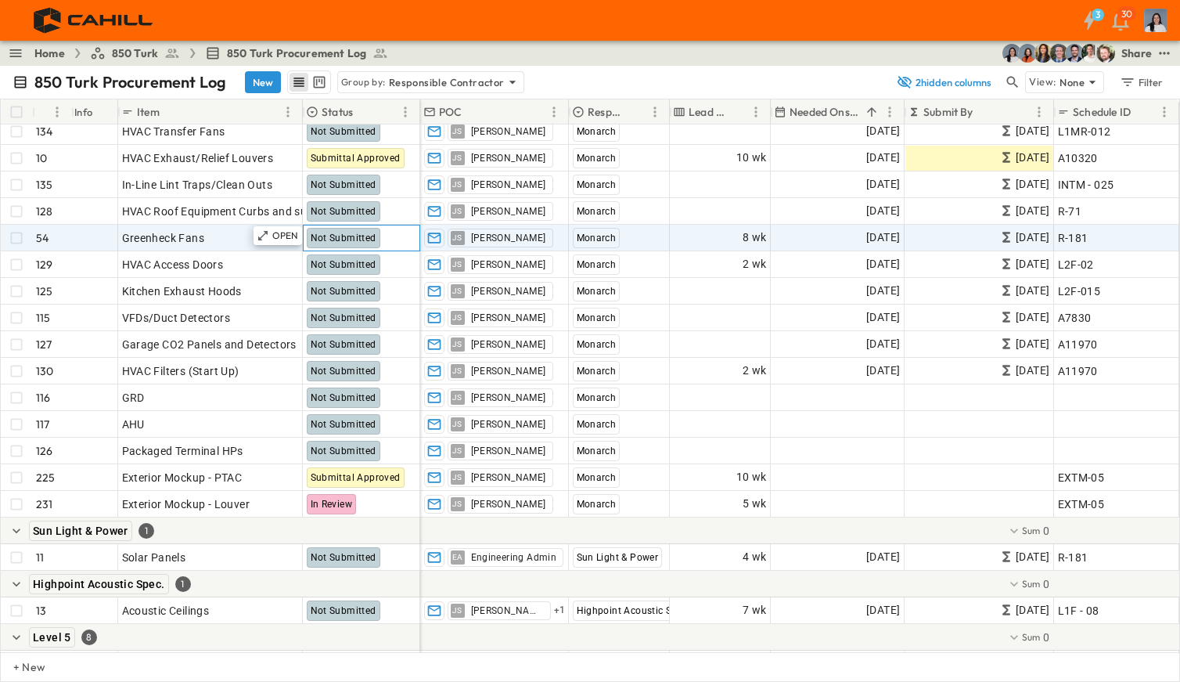
click at [366, 238] on span "Not Submitted" at bounding box center [344, 237] width 66 height 11
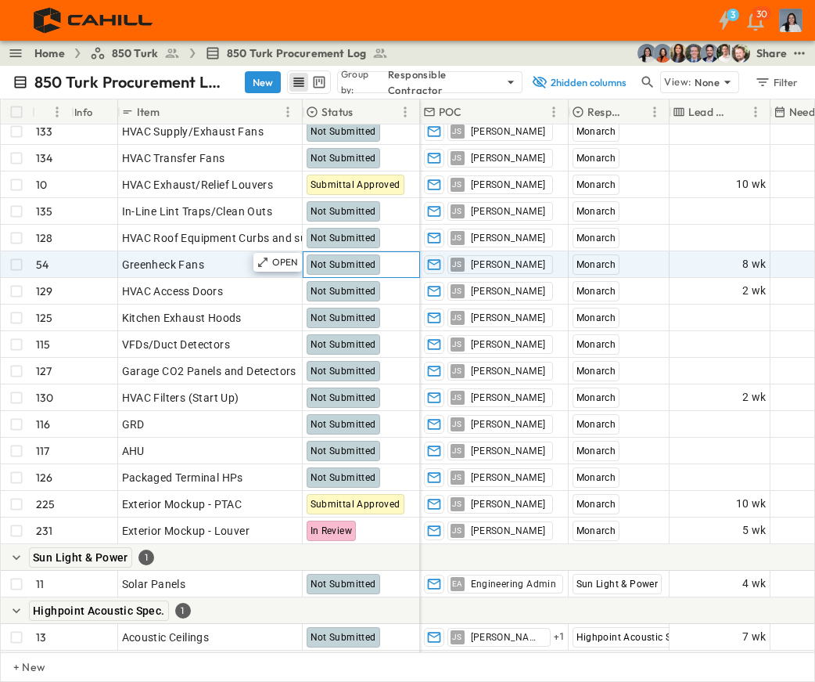
scroll to position [939, 0]
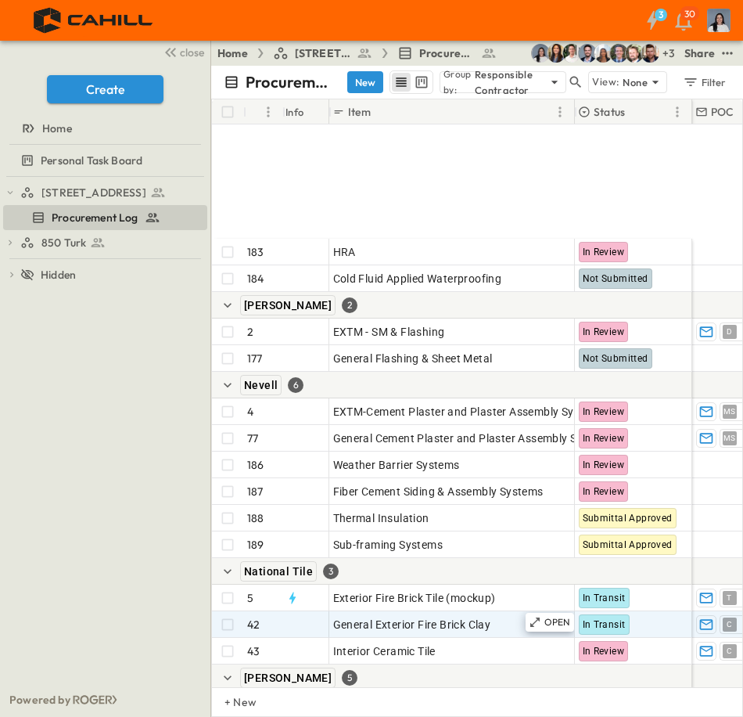
scroll to position [235, 0]
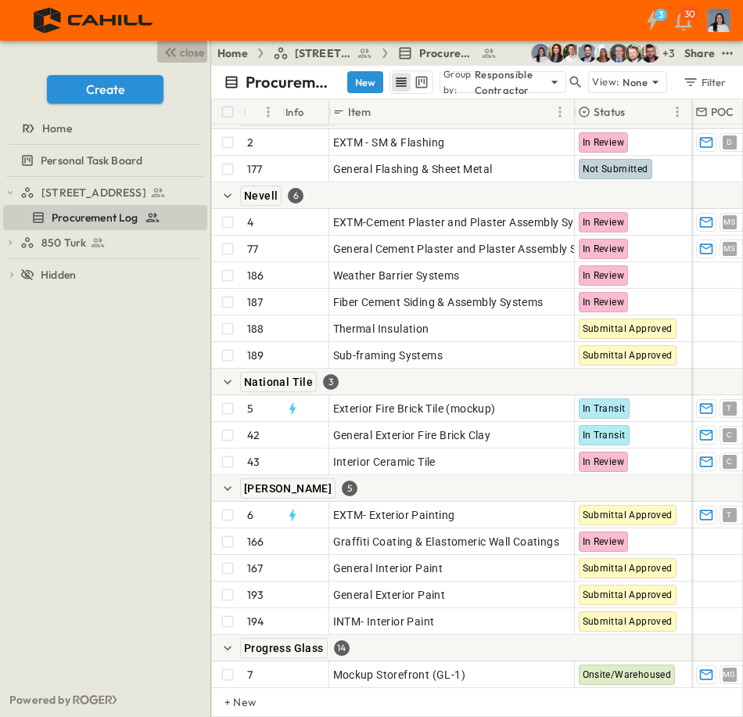
click at [201, 56] on span "close" at bounding box center [192, 53] width 24 height 16
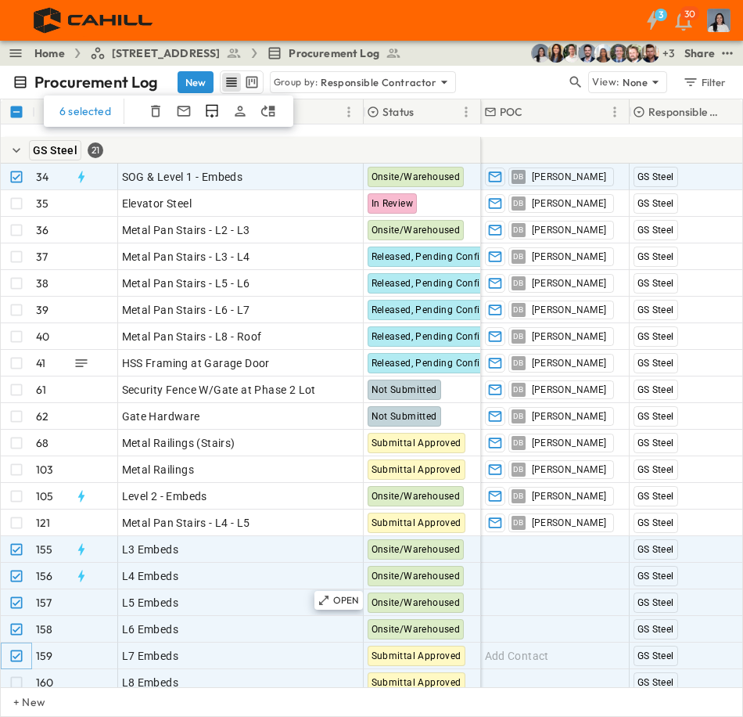
scroll to position [3365, 0]
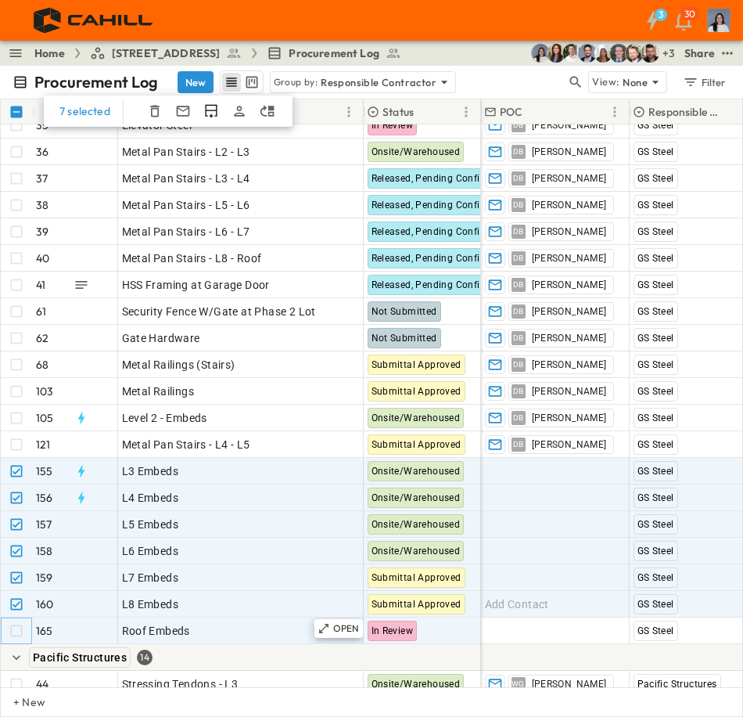
click at [20, 642] on div at bounding box center [17, 630] width 31 height 25
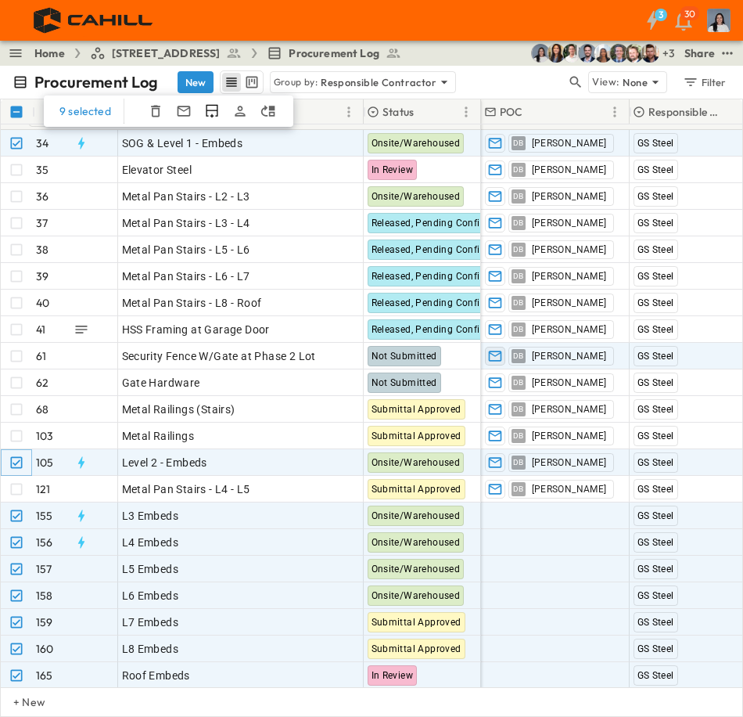
scroll to position [3286, 0]
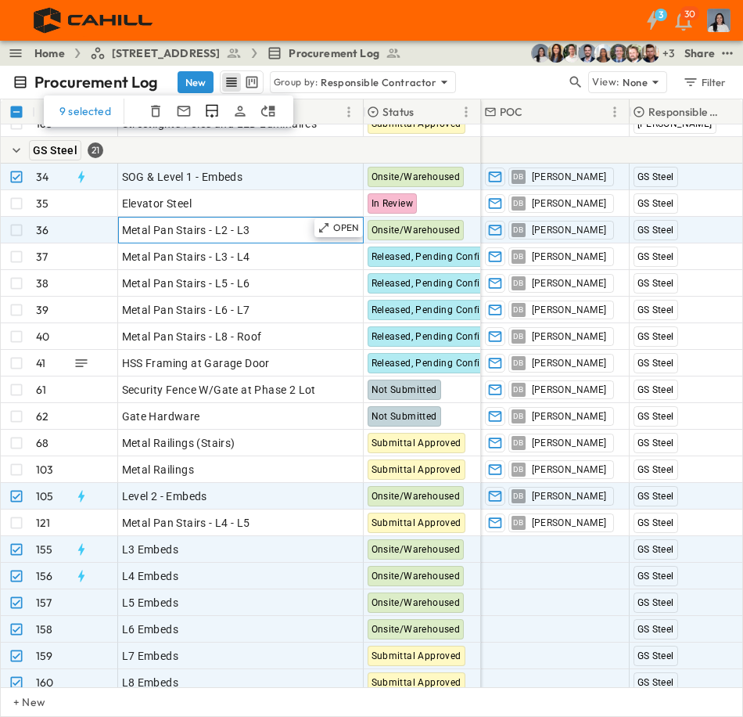
click at [200, 229] on span "Metal Pan Stairs - L2 - L3" at bounding box center [186, 230] width 128 height 16
drag, startPoint x: 256, startPoint y: 228, endPoint x: 98, endPoint y: 225, distance: 158.1
click at [98, 225] on div "**********" at bounding box center [241, 230] width 480 height 27
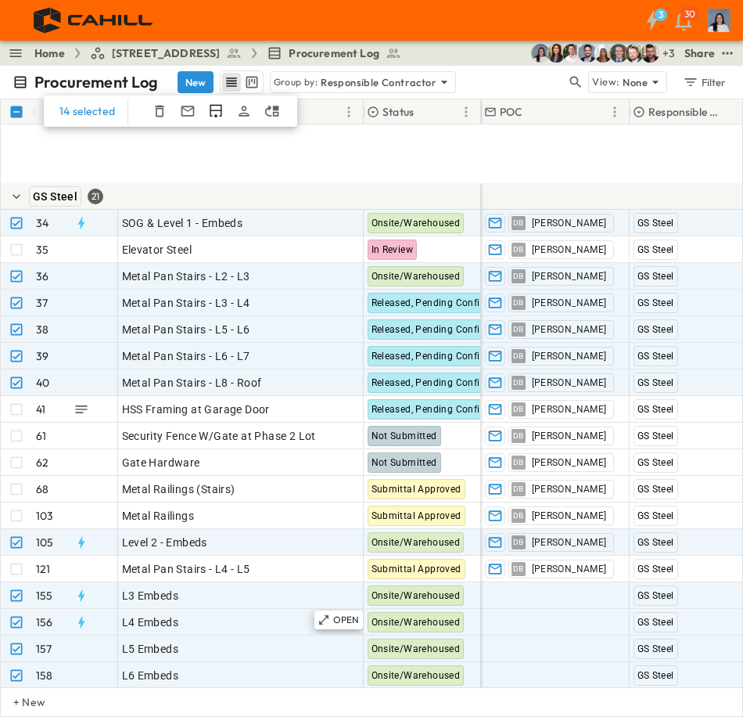
scroll to position [3365, 0]
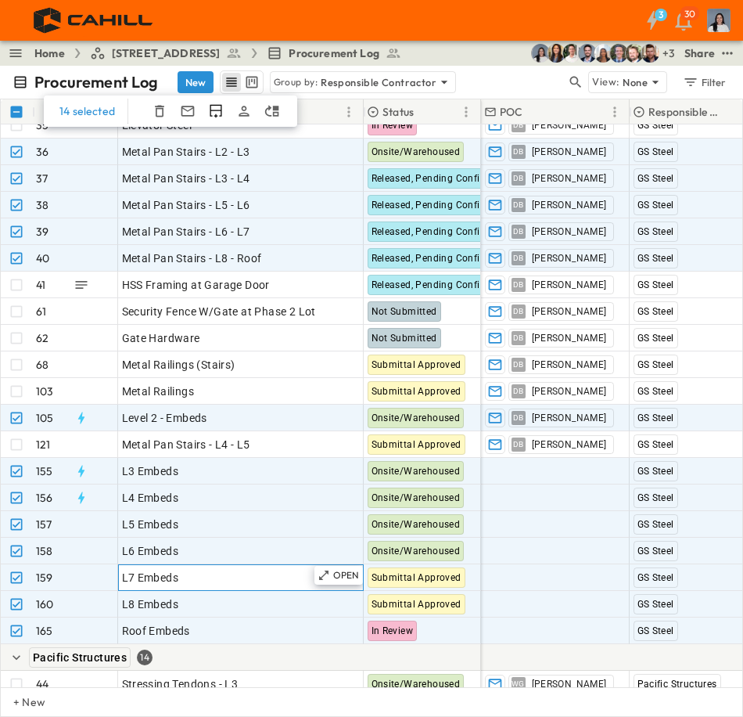
click at [212, 573] on div "L7 Embeds" at bounding box center [241, 577] width 238 height 22
click at [718, 54] on div "+ 3 Share" at bounding box center [621, 53] width 231 height 19
click at [708, 56] on div "Share" at bounding box center [700, 53] width 31 height 16
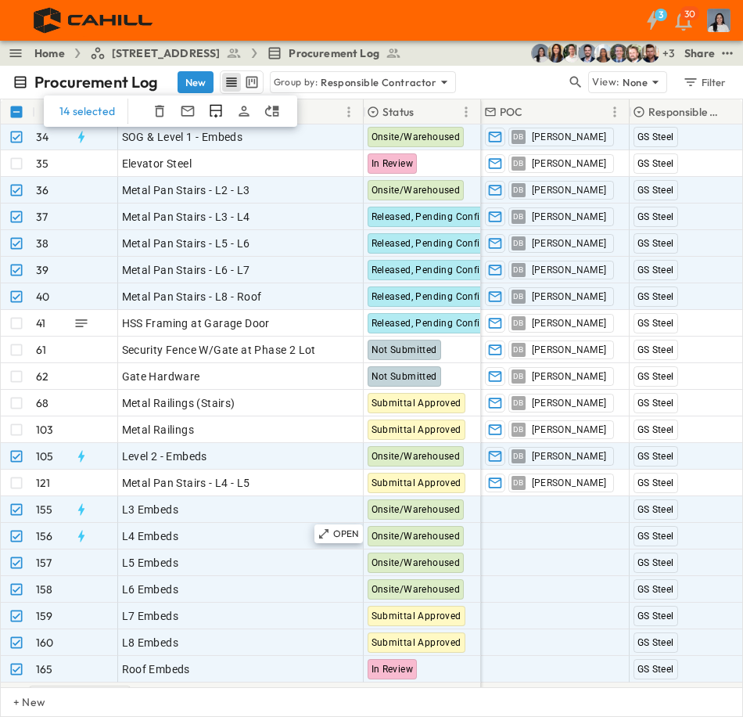
scroll to position [3286, 0]
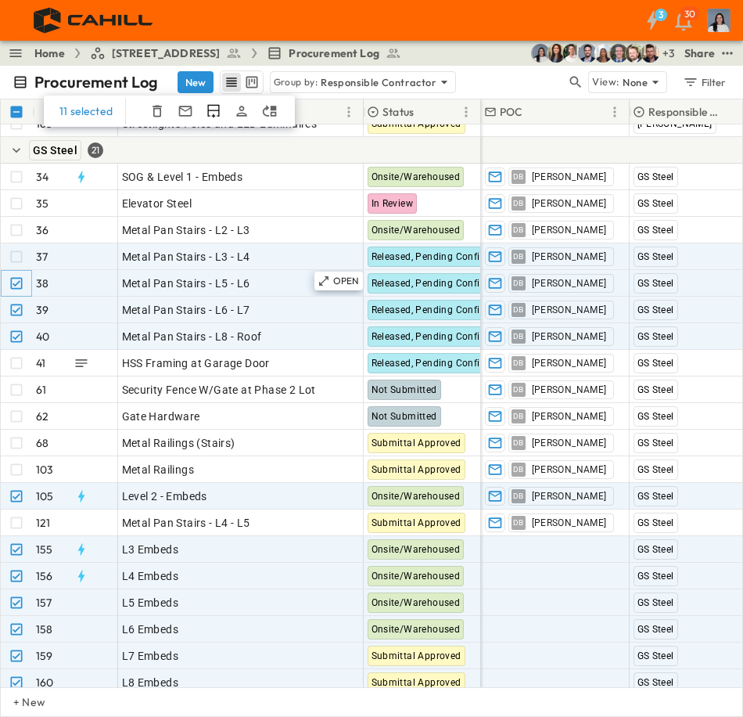
click at [18, 294] on div at bounding box center [17, 283] width 31 height 25
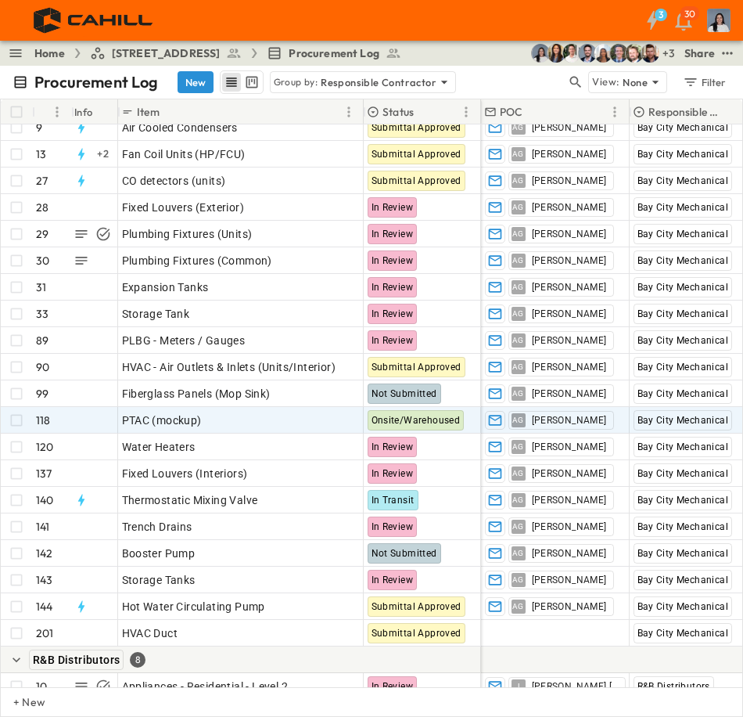
scroll to position [1174, 0]
